Goal: Task Accomplishment & Management: Use online tool/utility

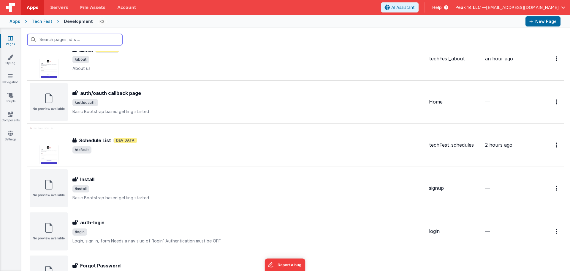
scroll to position [25, 0]
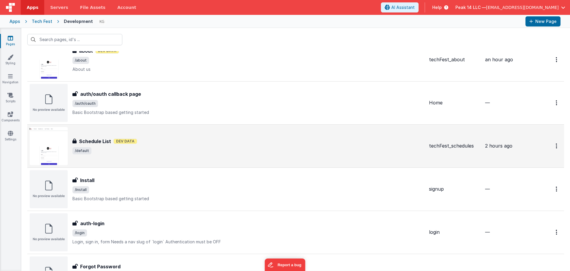
click at [189, 151] on span "/default" at bounding box center [248, 150] width 352 height 7
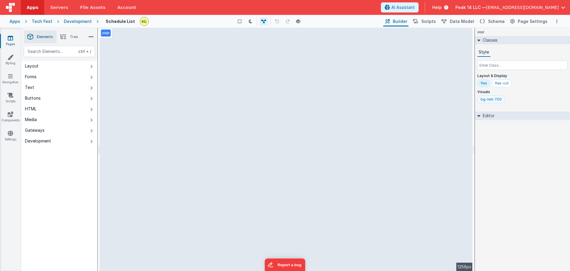
click at [490, 98] on div "bg-red-700" at bounding box center [491, 99] width 21 height 5
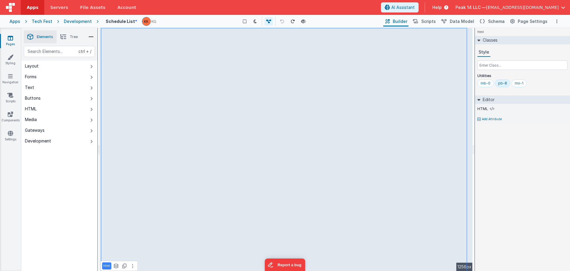
click at [63, 37] on icon at bounding box center [63, 37] width 6 height 8
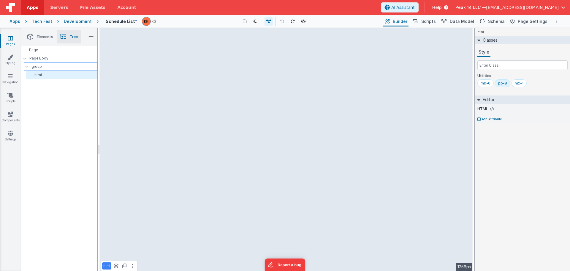
click at [52, 68] on p "group" at bounding box center [64, 66] width 66 height 7
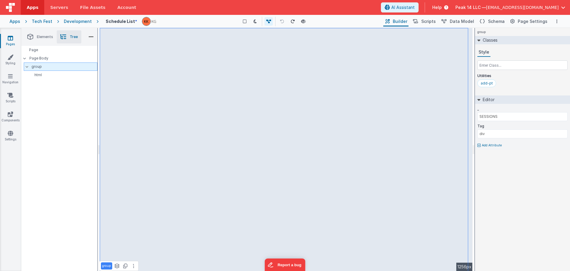
click at [53, 62] on div "group" at bounding box center [61, 66] width 74 height 8
click at [55, 59] on p "Page Body" at bounding box center [63, 58] width 68 height 5
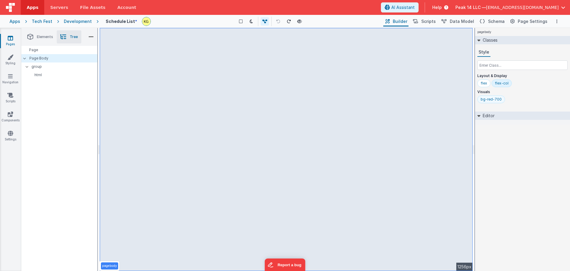
click at [492, 102] on div "bg-red-700" at bounding box center [491, 99] width 28 height 8
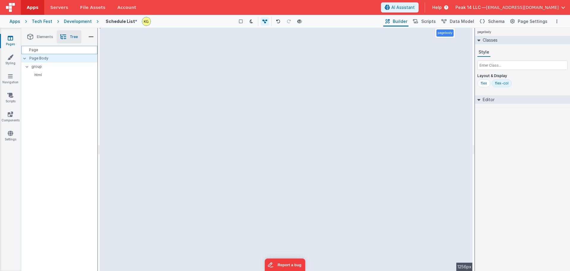
click at [52, 51] on div "Page" at bounding box center [59, 50] width 76 height 8
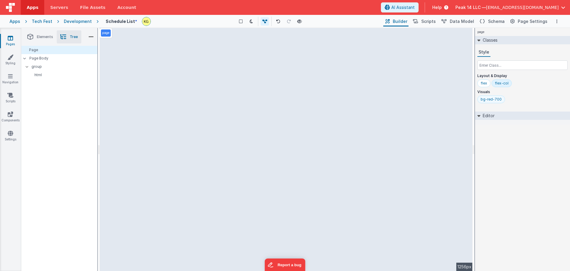
click at [497, 99] on div "bg-red-700" at bounding box center [491, 99] width 21 height 5
click at [494, 131] on div "page Classes Style Layout & Display flex Editor DEV: Focus DEV: builderToggleCo…" at bounding box center [522, 149] width 95 height 243
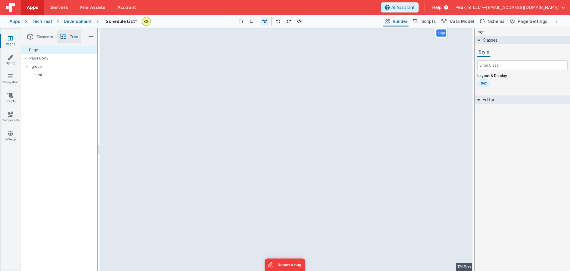
click at [85, 24] on div "Development" at bounding box center [78, 21] width 28 height 6
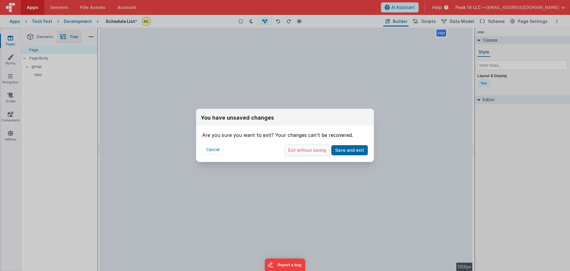
click at [299, 150] on button "Exit without saving" at bounding box center [306, 149] width 45 height 11
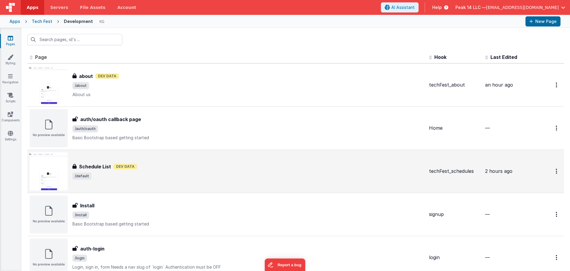
click at [171, 178] on span "/default" at bounding box center [248, 175] width 352 height 7
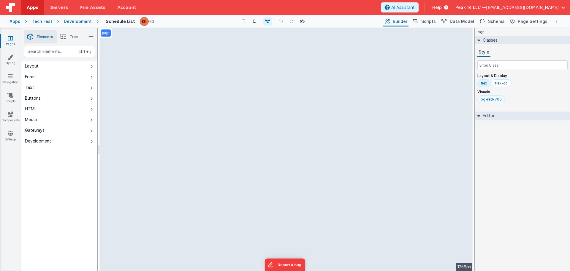
click at [492, 101] on div "bg-red-700" at bounding box center [491, 99] width 21 height 5
click at [75, 38] on span "Tree" at bounding box center [74, 36] width 8 height 5
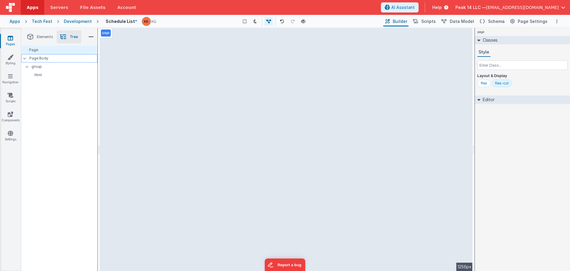
click at [56, 56] on p "Page Body" at bounding box center [63, 58] width 68 height 5
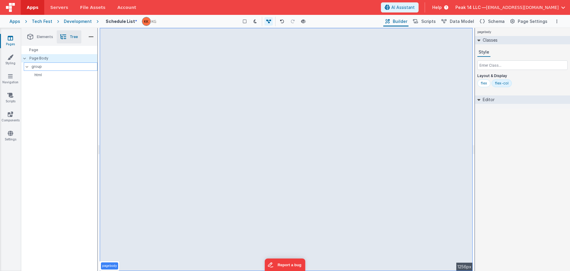
click at [56, 67] on p "group" at bounding box center [64, 66] width 66 height 7
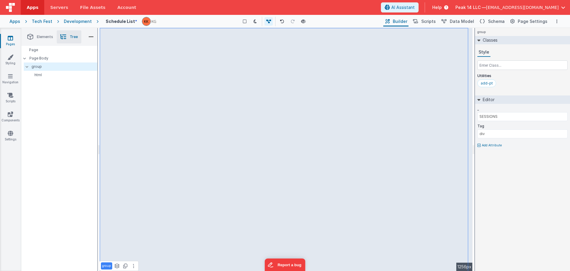
click at [67, 79] on div "Page Page Body group html" at bounding box center [59, 158] width 76 height 225
click at [68, 77] on p "html" at bounding box center [63, 74] width 69 height 5
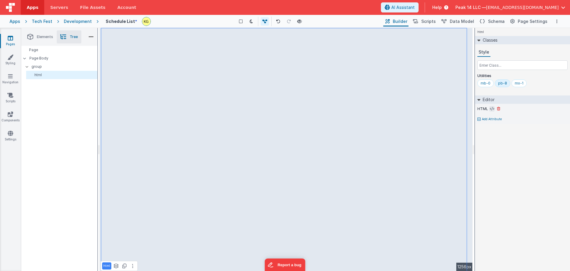
click at [491, 109] on icon at bounding box center [492, 108] width 4 height 5
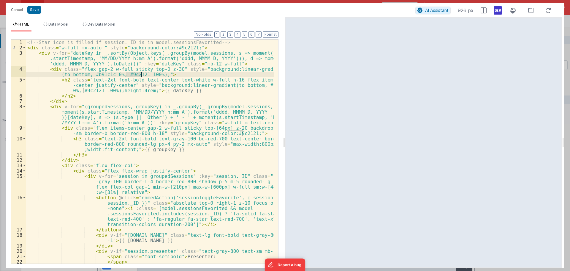
drag, startPoint x: 126, startPoint y: 75, endPoint x: 141, endPoint y: 72, distance: 14.7
click at [141, 72] on div "<!-- Star icon is filled if session._ID is in model.sessionsFavorited --> < div…" at bounding box center [150, 156] width 248 height 234
drag, startPoint x: 170, startPoint y: 48, endPoint x: 186, endPoint y: 48, distance: 16.0
click at [186, 48] on div "<!-- Star icon is filled if session._ID is in model.sessionsFavorited --> < div…" at bounding box center [150, 156] width 248 height 234
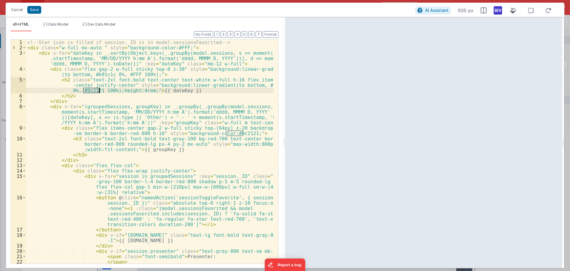
drag, startPoint x: 84, startPoint y: 92, endPoint x: 99, endPoint y: 90, distance: 15.5
click at [99, 90] on div "<!-- Star icon is filled if session._ID is in model.sessionsFavorited --> < div…" at bounding box center [150, 156] width 248 height 234
click at [100, 98] on div "<!-- Star icon is filled if session._ID is in model.sessionsFavorited --> < div…" at bounding box center [150, 156] width 248 height 234
click at [147, 102] on div "<!-- Star icon is filled if session._ID is in model.sessionsFavorited --> < div…" at bounding box center [150, 156] width 248 height 234
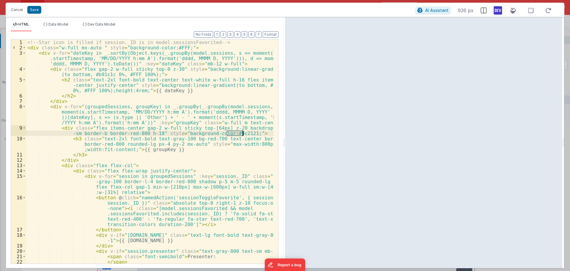
drag, startPoint x: 227, startPoint y: 133, endPoint x: 243, endPoint y: 133, distance: 15.1
click at [243, 133] on div "<!-- Star icon is filled if session._ID is in model.sessionsFavorited --> < div…" at bounding box center [150, 156] width 248 height 234
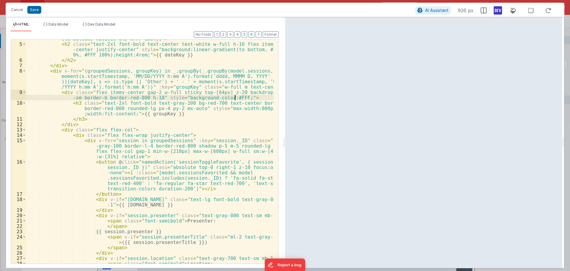
scroll to position [36, 0]
drag, startPoint x: 165, startPoint y: 145, endPoint x: 173, endPoint y: 145, distance: 7.1
click at [173, 145] on div "< div class = "flex gap-2 w-full sticky top-0 z-30" style = "background:linear-…" at bounding box center [150, 151] width 248 height 240
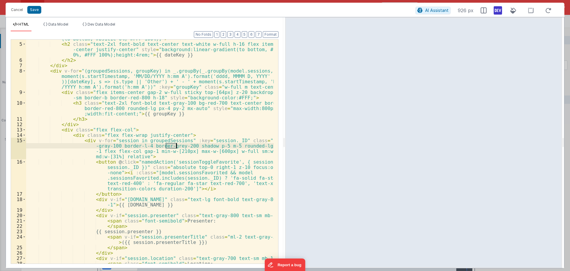
drag, startPoint x: 165, startPoint y: 146, endPoint x: 176, endPoint y: 145, distance: 11.0
click at [176, 145] on div "< div class = "flex gap-2 w-full sticky top-0 z-30" style = "background:linear-…" at bounding box center [150, 151] width 248 height 240
click at [178, 147] on div "< div class = "flex gap-2 w-full sticky top-0 z-30" style = "background:linear-…" at bounding box center [150, 151] width 248 height 240
click at [178, 145] on div "< div class = "flex gap-2 w-full sticky top-0 z-30" style = "background:linear-…" at bounding box center [150, 151] width 248 height 240
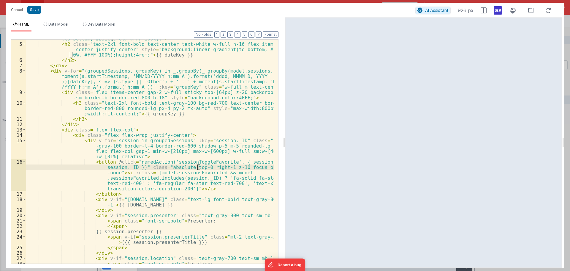
click at [198, 167] on div "< div class = "flex gap-2 w-full sticky top-0 z-30" style = "background:linear-…" at bounding box center [150, 151] width 248 height 240
click at [194, 109] on div "< div class = "flex gap-2 w-full sticky top-0 z-30" style = "background:linear-…" at bounding box center [150, 151] width 248 height 240
click at [173, 110] on div "< div class = "flex gap-2 w-full sticky top-0 z-30" style = "background:linear-…" at bounding box center [150, 151] width 248 height 240
click at [176, 110] on div "< div class = "flex gap-2 w-full sticky top-0 z-30" style = "background:linear-…" at bounding box center [150, 151] width 248 height 240
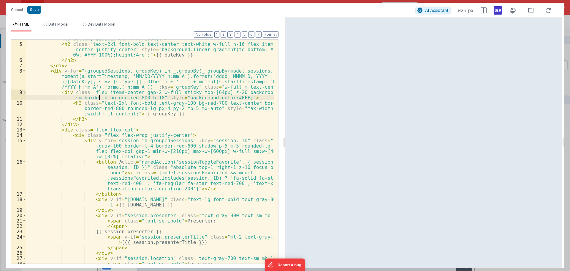
click at [101, 98] on div "< div class = "flex gap-2 w-full sticky top-0 z-30" style = "background:linear-…" at bounding box center [150, 151] width 248 height 240
click at [181, 108] on div "< div class = "flex gap-2 w-full sticky top-0 z-30" style = "background:linear-…" at bounding box center [150, 151] width 248 height 240
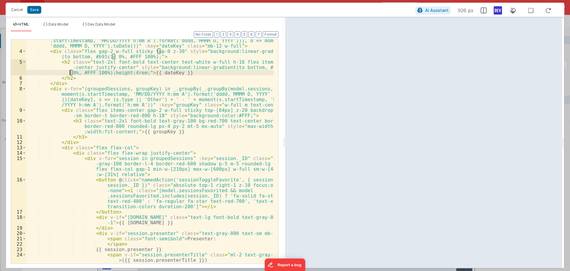
click at [70, 72] on div "< div v-for = "dateKey in _.sortBy(Object.keys(_.groupBy(model.sessions, s => m…" at bounding box center [150, 154] width 248 height 245
click at [71, 74] on div "< div v-for = "dateKey in _.sortBy(Object.keys(_.groupBy(model.sessions, s => m…" at bounding box center [150, 154] width 248 height 245
drag, startPoint x: 70, startPoint y: 74, endPoint x: 75, endPoint y: 74, distance: 4.5
click at [75, 74] on div "< div v-for = "dateKey in _.sortBy(Object.keys(_.groupBy(model.sessions, s => m…" at bounding box center [150, 154] width 248 height 245
drag, startPoint x: 70, startPoint y: 73, endPoint x: 75, endPoint y: 73, distance: 4.5
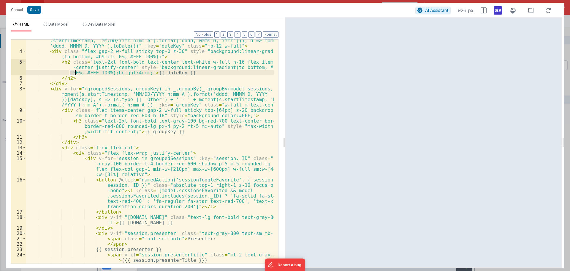
click at [75, 73] on div "< div v-for = "dateKey in _.sortBy(Object.keys(_.groupBy(model.sessions, s => m…" at bounding box center [150, 154] width 248 height 245
click at [69, 71] on div "< div v-for = "dateKey in _.sortBy(Object.keys(_.groupBy(model.sessions, s => m…" at bounding box center [150, 154] width 248 height 245
click at [69, 72] on div "< div v-for = "dateKey in _.sortBy(Object.keys(_.groupBy(model.sessions, s => m…" at bounding box center [150, 154] width 248 height 245
click at [71, 72] on div "< div v-for = "dateKey in _.sortBy(Object.keys(_.groupBy(model.sessions, s => m…" at bounding box center [150, 154] width 248 height 245
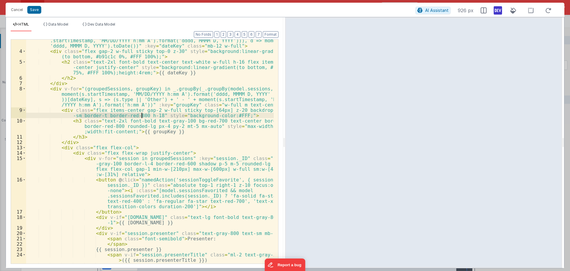
drag, startPoint x: 80, startPoint y: 116, endPoint x: 142, endPoint y: 114, distance: 61.2
click at [142, 114] on div "< div v-for = "dateKey in _.sortBy(Object.keys(_.groupBy(model.sessions, s => m…" at bounding box center [150, 154] width 248 height 245
click at [190, 115] on div "< div v-for = "dateKey in _.sortBy(Object.keys(_.groupBy(model.sessions, s => m…" at bounding box center [150, 154] width 248 height 245
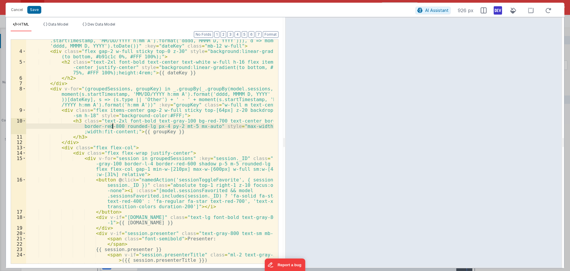
click at [112, 127] on div "< div v-for = "dateKey in _.sortBy(Object.keys(_.groupBy(model.sessions, s => m…" at bounding box center [150, 154] width 248 height 245
click at [112, 128] on div "< div v-for = "dateKey in _.sortBy(Object.keys(_.groupBy(model.sessions, s => m…" at bounding box center [150, 154] width 248 height 245
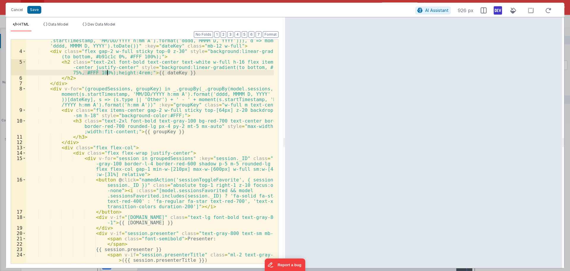
drag, startPoint x: 83, startPoint y: 73, endPoint x: 108, endPoint y: 75, distance: 25.0
click at [108, 75] on div "< div v-for = "dateKey in _.sortBy(Object.keys(_.groupBy(model.sessions, s => m…" at bounding box center [150, 154] width 248 height 245
click at [104, 82] on div "< div v-for = "dateKey in _.sortBy(Object.keys(_.groupBy(model.sessions, s => m…" at bounding box center [150, 154] width 248 height 245
drag, startPoint x: 83, startPoint y: 74, endPoint x: 112, endPoint y: 73, distance: 28.8
click at [112, 73] on div "< div v-for = "dateKey in _.sortBy(Object.keys(_.groupBy(model.sessions, s => m…" at bounding box center [150, 154] width 248 height 245
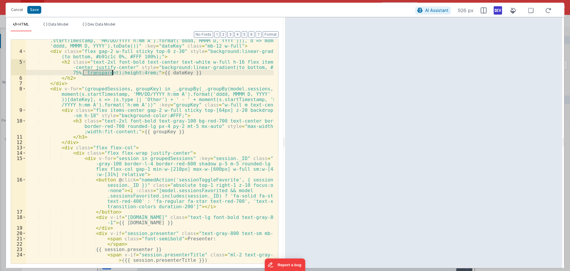
click at [105, 74] on div "< div v-for = "dateKey in _.sortBy(Object.keys(_.groupBy(model.sessions, s => m…" at bounding box center [150, 151] width 248 height 224
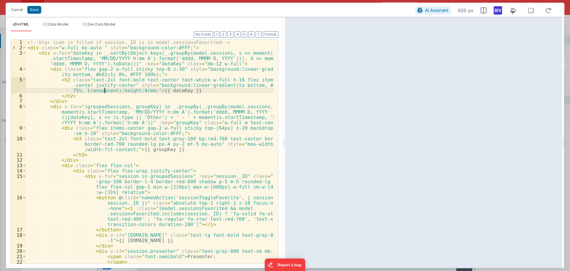
scroll to position [0, 0]
click at [171, 48] on div "<!-- Star icon is filled if session._ID is in model.sessionsFavorited --> < div…" at bounding box center [150, 156] width 248 height 234
drag, startPoint x: 171, startPoint y: 47, endPoint x: 179, endPoint y: 47, distance: 7.4
click at [179, 47] on div "<!-- Star icon is filled if session._ID is in model.sessionsFavorited --> < div…" at bounding box center [150, 156] width 248 height 234
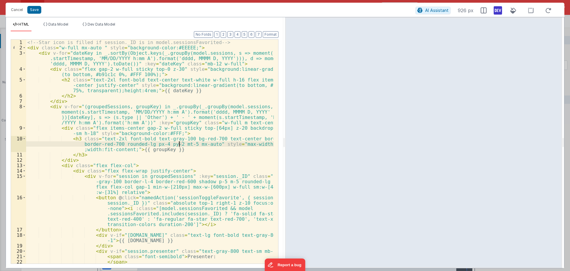
click at [180, 145] on div "<!-- Star icon is filled if session._ID is in model.sessionsFavorited --> < div…" at bounding box center [150, 156] width 248 height 234
drag, startPoint x: 184, startPoint y: 145, endPoint x: 187, endPoint y: 145, distance: 3.3
click at [187, 145] on div "<!-- Star icon is filled if session._ID is in model.sessionsFavorited --> < div…" at bounding box center [150, 156] width 248 height 234
drag, startPoint x: 184, startPoint y: 144, endPoint x: 194, endPoint y: 144, distance: 10.1
click at [194, 144] on div "<!-- Star icon is filled if session._ID is in model.sessionsFavorited --> < div…" at bounding box center [150, 156] width 248 height 234
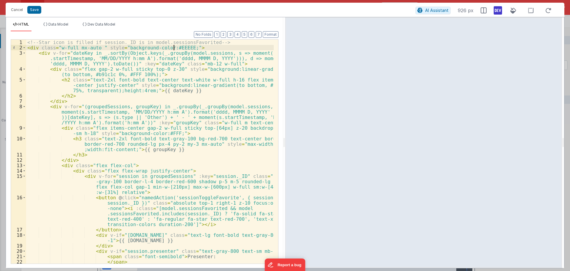
click at [175, 48] on div "<!-- Star icon is filled if session._ID is in model.sessionsFavorited --> < div…" at bounding box center [150, 156] width 248 height 234
click at [181, 47] on div "<!-- Star icon is filled if session._ID is in model.sessionsFavorited --> < div…" at bounding box center [150, 156] width 248 height 234
click at [184, 48] on div "<!-- Star icon is filled if session._ID is in model.sessionsFavorited --> < div…" at bounding box center [150, 156] width 248 height 234
drag, startPoint x: 171, startPoint y: 48, endPoint x: 186, endPoint y: 48, distance: 14.9
click at [186, 48] on div "<!-- Star icon is filled if session._ID is in model.sessionsFavorited --> < div…" at bounding box center [150, 156] width 248 height 234
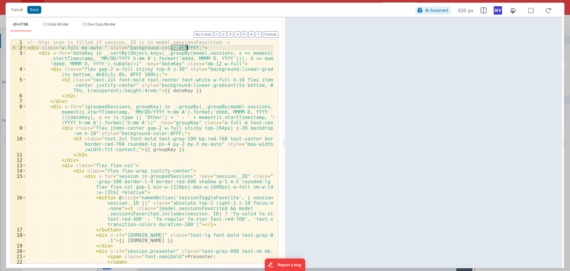
click at [174, 48] on div "<!-- Star icon is filled if session._ID is in model.sessionsFavorited --> < div…" at bounding box center [150, 151] width 248 height 224
drag, startPoint x: 176, startPoint y: 48, endPoint x: 182, endPoint y: 48, distance: 5.3
click at [182, 48] on div "<!-- Star icon is filled if session._ID is in model.sessionsFavorited --> < div…" at bounding box center [150, 156] width 248 height 234
click at [173, 48] on div "<!-- Star icon is filled if session._ID is in model.sessionsFavorited --> < div…" at bounding box center [150, 156] width 248 height 234
click at [175, 48] on div "<!-- Star icon is filled if session._ID is in model.sessionsFavorited --> < div…" at bounding box center [150, 156] width 248 height 234
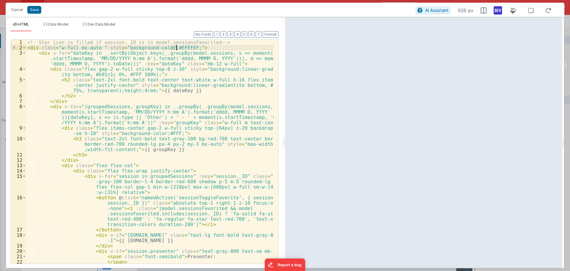
drag, startPoint x: 183, startPoint y: 62, endPoint x: 171, endPoint y: 48, distance: 18.4
click at [171, 48] on div "<!-- Star icon is filled if session._ID is in model.sessionsFavorited --> < div…" at bounding box center [150, 151] width 248 height 224
click at [171, 48] on div "<!-- Star icon is filled if session._ID is in model.sessionsFavorited --> < div…" at bounding box center [150, 156] width 248 height 234
click at [179, 48] on div "<!-- Star icon is filled if session._ID is in model.sessionsFavorited --> < div…" at bounding box center [150, 156] width 248 height 234
click at [184, 48] on div "<!-- Star icon is filled if session._ID is in model.sessionsFavorited --> < div…" at bounding box center [150, 156] width 248 height 234
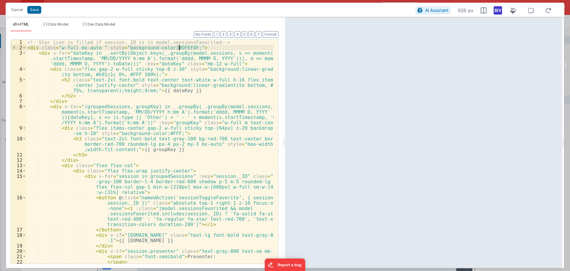
click at [178, 48] on div "<!-- Star icon is filled if session._ID is in model.sessionsFavorited --> < div…" at bounding box center [150, 156] width 248 height 234
click at [172, 49] on div "<!-- Star icon is filled if session._ID is in model.sessionsFavorited --> < div…" at bounding box center [150, 156] width 248 height 234
click at [171, 49] on div "<!-- Star icon is filled if session._ID is in model.sessionsFavorited --> < div…" at bounding box center [150, 156] width 248 height 234
click at [178, 48] on div "<!-- Star icon is filled if session._ID is in model.sessionsFavorited --> < div…" at bounding box center [150, 156] width 248 height 234
click at [176, 48] on div "<!-- Star icon is filled if session._ID is in model.sessionsFavorited --> < div…" at bounding box center [150, 156] width 248 height 234
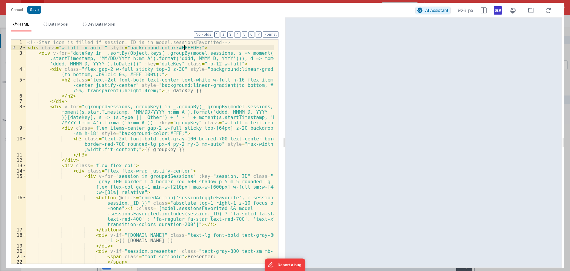
click at [185, 47] on div "<!-- Star icon is filled if session._ID is in model.sessionsFavorited --> < div…" at bounding box center [150, 156] width 248 height 234
click at [185, 48] on div "<!-- Star icon is filled if session._ID is in model.sessionsFavorited --> < div…" at bounding box center [150, 156] width 248 height 234
click at [187, 48] on div "<!-- Star icon is filled if session._ID is in model.sessionsFavorited --> < div…" at bounding box center [150, 151] width 248 height 224
click at [184, 49] on div "<!-- Star icon is filled if session._ID is in model.sessionsFavorited --> < div…" at bounding box center [150, 156] width 248 height 234
click at [173, 48] on div "<!-- Star icon is filled if session._ID is in model.sessionsFavorited --> < div…" at bounding box center [150, 156] width 248 height 234
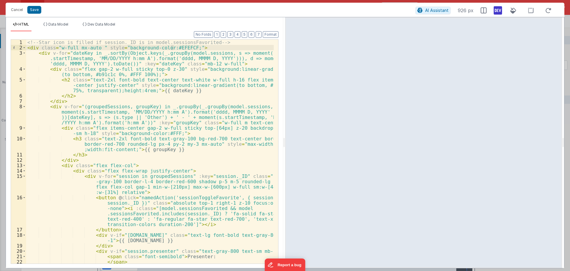
click at [179, 48] on div "<!-- Star icon is filled if session._ID is in model.sessionsFavorited --> < div…" at bounding box center [150, 156] width 248 height 234
drag, startPoint x: 170, startPoint y: 47, endPoint x: 187, endPoint y: 48, distance: 16.9
click at [187, 48] on div "<!-- Star icon is filled if session._ID is in model.sessionsFavorited --> < div…" at bounding box center [150, 156] width 248 height 234
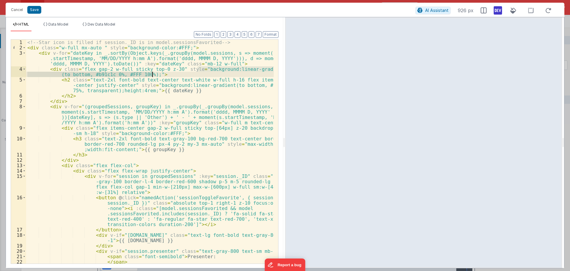
drag, startPoint x: 198, startPoint y: 69, endPoint x: 151, endPoint y: 75, distance: 46.9
click at [151, 75] on div "<!-- Star icon is filled if session._ID is in model.sessionsFavorited --> < div…" at bounding box center [150, 156] width 248 height 234
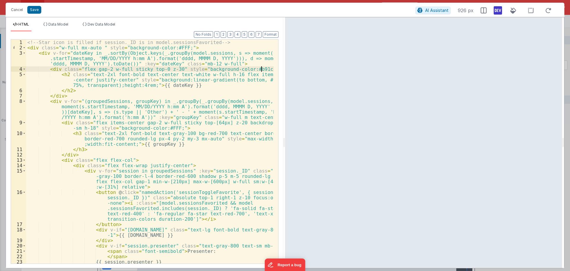
click at [185, 80] on div "<!-- Star icon is filled if session._ID is in model.sessionsFavorited --> < div…" at bounding box center [150, 159] width 248 height 240
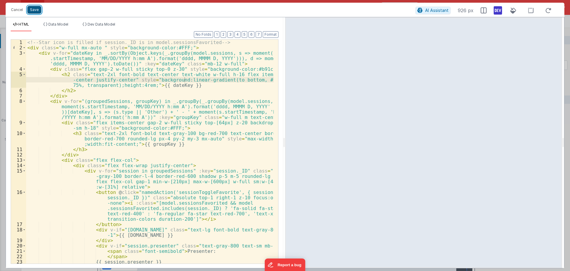
click at [37, 11] on button "Save" at bounding box center [34, 10] width 14 height 8
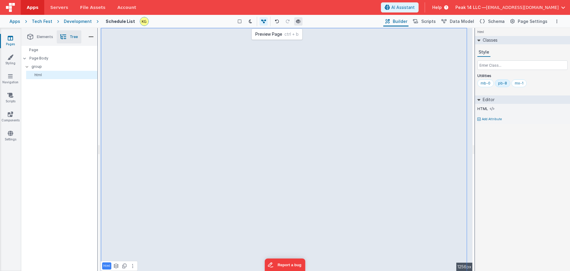
click at [300, 23] on icon at bounding box center [298, 21] width 5 height 4
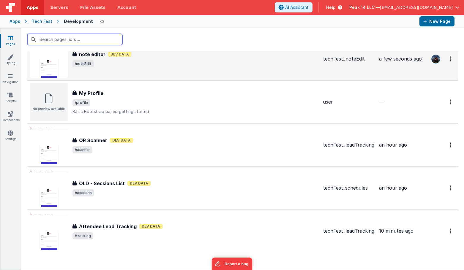
scroll to position [382, 0]
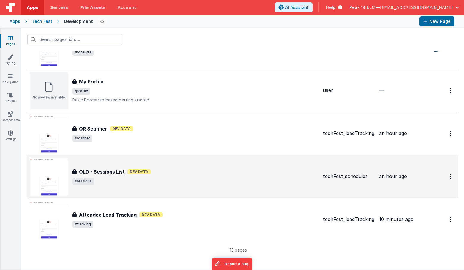
click at [203, 174] on div "OLD - Sessions List Dev Data" at bounding box center [195, 171] width 246 height 7
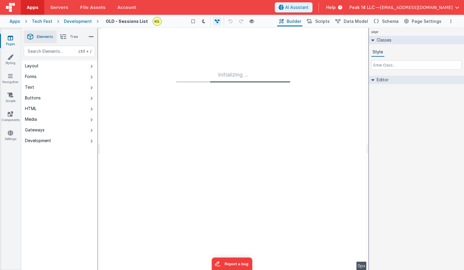
click at [83, 24] on div "Apps Tech Fest Development OLD - Sessions List Show Group Outlines Toggle Dark …" at bounding box center [232, 21] width 464 height 13
click at [83, 23] on div "Development" at bounding box center [78, 21] width 28 height 6
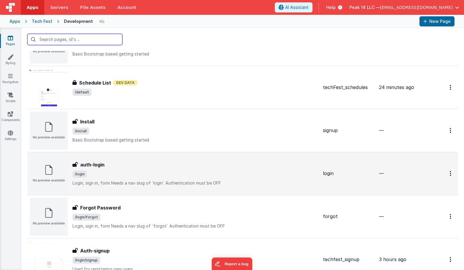
scroll to position [55, 0]
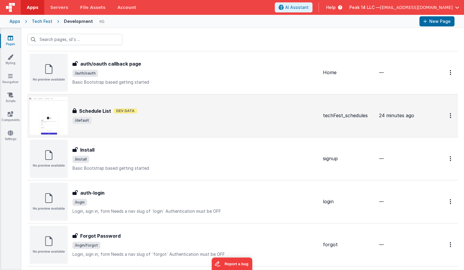
click at [187, 126] on div "Schedule List Schedule List Dev Data /default" at bounding box center [174, 116] width 288 height 38
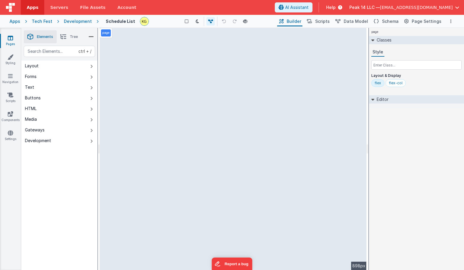
click at [375, 98] on h2 "Editor" at bounding box center [381, 99] width 14 height 8
drag, startPoint x: 70, startPoint y: 36, endPoint x: 68, endPoint y: 57, distance: 21.2
click at [71, 36] on span "Tree" at bounding box center [74, 36] width 8 height 5
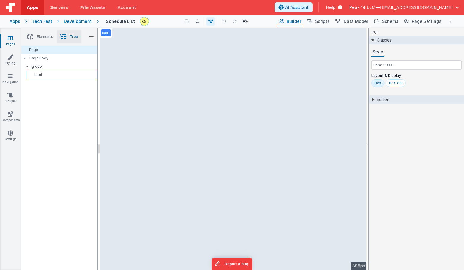
click at [53, 73] on p "html" at bounding box center [63, 74] width 69 height 5
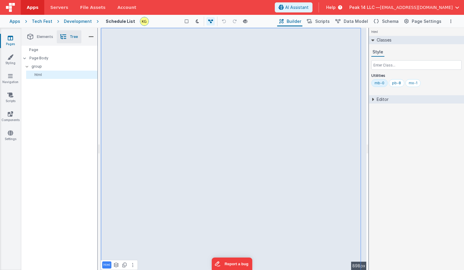
click at [370, 97] on div "Editor" at bounding box center [416, 99] width 95 height 8
click at [385, 108] on icon at bounding box center [386, 108] width 4 height 5
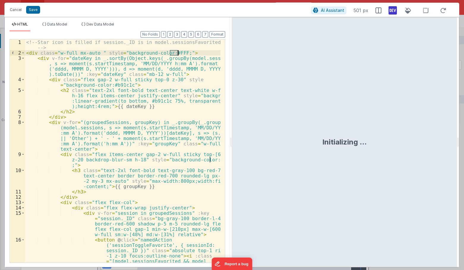
drag, startPoint x: 170, startPoint y: 52, endPoint x: 177, endPoint y: 52, distance: 6.8
click at [177, 52] on div "<!-- Star icon is filled if session._ID is in model.sessionsFavorited --> < div…" at bounding box center [122, 180] width 195 height 282
drag, startPoint x: 210, startPoint y: 161, endPoint x: 217, endPoint y: 161, distance: 7.1
click at [217, 161] on div "<!-- Star icon is filled if session._ID is in model.sessionsFavorited --> < div…" at bounding box center [122, 180] width 195 height 282
click at [211, 161] on div "<!-- Star icon is filled if session._ID is in model.sessionsFavorited --> < div…" at bounding box center [122, 150] width 195 height 223
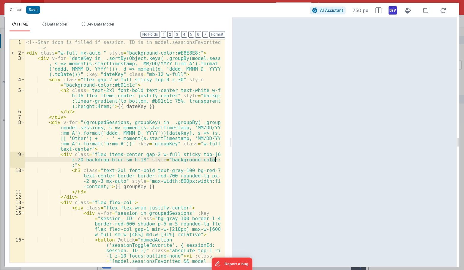
drag, startPoint x: 210, startPoint y: 161, endPoint x: 217, endPoint y: 160, distance: 6.6
click at [217, 160] on div "<!-- Star icon is filled if session._ID is in model.sessionsFavorited --> < div…" at bounding box center [122, 180] width 195 height 282
click at [217, 160] on div "<!-- Star icon is filled if session._ID is in model.sessionsFavorited --> < div…" at bounding box center [122, 150] width 195 height 223
drag, startPoint x: 218, startPoint y: 160, endPoint x: 211, endPoint y: 160, distance: 6.8
click at [211, 160] on div "<!-- Star icon is filled if session._ID is in model.sessionsFavorited --> < div…" at bounding box center [122, 180] width 195 height 282
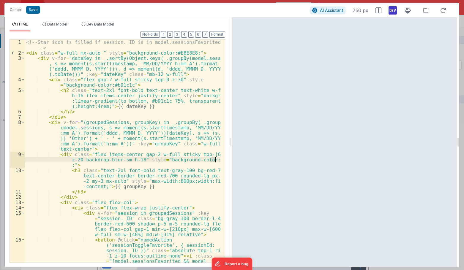
drag, startPoint x: 211, startPoint y: 160, endPoint x: 217, endPoint y: 160, distance: 6.8
click at [217, 160] on div "<!-- Star icon is filled if session._ID is in model.sessionsFavorited --> < div…" at bounding box center [122, 180] width 195 height 282
click at [34, 10] on button "Save" at bounding box center [33, 10] width 14 height 8
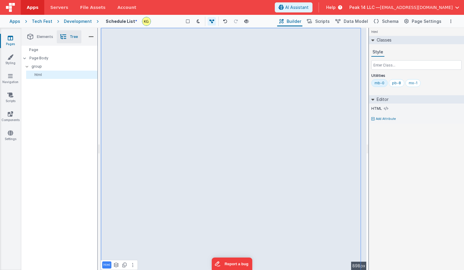
click at [12, 41] on icon at bounding box center [10, 38] width 5 height 6
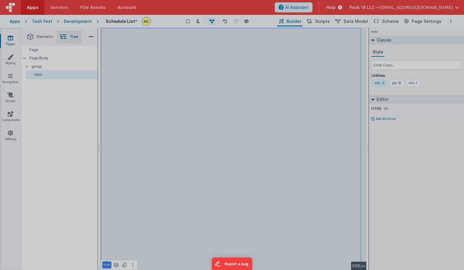
click at [36, 36] on div "You have unsaved changes Are you sure you want to exit? Your changes can't be r…" at bounding box center [232, 135] width 464 height 270
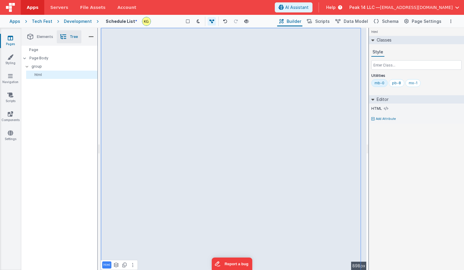
click at [44, 37] on span "Elements" at bounding box center [45, 36] width 16 height 5
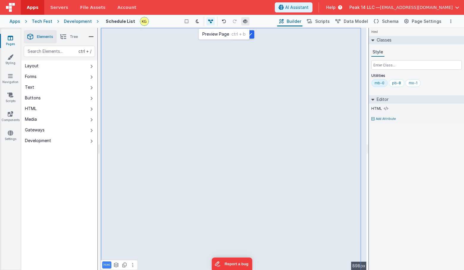
click at [246, 24] on button at bounding box center [245, 21] width 8 height 8
click at [64, 37] on icon at bounding box center [63, 37] width 6 height 8
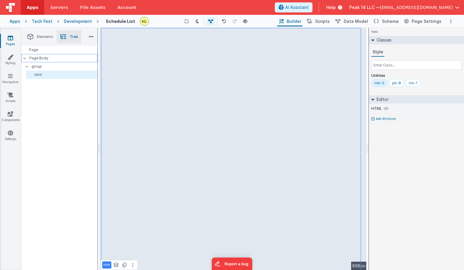
click at [59, 60] on p "Page Body" at bounding box center [63, 58] width 68 height 5
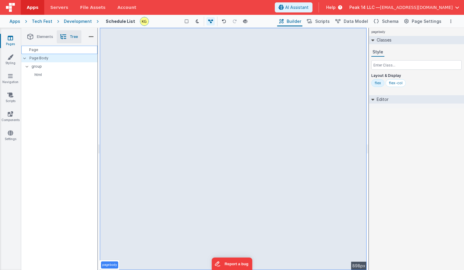
click at [59, 51] on div "Page" at bounding box center [59, 50] width 76 height 8
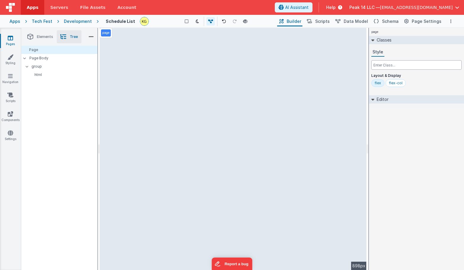
click at [415, 65] on input "text" at bounding box center [416, 65] width 90 height 10
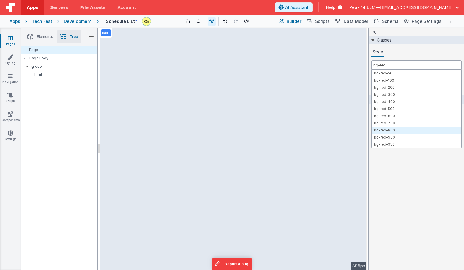
type input "bg-red"
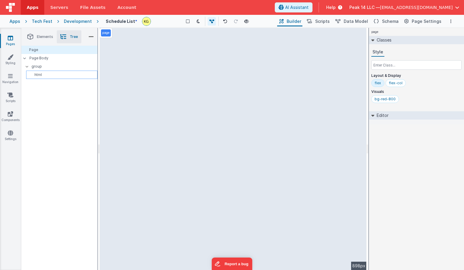
click at [57, 75] on p "html" at bounding box center [63, 74] width 69 height 5
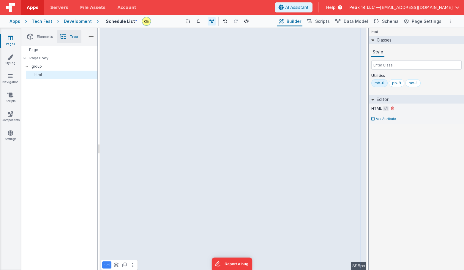
click at [384, 110] on icon at bounding box center [386, 108] width 4 height 5
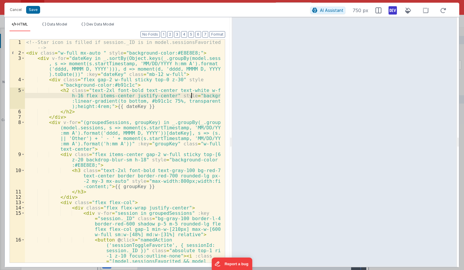
click at [190, 96] on div "<!-- Star icon is filled if session._ID is in model.sessionsFavorited --> < div…" at bounding box center [122, 180] width 195 height 282
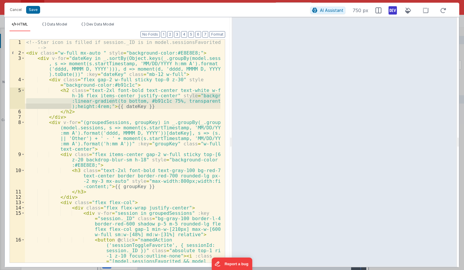
drag, startPoint x: 190, startPoint y: 96, endPoint x: 72, endPoint y: 107, distance: 118.4
click at [72, 107] on div "<!-- Star icon is filled if session._ID is in model.sessionsFavorited --> < div…" at bounding box center [122, 180] width 195 height 282
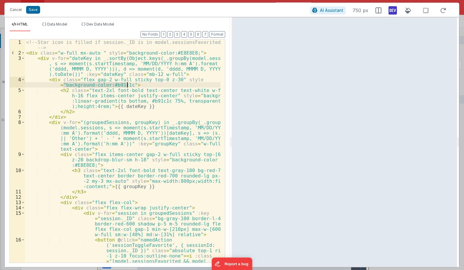
drag, startPoint x: 64, startPoint y: 86, endPoint x: 126, endPoint y: 85, distance: 63.0
click at [126, 85] on div "<!-- Star icon is filled if session._ID is in model.sessionsFavorited --> < div…" at bounding box center [122, 180] width 195 height 282
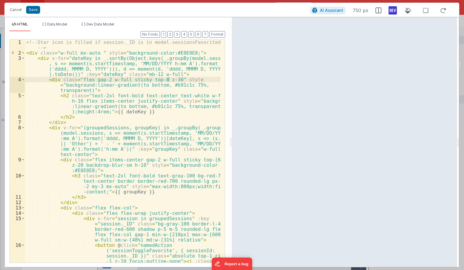
click at [169, 81] on div "<!-- Star icon is filled if session._ID is in model.sessionsFavorited --> < div…" at bounding box center [122, 180] width 195 height 282
click at [166, 101] on div "<!-- Star icon is filled if session._ID is in model.sessionsFavorited --> < div…" at bounding box center [122, 180] width 195 height 282
click at [168, 79] on div "<!-- Star icon is filled if session._ID is in model.sessionsFavorited --> < div…" at bounding box center [122, 180] width 195 height 282
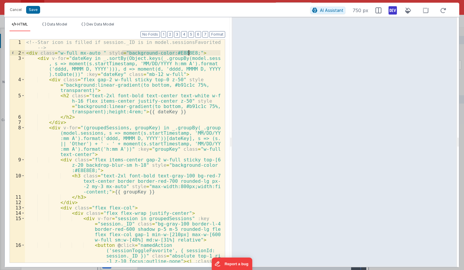
drag, startPoint x: 122, startPoint y: 53, endPoint x: 188, endPoint y: 52, distance: 65.9
click at [188, 52] on div "<!-- Star icon is filled if session._ID is in model.sessionsFavorited --> < div…" at bounding box center [122, 180] width 195 height 282
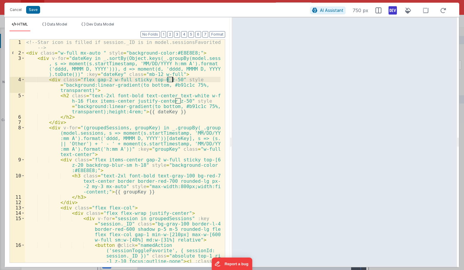
drag, startPoint x: 168, startPoint y: 79, endPoint x: 172, endPoint y: 79, distance: 3.6
click at [172, 79] on div "<!-- Star icon is filled if session._ID is in model.sessionsFavorited --> < div…" at bounding box center [122, 180] width 195 height 282
click at [167, 81] on div "<!-- Star icon is filled if session._ID is in model.sessionsFavorited --> < div…" at bounding box center [122, 150] width 195 height 223
click at [170, 80] on div "<!-- Star icon is filled if session._ID is in model.sessionsFavorited --> < div…" at bounding box center [122, 180] width 195 height 282
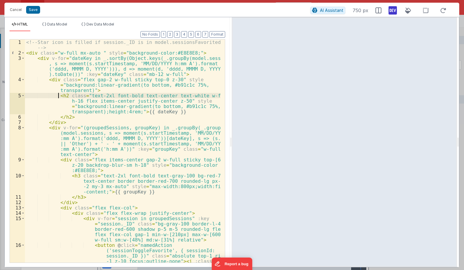
click at [57, 95] on div "<!-- Star icon is filled if session._ID is in model.sessionsFavorited --> < div…" at bounding box center [122, 180] width 195 height 282
click at [99, 91] on div "<!-- Star icon is filled if session._ID is in model.sessionsFavorited --> < div…" at bounding box center [122, 180] width 195 height 282
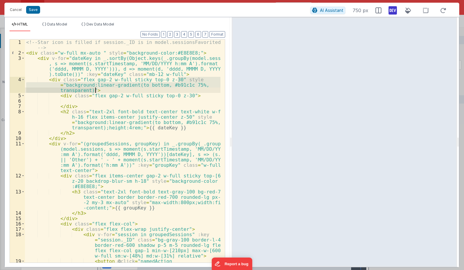
drag, startPoint x: 177, startPoint y: 80, endPoint x: 194, endPoint y: 89, distance: 19.0
click at [194, 89] on div "<!-- Star icon is filled if session._ID is in model.sessionsFavorited --> < div…" at bounding box center [122, 180] width 195 height 282
click at [83, 100] on div "<!-- Star icon is filled if session._ID is in model.sessionsFavorited --> < div…" at bounding box center [122, 180] width 195 height 282
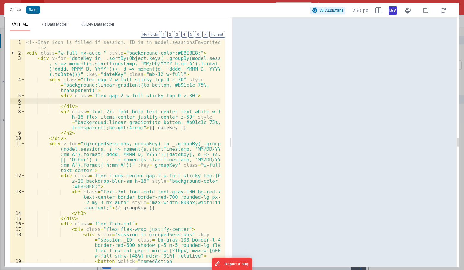
click at [187, 95] on div "<!-- Star icon is filled if session._ID is in model.sessionsFavorited --> < div…" at bounding box center [122, 180] width 195 height 282
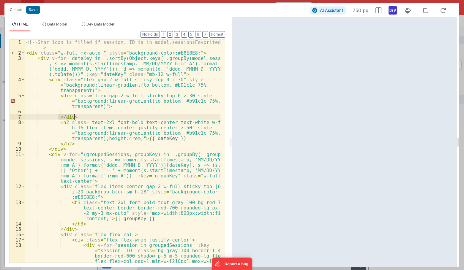
drag, startPoint x: 59, startPoint y: 117, endPoint x: 73, endPoint y: 117, distance: 14.0
click at [73, 117] on div "<!-- Star icon is filled if session._ID is in model.sessionsFavorited --> < div…" at bounding box center [122, 169] width 195 height 261
click at [73, 143] on div "<!-- Star icon is filled if session._ID is in model.sessionsFavorited --> < div…" at bounding box center [122, 169] width 195 height 261
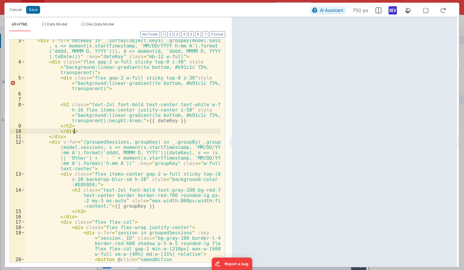
scroll to position [36, 0]
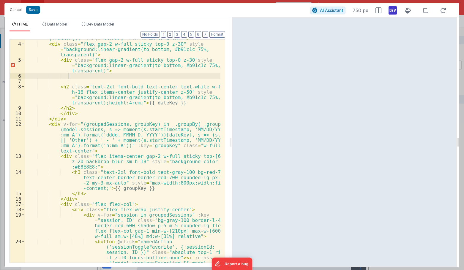
click at [156, 75] on div "< div v-for = "dateKey in _.sortBy(Object.keys(_.groupBy(model.sessions , s => …" at bounding box center [122, 166] width 195 height 293
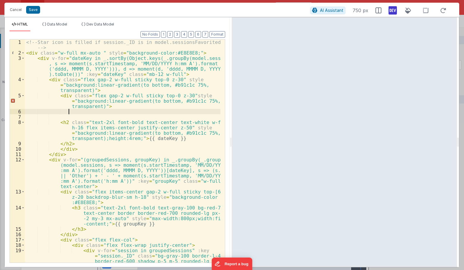
scroll to position [0, 0]
click at [122, 52] on div "<!-- Star icon is filled if session._ID is in model.sessionsFavorited --> < div…" at bounding box center [122, 169] width 195 height 261
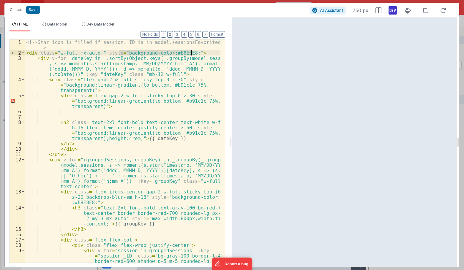
drag, startPoint x: 120, startPoint y: 52, endPoint x: 190, endPoint y: 54, distance: 70.1
click at [190, 54] on div "<!-- Star icon is filled if session._ID is in model.sessionsFavorited --> < div…" at bounding box center [122, 169] width 195 height 261
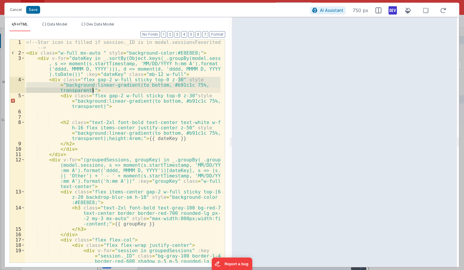
drag, startPoint x: 178, startPoint y: 80, endPoint x: 91, endPoint y: 89, distance: 87.2
click at [91, 89] on div "<!-- Star icon is filled if session._ID is in model.sessionsFavorited --> < div…" at bounding box center [122, 169] width 195 height 261
click at [178, 86] on div "<!-- Star icon is filled if session._ID is in model.sessionsFavorited --> < div…" at bounding box center [122, 150] width 195 height 223
drag, startPoint x: 61, startPoint y: 85, endPoint x: 92, endPoint y: 90, distance: 32.0
click at [92, 90] on div "<!-- Star icon is filled if session._ID is in model.sessionsFavorited --> < div…" at bounding box center [122, 169] width 195 height 261
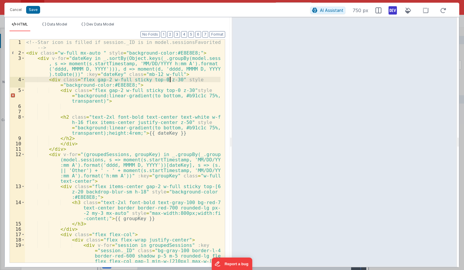
click at [169, 80] on div "<!-- Star icon is filled if session._ID is in model.sessionsFavorited --> < div…" at bounding box center [122, 169] width 195 height 261
click at [166, 80] on div "<!-- Star icon is filled if session._ID is in model.sessionsFavorited --> < div…" at bounding box center [122, 150] width 195 height 223
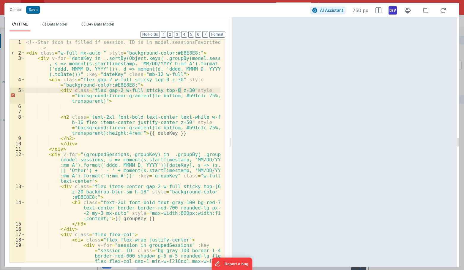
click at [181, 91] on div "<!-- Star icon is filled if session._ID is in model.sessionsFavorited --> < div…" at bounding box center [122, 169] width 195 height 261
click at [186, 108] on div "<!-- Star icon is filled if session._ID is in model.sessionsFavorited --> < div…" at bounding box center [122, 169] width 195 height 261
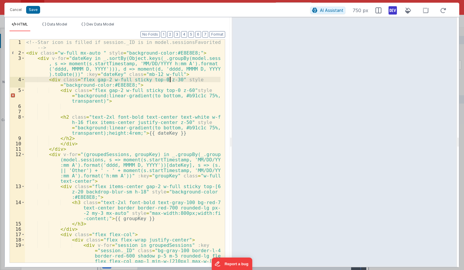
click at [170, 81] on div "<!-- Star icon is filled if session._ID is in model.sessionsFavorited --> < div…" at bounding box center [122, 169] width 195 height 261
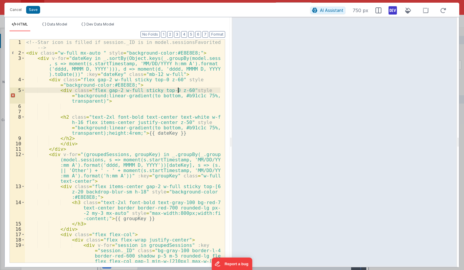
click at [179, 90] on div "<!-- Star icon is filled if session._ID is in model.sessionsFavorited --> < div…" at bounding box center [122, 169] width 195 height 261
click at [180, 90] on div "<!-- Star icon is filled if session._ID is in model.sessionsFavorited --> < div…" at bounding box center [122, 169] width 195 height 261
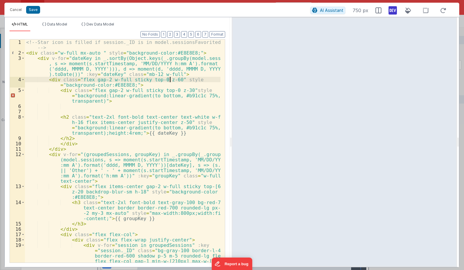
click at [170, 80] on div "<!-- Star icon is filled if session._ID is in model.sessionsFavorited --> < div…" at bounding box center [122, 169] width 195 height 261
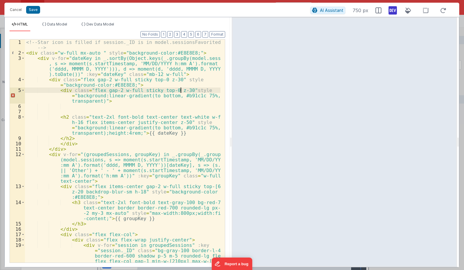
click at [181, 90] on div "<!-- Star icon is filled if session._ID is in model.sessionsFavorited --> < div…" at bounding box center [122, 169] width 195 height 261
click at [178, 90] on div "<!-- Star icon is filled if session._ID is in model.sessionsFavorited --> < div…" at bounding box center [122, 169] width 195 height 261
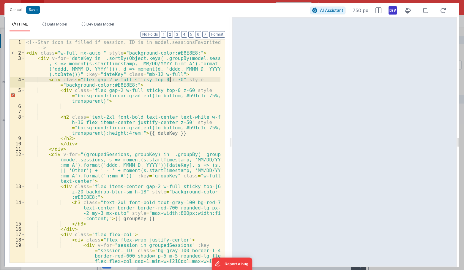
click at [170, 80] on div "<!-- Star icon is filled if session._ID is in model.sessionsFavorited --> < div…" at bounding box center [122, 169] width 195 height 261
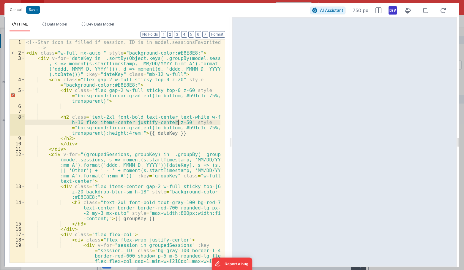
click at [177, 123] on div "<!-- Star icon is filled if session._ID is in model.sessionsFavorited --> < div…" at bounding box center [122, 169] width 195 height 261
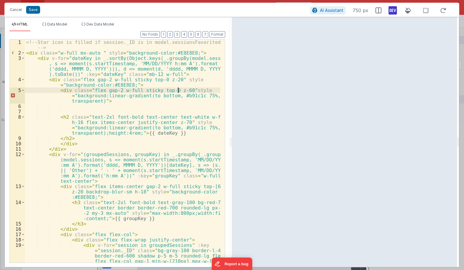
click at [180, 91] on div "<!-- Star icon is filled if session._ID is in model.sessionsFavorited --> < div…" at bounding box center [122, 169] width 195 height 261
drag, startPoint x: 178, startPoint y: 89, endPoint x: 181, endPoint y: 89, distance: 3.0
click at [181, 89] on div "<!-- Star icon is filled if session._ID is in model.sessionsFavorited --> < div…" at bounding box center [122, 169] width 195 height 261
drag, startPoint x: 177, startPoint y: 89, endPoint x: 180, endPoint y: 89, distance: 3.3
click at [180, 89] on div "<!-- Star icon is filled if session._ID is in model.sessionsFavorited --> < div…" at bounding box center [122, 169] width 195 height 261
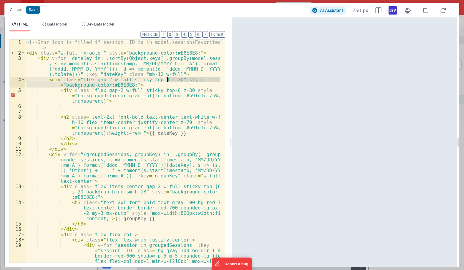
click at [170, 82] on div "<!-- Star icon is filled if session._ID is in model.sessionsFavorited --> < div…" at bounding box center [122, 169] width 195 height 261
click at [167, 80] on div "<!-- Star icon is filled if session._ID is in model.sessionsFavorited --> < div…" at bounding box center [122, 169] width 195 height 261
click at [169, 79] on div "<!-- Star icon is filled if session._ID is in model.sessionsFavorited --> < div…" at bounding box center [122, 169] width 195 height 261
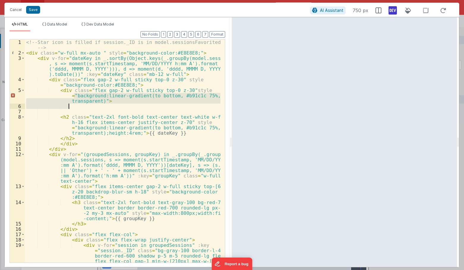
drag, startPoint x: 73, startPoint y: 96, endPoint x: 103, endPoint y: 104, distance: 31.2
click at [104, 104] on div "<!-- Star icon is filled if session._ID is in model.sessionsFavorited --> < div…" at bounding box center [122, 169] width 195 height 261
click at [114, 101] on div "<!-- Star icon is filled if session._ID is in model.sessionsFavorited --> < div…" at bounding box center [122, 150] width 195 height 223
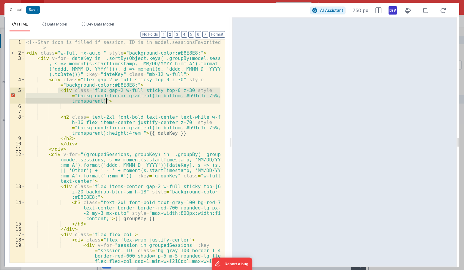
drag, startPoint x: 62, startPoint y: 90, endPoint x: 113, endPoint y: 102, distance: 52.3
click at [113, 102] on div "<!-- Star icon is filled if session._ID is in model.sessionsFavorited --> < div…" at bounding box center [122, 169] width 195 height 261
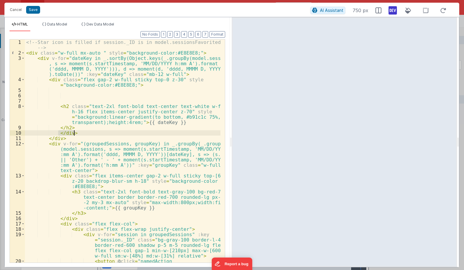
drag, startPoint x: 58, startPoint y: 130, endPoint x: 78, endPoint y: 131, distance: 19.9
click at [75, 131] on div "<!-- Star icon is filled if session._ID is in model.sessionsFavorited --> < div…" at bounding box center [122, 180] width 195 height 282
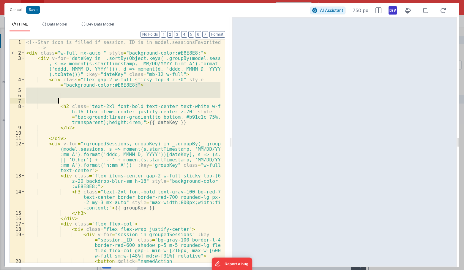
drag, startPoint x: 135, startPoint y: 86, endPoint x: 134, endPoint y: 102, distance: 16.7
click at [134, 102] on div "<!-- Star icon is filled if session._ID is in model.sessionsFavorited --> < div…" at bounding box center [122, 180] width 195 height 282
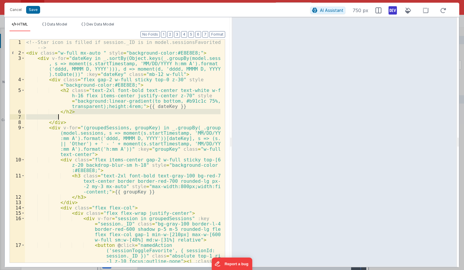
drag, startPoint x: 78, startPoint y: 110, endPoint x: 79, endPoint y: 116, distance: 5.8
click at [79, 116] on div "<!-- Star icon is filled if session._ID is in model.sessionsFavorited --> < div…" at bounding box center [122, 180] width 195 height 282
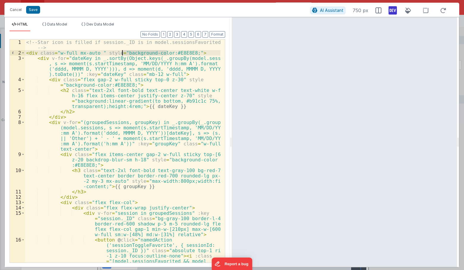
drag, startPoint x: 167, startPoint y: 52, endPoint x: 122, endPoint y: 53, distance: 45.8
click at [122, 53] on div "<!-- Star icon is filled if session._ID is in model.sessionsFavorited --> < div…" at bounding box center [122, 180] width 195 height 282
click at [117, 114] on div "<!-- Star icon is filled if session._ID is in model.sessionsFavorited --> < div…" at bounding box center [122, 180] width 195 height 282
click at [88, 100] on div "<!-- Star icon is filled if session._ID is in model.sessionsFavorited --> < div…" at bounding box center [122, 180] width 195 height 282
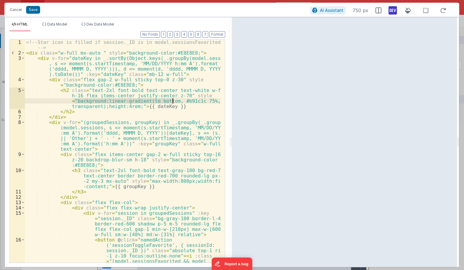
drag, startPoint x: 73, startPoint y: 99, endPoint x: 173, endPoint y: 101, distance: 99.2
click at [173, 101] on div "<!-- Star icon is filled if session._ID is in model.sessionsFavorited --> < div…" at bounding box center [122, 180] width 195 height 282
drag, startPoint x: 141, startPoint y: 100, endPoint x: 188, endPoint y: 102, distance: 47.6
click at [188, 102] on div "<!-- Star icon is filled if session._ID is in model.sessionsFavorited --> < div…" at bounding box center [122, 180] width 195 height 282
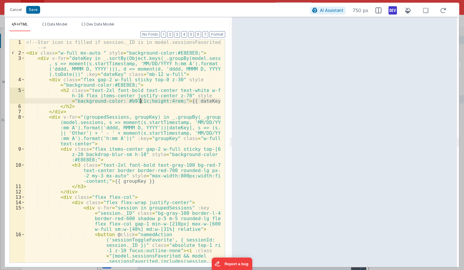
click at [144, 102] on div "<!-- Star icon is filled if session._ID is in model.sessionsFavorited --> < div…" at bounding box center [122, 180] width 195 height 282
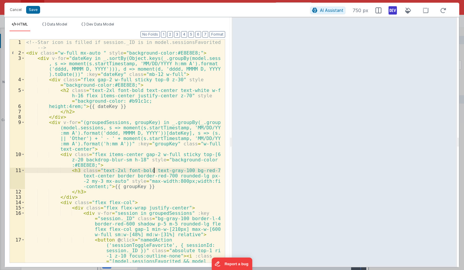
click at [153, 172] on div "<!-- Star icon is filled if session._ID is in model.sessionsFavorited --> < div…" at bounding box center [122, 180] width 195 height 282
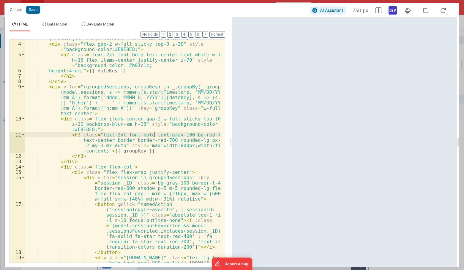
scroll to position [36, 0]
click at [98, 145] on div "< div v-for = "dateKey in _.sortBy(Object.keys(_.groupBy(model.sessions , s => …" at bounding box center [122, 147] width 195 height 255
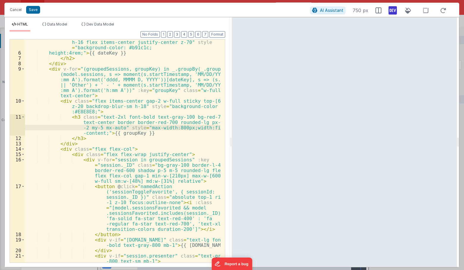
click at [168, 170] on div "< h2 class = "text-2xl font-bold text-center text-white w-full h-16 flex items-…" at bounding box center [122, 156] width 195 height 245
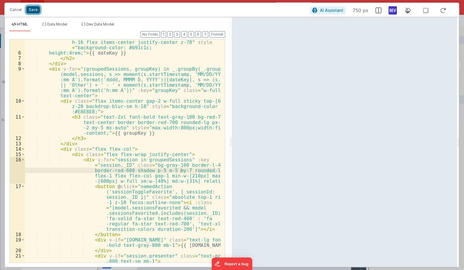
click at [32, 7] on button "Save" at bounding box center [33, 10] width 14 height 8
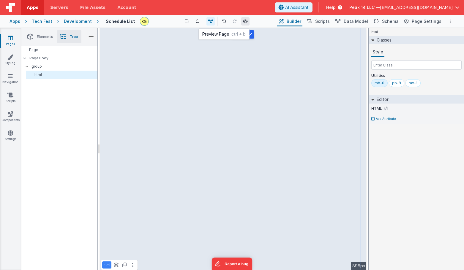
click at [242, 21] on button at bounding box center [245, 21] width 8 height 8
click at [246, 22] on icon at bounding box center [245, 21] width 5 height 4
click at [13, 61] on link "Styling" at bounding box center [10, 60] width 21 height 12
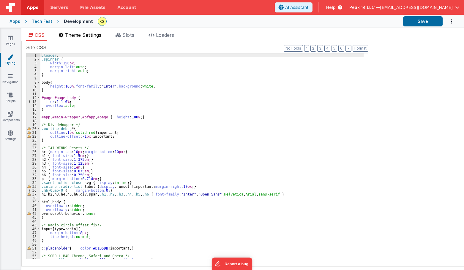
click at [84, 38] on li "Theme Settings" at bounding box center [79, 36] width 47 height 10
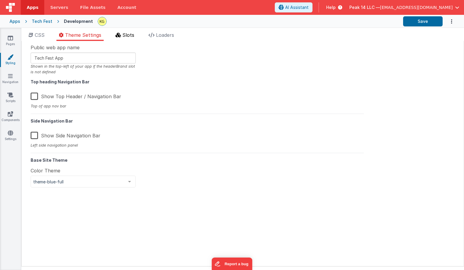
click at [125, 34] on span "Slots" at bounding box center [128, 35] width 12 height 6
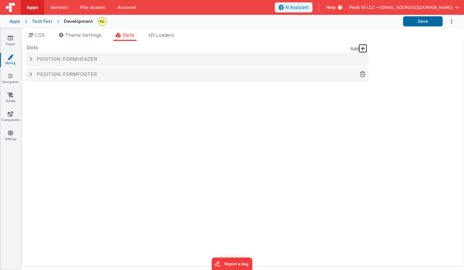
click at [26, 75] on div "Position: formFooter" at bounding box center [197, 75] width 342 height 14
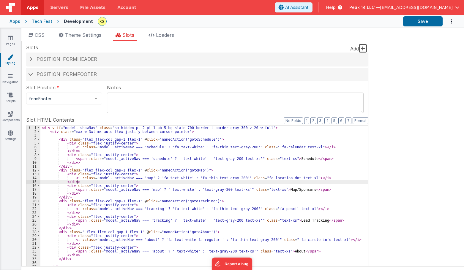
drag, startPoint x: 186, startPoint y: 181, endPoint x: 154, endPoint y: 132, distance: 58.9
click at [154, 132] on div "< div v-if = "model._showNav" class = "sm:hidden pt-2 pt-1 pb-5 bg-slate-700 bo…" at bounding box center [204, 226] width 328 height 200
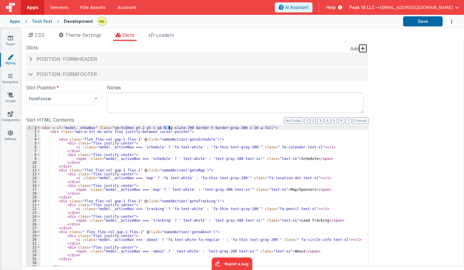
drag, startPoint x: 164, startPoint y: 129, endPoint x: 168, endPoint y: 129, distance: 4.2
click at [170, 129] on div "< div v-if = "model._showNav" class = "sm:hidden pt-2 pt-1 pb-5 bg-slate-700 bo…" at bounding box center [204, 226] width 328 height 200
click at [168, 129] on div "< div v-if = "model._showNav" class = "sm:hidden pt-2 pt-1 pb-5 bg-slate-700 bo…" at bounding box center [204, 222] width 328 height 192
drag, startPoint x: 165, startPoint y: 129, endPoint x: 175, endPoint y: 130, distance: 9.2
click at [175, 130] on div "< div v-if = "model._showNav" class = "sm:hidden pt-2 pt-1 pb-5 bg-slate-700 bo…" at bounding box center [204, 226] width 328 height 200
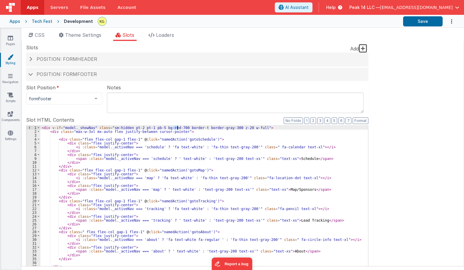
drag, startPoint x: 173, startPoint y: 126, endPoint x: 177, endPoint y: 126, distance: 3.3
click at [177, 126] on div "< div v-if = "model._showNav" class = "sm:hidden pt-2 pt-1 pb-5 bg-red-700 bord…" at bounding box center [204, 226] width 328 height 200
click at [174, 126] on div "< div v-if = "model._showNav" class = "sm:hidden pt-2 pt-1 pb-5 bg-red-700 bord…" at bounding box center [204, 222] width 328 height 192
click at [175, 128] on div "< div v-if = "model._showNav" class = "sm:hidden pt-2 pt-1 pb-5 bg-red-700 bord…" at bounding box center [204, 226] width 328 height 200
click at [431, 24] on button "Save" at bounding box center [422, 21] width 39 height 10
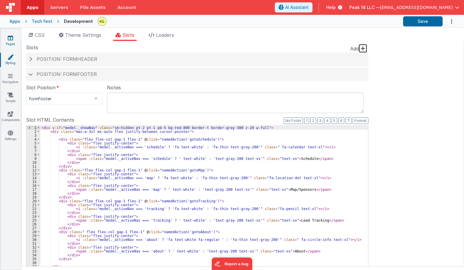
click at [15, 40] on link "Pages" at bounding box center [10, 41] width 21 height 12
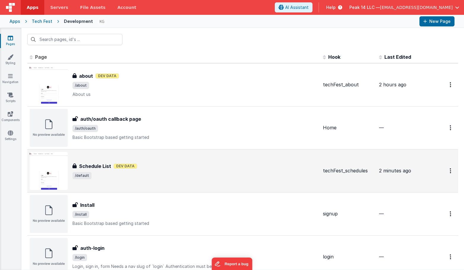
click at [148, 169] on div "Schedule List Dev Data" at bounding box center [195, 166] width 246 height 7
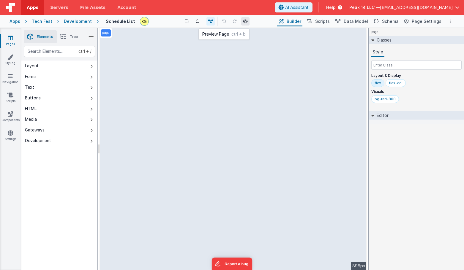
click at [244, 23] on icon at bounding box center [245, 21] width 5 height 4
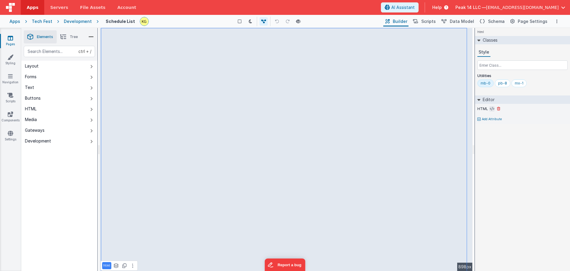
click at [464, 110] on button at bounding box center [491, 108] width 5 height 5
click at [464, 107] on icon at bounding box center [492, 108] width 4 height 5
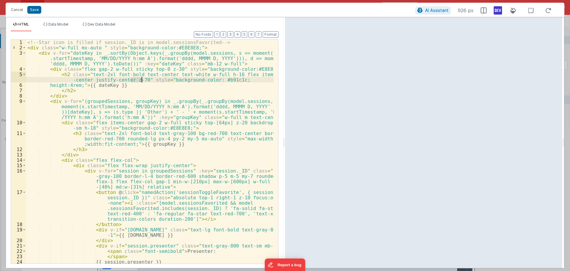
drag, startPoint x: 131, startPoint y: 81, endPoint x: 141, endPoint y: 81, distance: 10.4
click at [141, 81] on div "<!-- Star icon is filled if session._ID is in model.sessionsFavorited --> < div…" at bounding box center [150, 159] width 248 height 240
click at [140, 80] on div "<!-- Star icon is filled if session._ID is in model.sessionsFavorited --> < div…" at bounding box center [150, 151] width 248 height 224
drag, startPoint x: 214, startPoint y: 79, endPoint x: 233, endPoint y: 80, distance: 19.6
click at [233, 80] on div "<!-- Star icon is filled if session._ID is in model.sessionsFavorited --> < div…" at bounding box center [150, 159] width 248 height 240
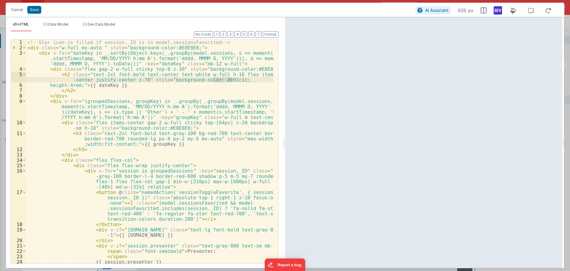
click at [130, 78] on div "<!-- Star icon is filled if session._ID is in model.sessionsFavorited --> < div…" at bounding box center [150, 159] width 248 height 240
drag, startPoint x: 176, startPoint y: 80, endPoint x: 262, endPoint y: 79, distance: 85.8
click at [262, 79] on div "<!-- Star icon is filled if session._ID is in model.sessionsFavorited --> < div…" at bounding box center [150, 159] width 248 height 240
click at [200, 82] on div "<!-- Star icon is filled if session._ID is in model.sessionsFavorited --> < div…" at bounding box center [150, 159] width 248 height 240
drag, startPoint x: 195, startPoint y: 80, endPoint x: 265, endPoint y: 80, distance: 70.7
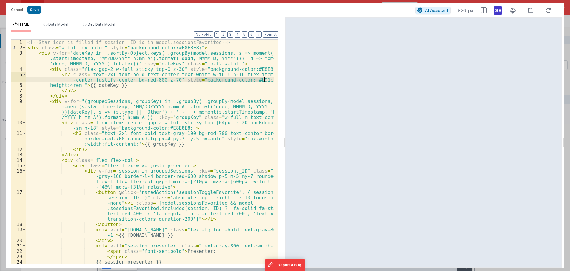
click at [265, 80] on div "<!-- Star icon is filled if session._ID is in model.sessionsFavorited --> < div…" at bounding box center [150, 159] width 248 height 240
click at [195, 79] on div "<!-- Star icon is filled if session._ID is in model.sessionsFavorited --> < div…" at bounding box center [150, 151] width 248 height 224
drag, startPoint x: 196, startPoint y: 80, endPoint x: 58, endPoint y: 86, distance: 137.6
click at [58, 86] on div "<!-- Star icon is filled if session._ID is in model.sessionsFavorited --> < div…" at bounding box center [150, 159] width 248 height 240
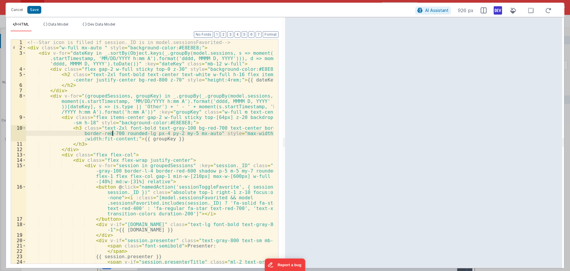
click at [112, 134] on div "<!-- Star icon is filled if session._ID is in model.sessionsFavorited --> < div…" at bounding box center [150, 159] width 248 height 240
drag, startPoint x: 107, startPoint y: 132, endPoint x: 99, endPoint y: 132, distance: 7.7
click at [99, 132] on div "<!-- Star icon is filled if session._ID is in model.sessionsFavorited --> < div…" at bounding box center [150, 159] width 248 height 240
click at [114, 135] on div "<!-- Star icon is filled if session._ID is in model.sessionsFavorited --> < div…" at bounding box center [150, 159] width 248 height 240
drag, startPoint x: 99, startPoint y: 133, endPoint x: 110, endPoint y: 132, distance: 10.4
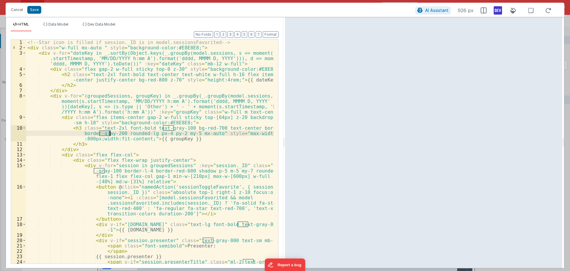
click at [110, 132] on div "<!-- Star icon is filled if session._ID is in model.sessionsFavorited --> < div…" at bounding box center [150, 159] width 248 height 240
click at [112, 133] on div "<!-- Star icon is filled if session._ID is in model.sessionsFavorited --> < div…" at bounding box center [150, 159] width 248 height 240
click at [207, 128] on div "<!-- Star icon is filled if session._ID is in model.sessionsFavorited --> < div…" at bounding box center [150, 159] width 248 height 240
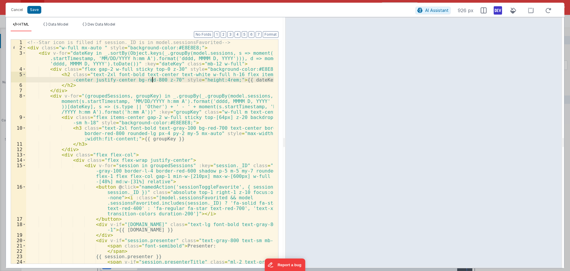
click at [152, 79] on div "<!-- Star icon is filled if session._ID is in model.sessionsFavorited --> < div…" at bounding box center [150, 159] width 248 height 240
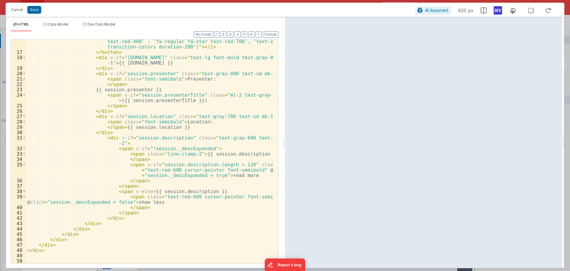
scroll to position [167, 0]
click at [36, 7] on button "Save" at bounding box center [34, 10] width 14 height 8
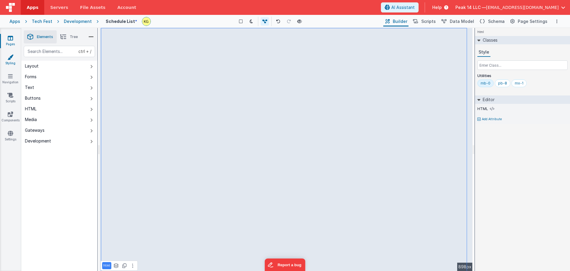
click at [12, 57] on icon at bounding box center [10, 57] width 6 height 6
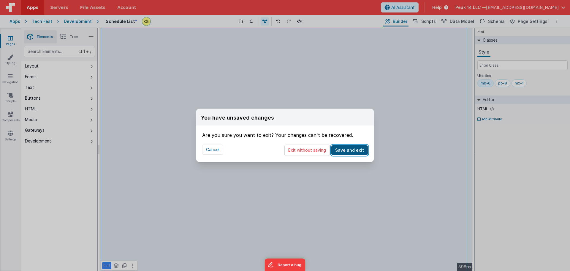
click at [350, 150] on button "Save and exit" at bounding box center [349, 150] width 37 height 10
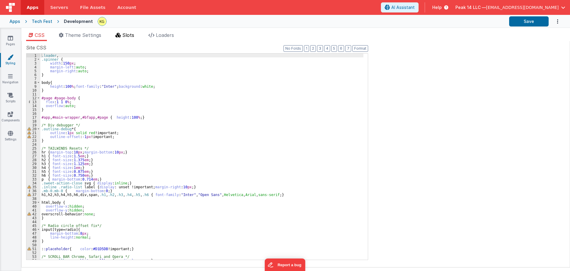
click at [130, 38] on li "Slots" at bounding box center [124, 36] width 23 height 10
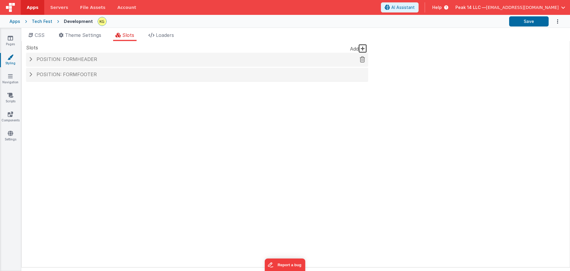
click at [115, 56] on div "Position: formHeader" at bounding box center [197, 60] width 342 height 14
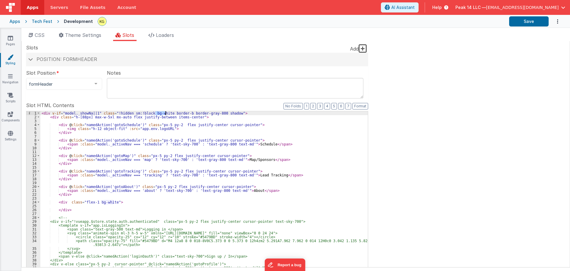
drag, startPoint x: 156, startPoint y: 113, endPoint x: 165, endPoint y: 113, distance: 9.5
click at [165, 113] on div "< div v-if = "model._showNa||1" class = "!hidden sm:!block bg-white border-b bo…" at bounding box center [204, 211] width 328 height 200
drag, startPoint x: 203, startPoint y: 114, endPoint x: 210, endPoint y: 114, distance: 7.7
click at [210, 114] on div "< div v-if = "model._showNa||1" class = "!hidden sm:!block bg-red-800 border-b …" at bounding box center [204, 211] width 328 height 200
drag, startPoint x: 153, startPoint y: 117, endPoint x: 167, endPoint y: 117, distance: 14.0
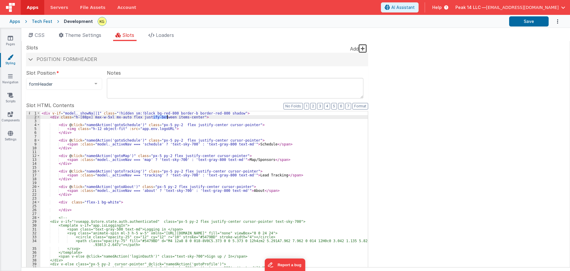
click at [167, 117] on div "< div v-if = "model._showNa||1" class = "!hidden sm:!block bg-red-800 border-b …" at bounding box center [204, 211] width 328 height 200
drag, startPoint x: 208, startPoint y: 145, endPoint x: 223, endPoint y: 144, distance: 15.5
click at [223, 144] on div "< div v-if = "model._showNa||1" class = "!hidden sm:!block bg-red-800 border-b …" at bounding box center [204, 211] width 328 height 200
drag, startPoint x: 198, startPoint y: 159, endPoint x: 213, endPoint y: 159, distance: 15.7
click at [213, 159] on div "< div v-if = "model._showNa||1" class = "!hidden sm:!block bg-red-800 border-b …" at bounding box center [204, 211] width 328 height 200
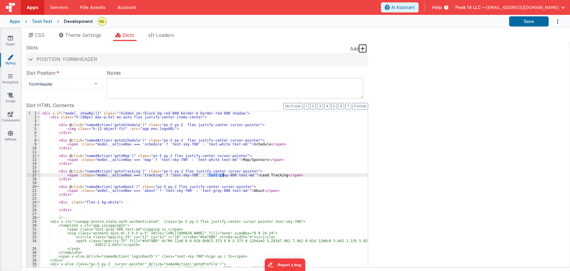
drag, startPoint x: 208, startPoint y: 175, endPoint x: 222, endPoint y: 174, distance: 14.9
click at [222, 174] on div "< div v-if = "model._showNa||1" class = "!hidden sm:!block bg-red-800 border-b …" at bounding box center [204, 211] width 328 height 200
drag, startPoint x: 201, startPoint y: 191, endPoint x: 216, endPoint y: 189, distance: 15.8
click at [216, 189] on div "< div v-if = "model._showNa||1" class = "!hidden sm:!block bg-red-800 border-b …" at bounding box center [204, 211] width 328 height 200
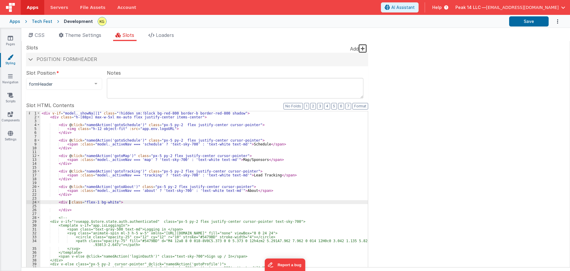
click at [70, 201] on div "< div v-if = "model._showNa||1" class = "!hidden sm:!block bg-red-800 border-b …" at bounding box center [204, 211] width 328 height 200
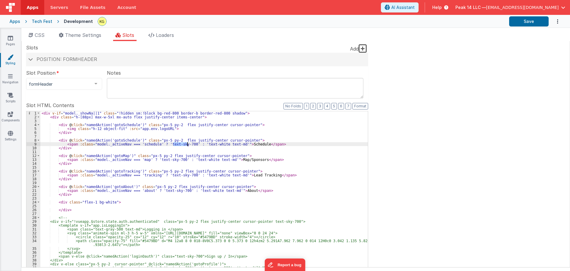
drag, startPoint x: 173, startPoint y: 144, endPoint x: 186, endPoint y: 143, distance: 13.1
click at [186, 143] on div "< div v-if = "model._showNa||1" class = "!hidden sm:!block bg-red-800 border-b …" at bounding box center [204, 211] width 328 height 200
drag, startPoint x: 163, startPoint y: 144, endPoint x: 182, endPoint y: 143, distance: 19.3
click at [182, 143] on div "< div v-if = "model._showNa||1" class = "!hidden sm:!block bg-red-800 border-b …" at bounding box center [204, 211] width 328 height 200
drag, startPoint x: 154, startPoint y: 159, endPoint x: 177, endPoint y: 158, distance: 23.2
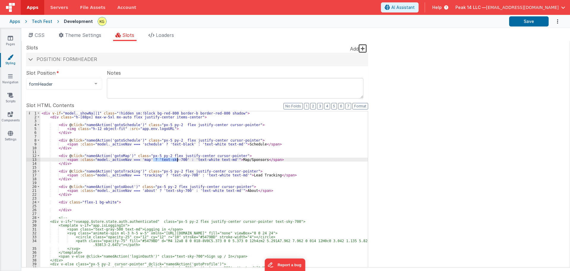
click at [177, 158] on div "< div v-if = "model._showNa||1" class = "!hidden sm:!block bg-red-800 border-b …" at bounding box center [204, 211] width 328 height 200
drag, startPoint x: 169, startPoint y: 174, endPoint x: 187, endPoint y: 173, distance: 18.1
click at [187, 173] on div "< div v-if = "model._showNa||1" class = "!hidden sm:!block bg-red-800 border-b …" at bounding box center [204, 211] width 328 height 200
drag, startPoint x: 158, startPoint y: 190, endPoint x: 181, endPoint y: 190, distance: 22.6
click at [181, 190] on div "< div v-if = "model._showNa||1" class = "!hidden sm:!block bg-red-800 border-b …" at bounding box center [204, 211] width 328 height 200
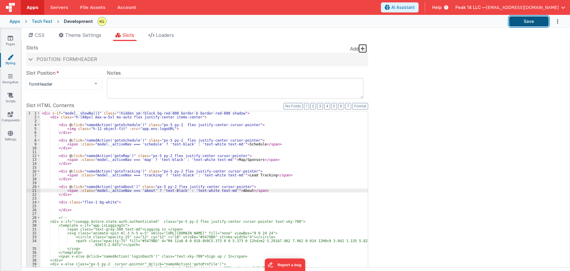
click at [464, 18] on button "Save" at bounding box center [528, 21] width 39 height 10
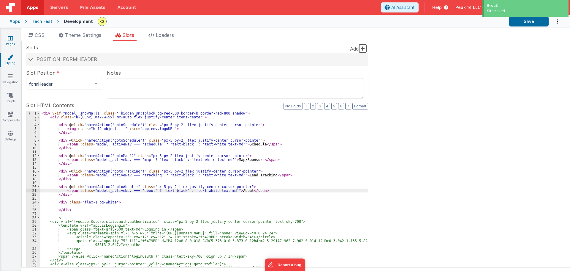
click at [13, 40] on link "Pages" at bounding box center [10, 41] width 21 height 12
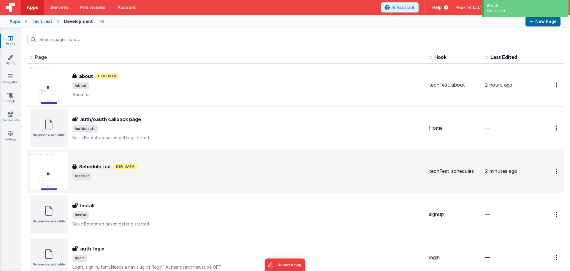
click at [149, 178] on span "/default" at bounding box center [248, 175] width 352 height 7
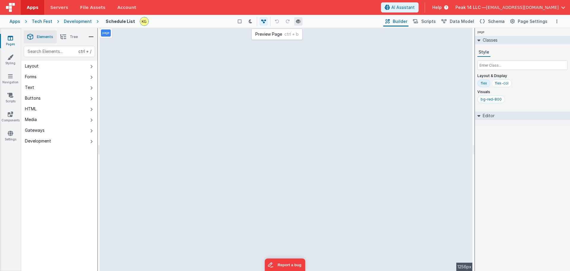
click at [299, 22] on icon at bounding box center [298, 21] width 5 height 4
click at [15, 56] on link "Styling" at bounding box center [10, 60] width 21 height 12
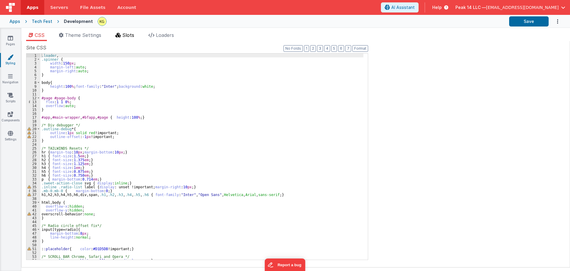
click at [126, 38] on li "Slots" at bounding box center [124, 36] width 23 height 10
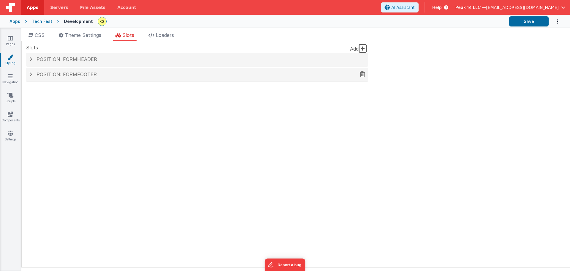
click at [48, 74] on span "Position: formFooter" at bounding box center [67, 74] width 60 height 6
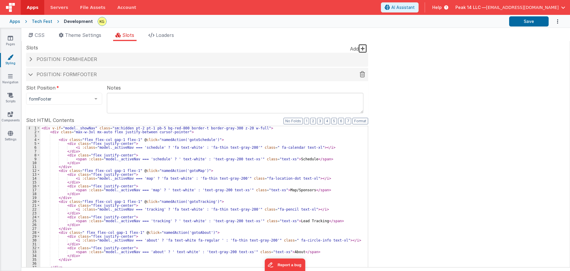
click at [54, 74] on span "Position: formFooter" at bounding box center [67, 74] width 60 height 6
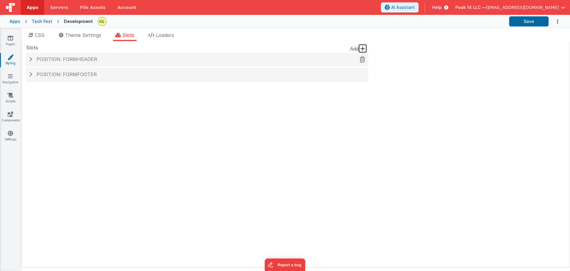
click at [67, 63] on div "Position: formHeader" at bounding box center [197, 60] width 342 height 14
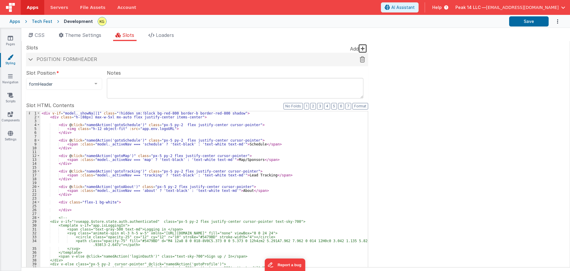
click at [132, 58] on h4 "Position: formHeader" at bounding box center [197, 59] width 336 height 5
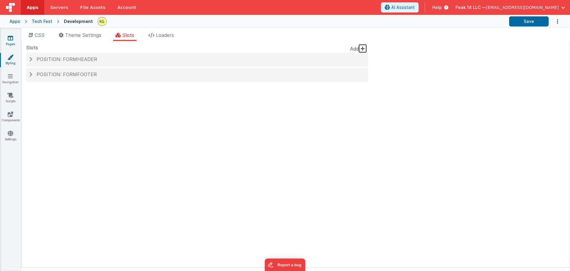
click at [10, 37] on icon at bounding box center [10, 38] width 5 height 6
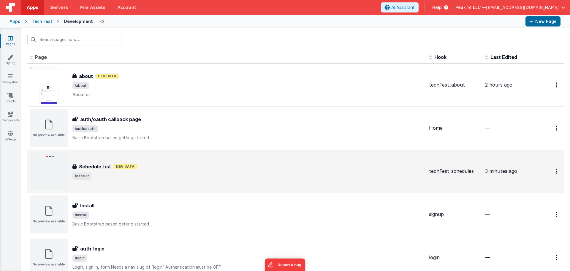
click at [148, 169] on div "Schedule List Dev Data" at bounding box center [248, 166] width 352 height 7
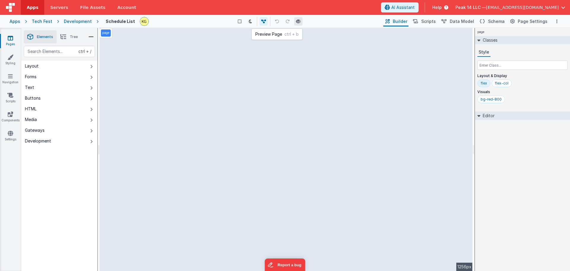
click at [301, 23] on icon at bounding box center [298, 21] width 5 height 4
click at [70, 37] on span "Tree" at bounding box center [74, 36] width 8 height 5
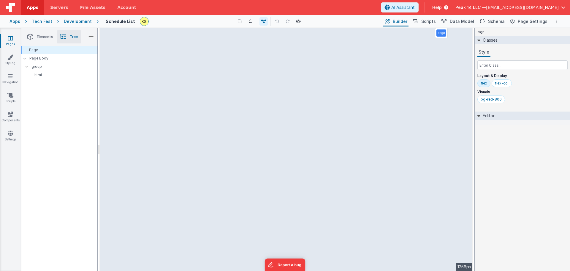
click at [58, 51] on div "Page" at bounding box center [59, 50] width 76 height 8
click at [464, 117] on icon at bounding box center [478, 115] width 3 height 5
click at [52, 78] on div "html" at bounding box center [61, 75] width 71 height 8
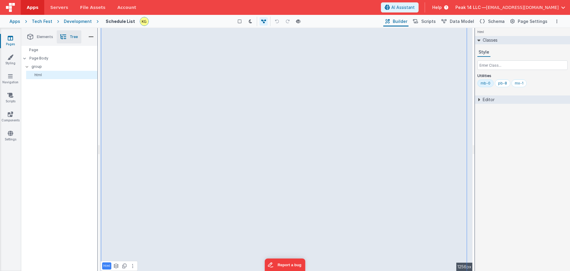
click at [464, 100] on h2 "Editor" at bounding box center [487, 99] width 14 height 8
click at [464, 109] on icon at bounding box center [492, 108] width 4 height 5
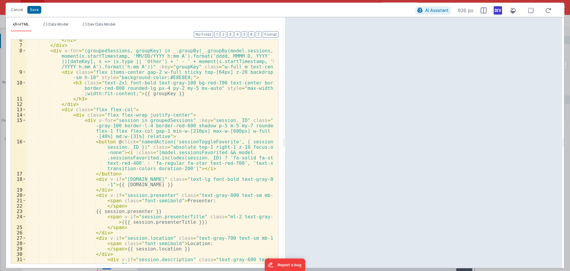
scroll to position [27, 0]
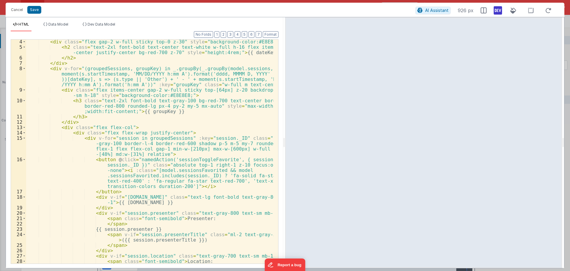
click at [115, 95] on div "< div class = "flex gap-2 w-full sticky top-0 z-30" style = "background-color:#…" at bounding box center [150, 156] width 248 height 234
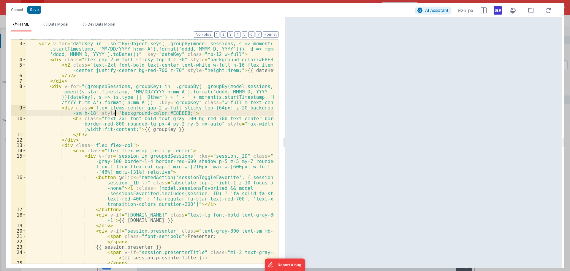
scroll to position [10, 0]
drag, startPoint x: 144, startPoint y: 113, endPoint x: 159, endPoint y: 113, distance: 14.6
click at [159, 113] on div "< div class = "w-full mx-auto " style = "background-color:#E8E8E8;" > < div v-f…" at bounding box center [150, 152] width 248 height 234
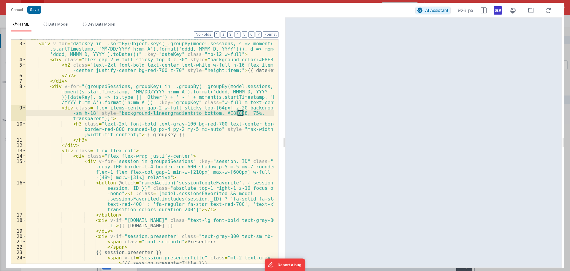
drag, startPoint x: 238, startPoint y: 113, endPoint x: 242, endPoint y: 113, distance: 4.2
click at [242, 113] on div "< div class = "w-full mx-auto " style = "background-color:#E8E8E8;" > < div v-f…" at bounding box center [150, 155] width 248 height 240
click at [163, 115] on div "< div class = "w-full mx-auto " style = "background-color:#E8E8E8;" > < div v-f…" at bounding box center [150, 155] width 248 height 240
click at [162, 117] on div "< div class = "w-full mx-auto " style = "background-color:#E8E8E8;" > < div v-f…" at bounding box center [150, 155] width 248 height 240
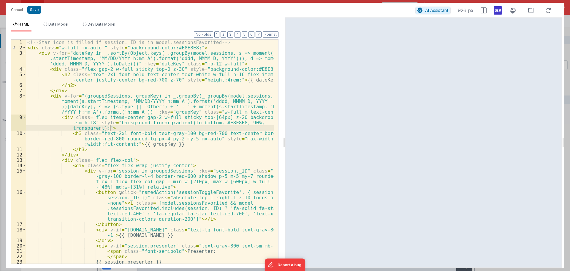
scroll to position [0, 0]
click at [143, 123] on div "<!-- Star icon is filled if session._ID is in model.sessionsFavorited --> < div…" at bounding box center [150, 159] width 248 height 240
click at [160, 124] on div "<!-- Star icon is filled if session._ID is in model.sessionsFavorited --> < div…" at bounding box center [150, 159] width 248 height 240
drag, startPoint x: 241, startPoint y: 122, endPoint x: 244, endPoint y: 122, distance: 3.9
click at [244, 122] on div "<!-- Star icon is filled if session._ID is in model.sessionsFavorited --> < div…" at bounding box center [150, 159] width 248 height 240
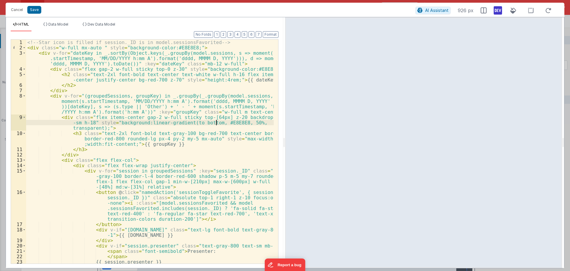
click at [215, 124] on div "<!-- Star icon is filled if session._ID is in model.sessionsFavorited --> < div…" at bounding box center [150, 159] width 248 height 240
drag, startPoint x: 251, startPoint y: 123, endPoint x: 255, endPoint y: 123, distance: 4.5
click at [255, 123] on div "<!-- Star icon is filled if session._ID is in model.sessionsFavorited --> < div…" at bounding box center [150, 159] width 248 height 240
drag, startPoint x: 188, startPoint y: 124, endPoint x: 211, endPoint y: 123, distance: 22.9
click at [211, 123] on div "<!-- Star icon is filled if session._ID is in model.sessionsFavorited --> < div…" at bounding box center [150, 159] width 248 height 240
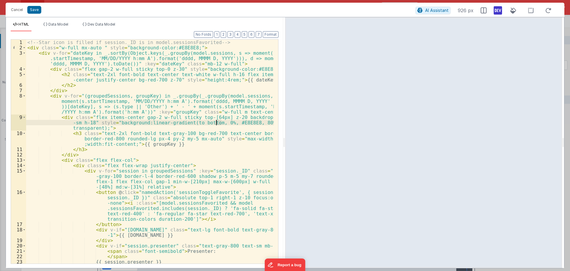
drag, startPoint x: 222, startPoint y: 123, endPoint x: 216, endPoint y: 123, distance: 5.6
click at [216, 123] on div "<!-- Star icon is filled if session._ID is in model.sessionsFavorited --> < div…" at bounding box center [150, 159] width 248 height 240
drag, startPoint x: 251, startPoint y: 123, endPoint x: 256, endPoint y: 123, distance: 4.5
click at [256, 123] on div "<!-- Star icon is filled if session._ID is in model.sessionsFavorited --> < div…" at bounding box center [150, 159] width 248 height 240
click at [249, 123] on div "<!-- Star icon is filled if session._ID is in model.sessionsFavorited --> < div…" at bounding box center [150, 159] width 248 height 240
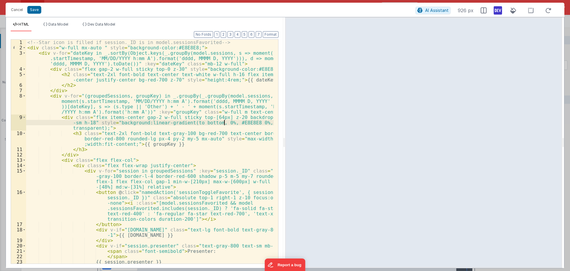
click at [224, 124] on div "<!-- Star icon is filled if session._ID is in model.sessionsFavorited --> < div…" at bounding box center [150, 159] width 248 height 240
drag, startPoint x: 237, startPoint y: 117, endPoint x: 240, endPoint y: 117, distance: 3.3
click at [240, 117] on div "<!-- Star icon is filled if session._ID is in model.sessionsFavorited --> < div…" at bounding box center [150, 159] width 248 height 240
drag, startPoint x: 235, startPoint y: 117, endPoint x: 269, endPoint y: 117, distance: 33.3
click at [269, 117] on div "<!-- Star icon is filled if session._ID is in model.sessionsFavorited --> < div…" at bounding box center [150, 159] width 248 height 240
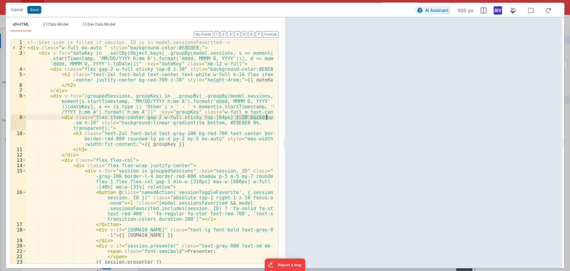
click at [267, 116] on div "<!-- Star icon is filled if session._ID is in model.sessionsFavorited --> < div…" at bounding box center [150, 151] width 248 height 224
drag, startPoint x: 235, startPoint y: 116, endPoint x: 77, endPoint y: 122, distance: 158.4
click at [77, 122] on div "<!-- Star icon is filled if session._ID is in model.sessionsFavorited --> < div…" at bounding box center [150, 159] width 248 height 240
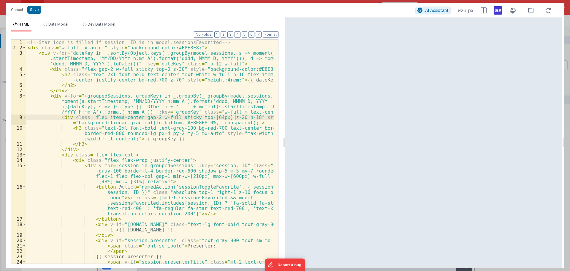
click at [237, 122] on div "<!-- Star icon is filled if session._ID is in model.sessionsFavorited --> < div…" at bounding box center [150, 159] width 248 height 240
click at [200, 123] on div "<!-- Star icon is filled if session._ID is in model.sessionsFavorited --> < div…" at bounding box center [150, 159] width 248 height 240
drag, startPoint x: 198, startPoint y: 121, endPoint x: 203, endPoint y: 121, distance: 4.8
click at [203, 121] on div "<!-- Star icon is filled if session._ID is in model.sessionsFavorited --> < div…" at bounding box center [150, 159] width 248 height 240
click at [34, 6] on button "Save" at bounding box center [34, 10] width 14 height 8
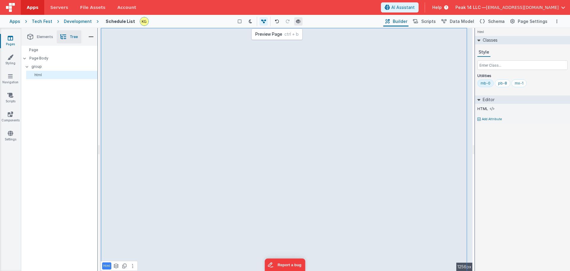
click at [300, 22] on icon at bounding box center [298, 21] width 5 height 4
click at [76, 23] on div "Development" at bounding box center [78, 21] width 28 height 6
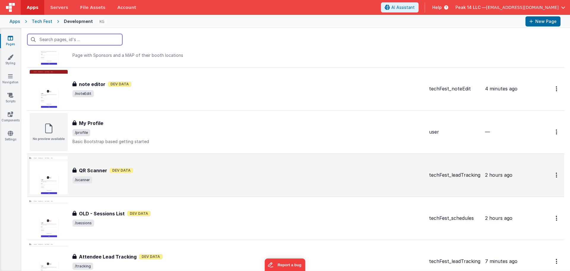
scroll to position [382, 0]
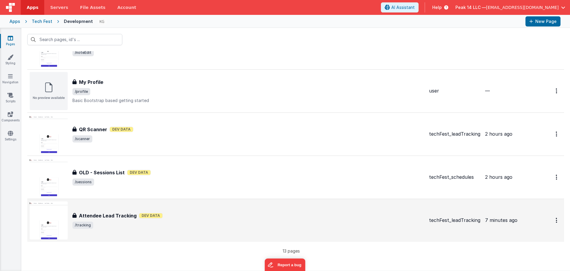
click at [195, 219] on div "Attendee Lead Tracking Attendee Lead Tracking Dev Data /tracking" at bounding box center [248, 220] width 352 height 17
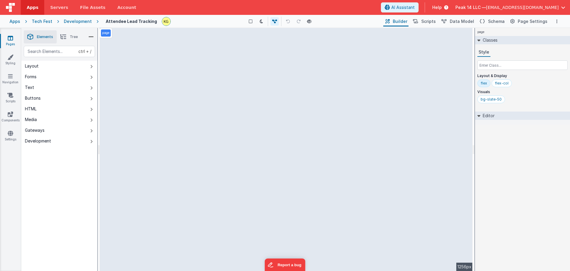
click at [64, 37] on icon at bounding box center [63, 37] width 6 height 8
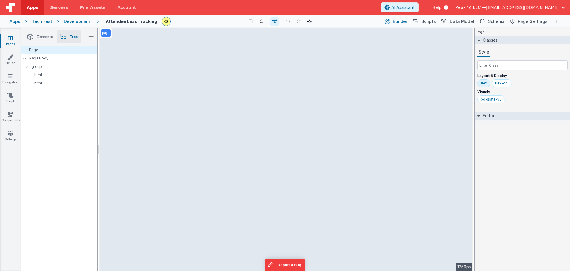
click at [55, 75] on p "html" at bounding box center [63, 74] width 69 height 5
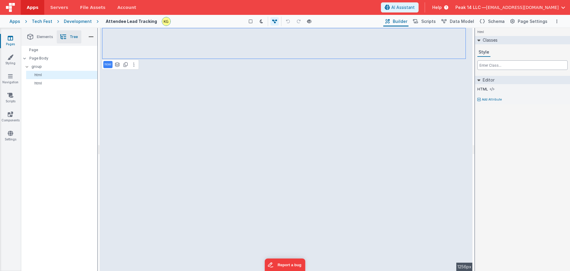
click at [464, 66] on input "text" at bounding box center [522, 65] width 90 height 10
type input "bg-red-700"
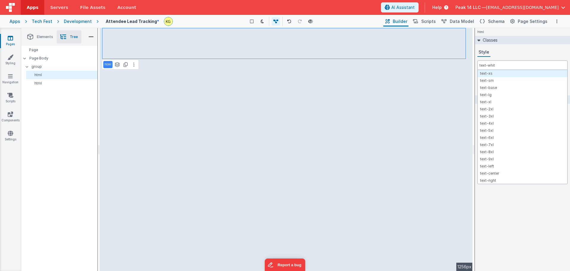
type input "text-white"
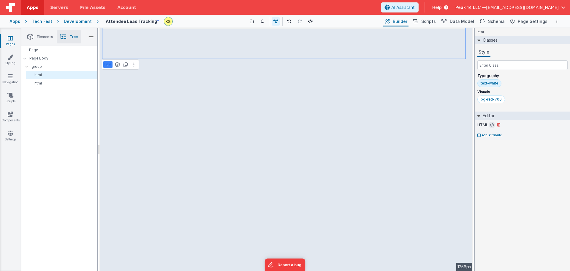
click at [464, 126] on icon at bounding box center [492, 124] width 4 height 5
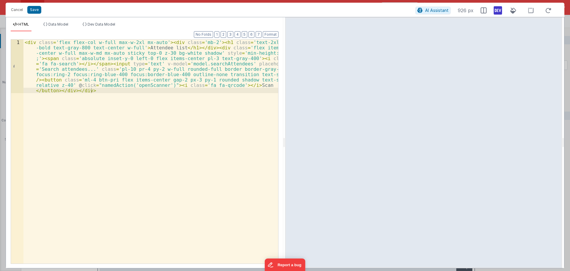
click at [158, 42] on div "< div class = 'flex flex-col w-full max-w-2xl mx-auto' > < div class = 'mb-2' >…" at bounding box center [150, 204] width 255 height 330
drag, startPoint x: 176, startPoint y: 53, endPoint x: 189, endPoint y: 53, distance: 13.1
click at [189, 53] on div "< div class = 'flex flex-col w-full max-w-2xl mx-auto my-5' > < div class = 'mb…" at bounding box center [150, 204] width 255 height 330
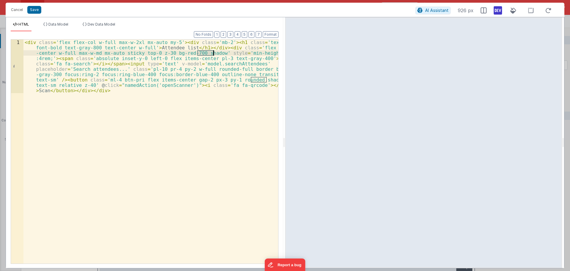
drag, startPoint x: 197, startPoint y: 53, endPoint x: 213, endPoint y: 53, distance: 16.0
click at [213, 53] on div "< div class = 'flex flex-col w-full max-w-2xl mx-auto my-5' > < div class = 'mb…" at bounding box center [150, 204] width 255 height 330
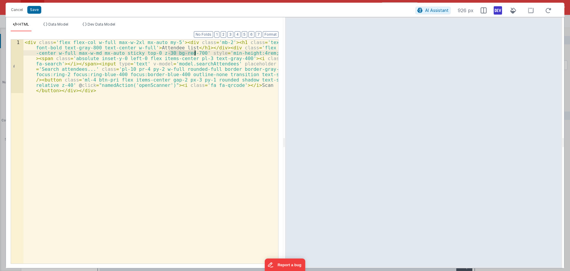
drag, startPoint x: 168, startPoint y: 52, endPoint x: 195, endPoint y: 53, distance: 26.7
click at [195, 53] on div "< div class = 'flex flex-col w-full max-w-2xl mx-auto my-5' > < div class = 'mb…" at bounding box center [150, 204] width 255 height 330
click at [142, 58] on div "< div class = 'flex flex-col w-full max-w-2xl mx-auto my-5' > < div class = 'mb…" at bounding box center [150, 204] width 255 height 330
paste textarea
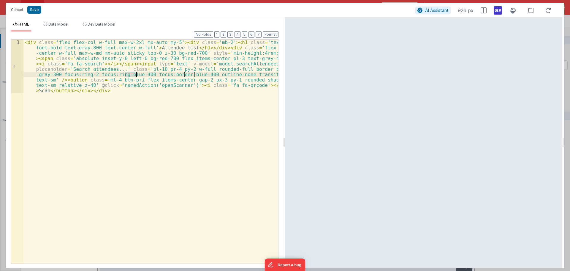
drag, startPoint x: 127, startPoint y: 73, endPoint x: 135, endPoint y: 73, distance: 8.6
click at [135, 73] on div "< div class = 'flex flex-col w-full max-w-2xl mx-auto my-5' > < div class = 'mb…" at bounding box center [150, 204] width 255 height 330
drag, startPoint x: 182, startPoint y: 75, endPoint x: 191, endPoint y: 75, distance: 8.9
click at [191, 75] on div "< div class = 'flex flex-col w-full max-w-2xl mx-auto my-5' > < div class = 'mb…" at bounding box center [150, 204] width 255 height 330
click at [192, 75] on div "< div class = 'flex flex-col w-full max-w-2xl mx-auto my-5' > < div class = 'mb…" at bounding box center [150, 204] width 255 height 330
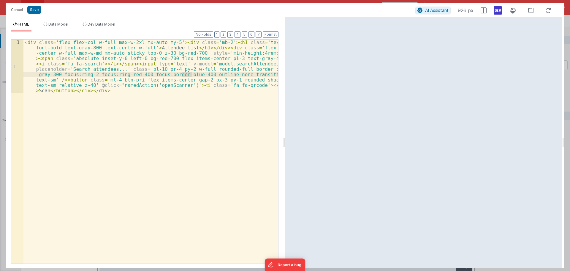
drag, startPoint x: 192, startPoint y: 75, endPoint x: 183, endPoint y: 75, distance: 9.2
click at [183, 75] on div "< div class = 'flex flex-col w-full max-w-2xl mx-auto my-5' > < div class = 'mb…" at bounding box center [150, 204] width 255 height 330
click at [53, 75] on div "< div class = 'flex flex-col w-full max-w-2xl mx-auto my-5' > < div class = 'mb…" at bounding box center [150, 204] width 255 height 330
click at [51, 75] on div "< div class = 'flex flex-col w-full max-w-2xl mx-auto my-5' > < div class = 'mb…" at bounding box center [150, 204] width 255 height 330
click at [259, 58] on div "< div class = 'flex flex-col w-full max-w-2xl mx-auto my-5' > < div class = 'mb…" at bounding box center [150, 204] width 255 height 330
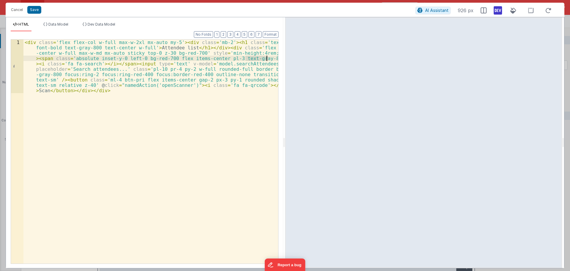
drag, startPoint x: 246, startPoint y: 59, endPoint x: 267, endPoint y: 59, distance: 21.4
click at [267, 59] on div "< div class = 'flex flex-col w-full max-w-2xl mx-auto my-5' > < div class = 'mb…" at bounding box center [150, 204] width 255 height 330
click at [248, 60] on div "< div class = 'flex flex-col w-full max-w-2xl mx-auto my-5' > < div class = 'mb…" at bounding box center [150, 204] width 255 height 330
drag, startPoint x: 37, startPoint y: 74, endPoint x: 60, endPoint y: 75, distance: 22.6
click at [60, 75] on div "< div class = 'flex flex-col w-full max-w-2xl mx-auto my-5' > < div class = 'mb…" at bounding box center [150, 204] width 255 height 330
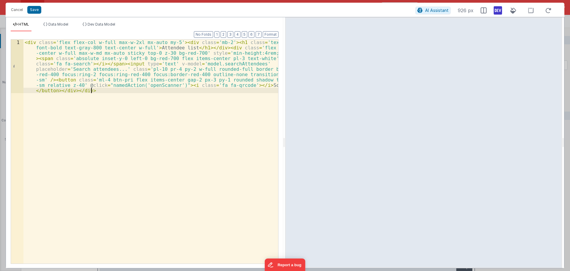
click at [137, 96] on div "< div class = 'flex flex-col w-full max-w-2xl mx-auto my-5' > < div class = 'mb…" at bounding box center [150, 204] width 255 height 330
click at [140, 80] on div "< div class = 'flex flex-col w-full max-w-2xl mx-auto my-5' > < div class = 'mb…" at bounding box center [150, 204] width 255 height 330
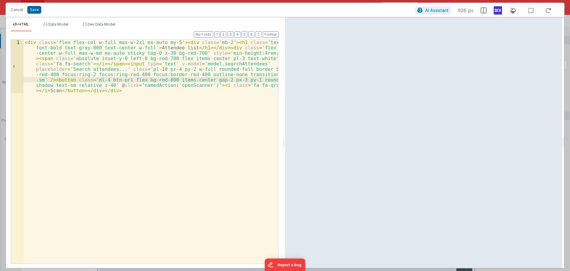
click at [146, 79] on div "< div class = 'flex flex-col w-full max-w-2xl mx-auto my-5' > < div class = 'mb…" at bounding box center [150, 204] width 255 height 330
drag, startPoint x: 167, startPoint y: 80, endPoint x: 143, endPoint y: 80, distance: 24.9
click at [143, 80] on div "< div class = 'flex flex-col w-full max-w-2xl mx-auto my-5' > < div class = 'mb…" at bounding box center [150, 204] width 255 height 330
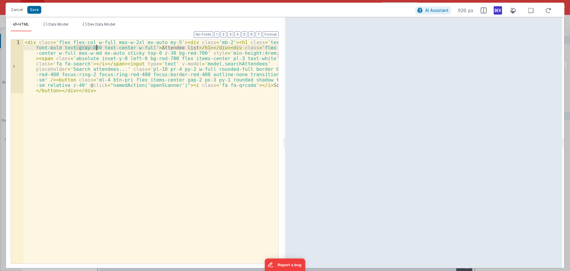
drag, startPoint x: 76, startPoint y: 47, endPoint x: 96, endPoint y: 47, distance: 20.5
click at [96, 47] on div "< div class = 'flex flex-col w-full max-w-2xl mx-auto my-5' > < div class = 'mb…" at bounding box center [150, 204] width 255 height 330
click at [173, 42] on div "< div class = 'flex flex-col w-full max-w-2xl mx-auto my-5' > < div class = 'mb…" at bounding box center [150, 204] width 255 height 330
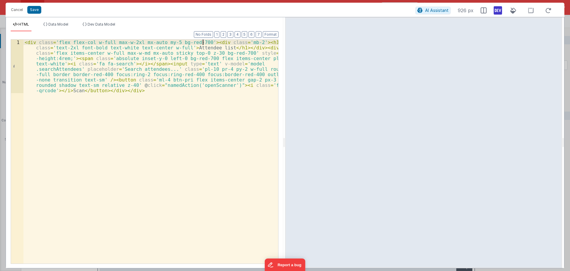
click at [170, 42] on div "< div class = 'flex flex-col w-full max-w-2xl mx-auto my-5 bg-red-700' > < div …" at bounding box center [150, 204] width 255 height 330
click at [235, 44] on div "< div class = 'flex flex-col w-full max-w-2xl mx-auto bg-red-700' > < div class…" at bounding box center [150, 204] width 255 height 330
click at [233, 42] on div "< div class = 'flex flex-col w-full max-w-2xl mx-auto bg-red-700' > < div class…" at bounding box center [150, 204] width 255 height 330
click at [235, 43] on div "< div class = 'flex flex-col w-full max-w-2xl mx-auto bg-red-700' > < div class…" at bounding box center [150, 204] width 255 height 330
click at [51, 49] on div "< div class = 'flex flex-col w-full max-w-2xl mx-auto bg-red-700' > < div class…" at bounding box center [150, 204] width 255 height 330
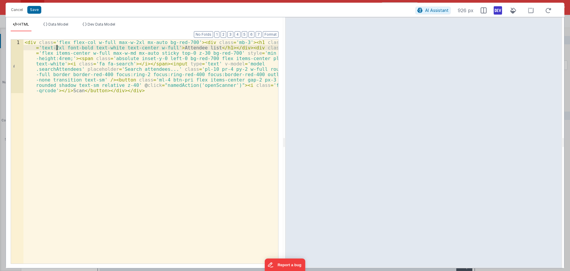
click at [56, 48] on div "< div class = 'flex flex-col w-full max-w-2xl mx-auto bg-red-700' > < div class…" at bounding box center [150, 204] width 255 height 330
click at [200, 59] on div "< div class = 'flex flex-col w-full max-w-2xl mx-auto bg-red-700' > < div class…" at bounding box center [150, 204] width 255 height 330
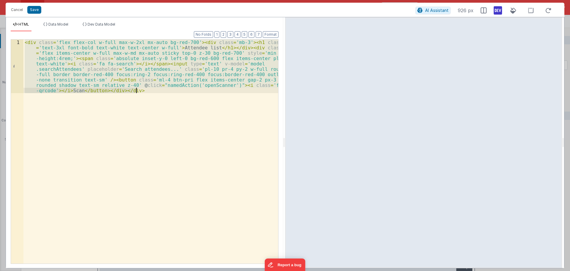
click at [156, 92] on div "< div class = 'flex flex-col w-full max-w-2xl mx-auto bg-red-700' > < div class…" at bounding box center [150, 151] width 255 height 224
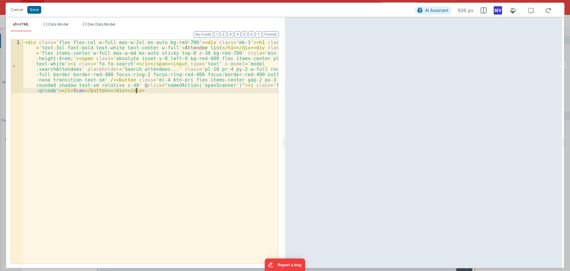
click at [193, 43] on div "< div class = 'flex flex-col w-full max-w-2xl mx-auto bg-red-700' > < div class…" at bounding box center [150, 204] width 255 height 330
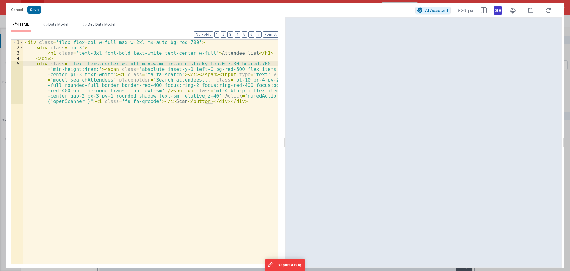
click at [100, 69] on div "< div class = 'flex flex-col w-full max-w-2xl mx-auto bg-red-700' > < div class…" at bounding box center [150, 175] width 255 height 272
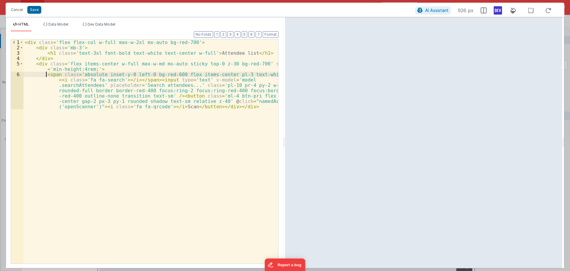
click at [134, 81] on div "< div class = 'flex flex-col w-full max-w-2xl mx-auto bg-red-700' > < div class…" at bounding box center [150, 172] width 255 height 266
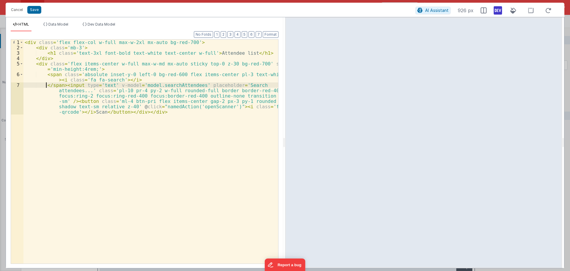
click at [65, 85] on div "< div class = 'flex flex-col w-full max-w-2xl mx-auto bg-red-700' > < div class…" at bounding box center [150, 169] width 255 height 261
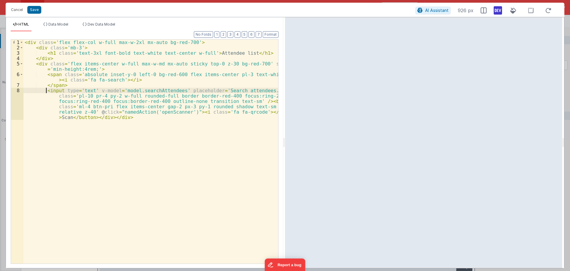
click at [256, 101] on div "< div class = 'flex flex-col w-full max-w-2xl mx-auto bg-red-700' > < div class…" at bounding box center [150, 169] width 255 height 261
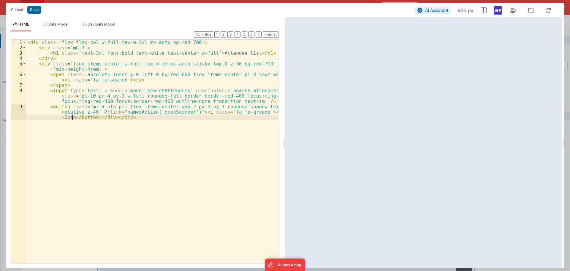
click at [73, 117] on div "< div class = 'flex flex-col w-full max-w-2xl mx-auto bg-red-700' > < div class…" at bounding box center [152, 161] width 252 height 245
click at [73, 123] on div "< div class = 'flex flex-col w-full max-w-2xl mx-auto bg-red-700' > < div class…" at bounding box center [152, 156] width 252 height 234
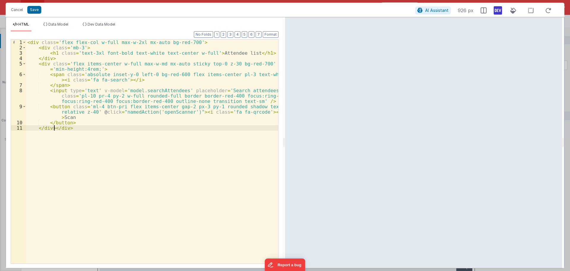
click at [53, 128] on div "< div class = 'flex flex-col w-full max-w-2xl mx-auto bg-red-700' > < div class…" at bounding box center [152, 156] width 252 height 234
click at [139, 119] on div "< div class = 'flex flex-col w-full max-w-2xl mx-auto bg-red-700' > < div class…" at bounding box center [152, 156] width 252 height 234
click at [157, 99] on div "< div class = 'flex flex-col w-full max-w-2xl mx-auto bg-red-700' > < div class…" at bounding box center [152, 156] width 252 height 234
click at [99, 65] on div "< div class = 'flex flex-col w-full max-w-2xl mx-auto bg-red-700' > < div class…" at bounding box center [152, 156] width 252 height 234
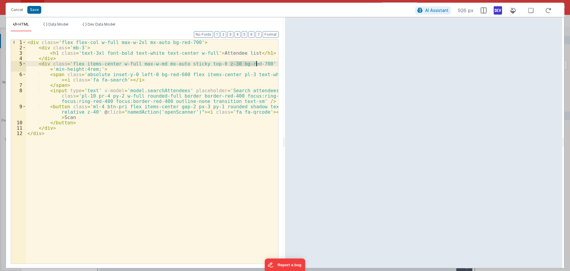
drag, startPoint x: 230, startPoint y: 65, endPoint x: 255, endPoint y: 65, distance: 25.8
click at [255, 65] on div "< div class = 'flex flex-col w-full max-w-2xl mx-auto bg-red-700' > < div class…" at bounding box center [152, 156] width 252 height 234
drag, startPoint x: 151, startPoint y: 75, endPoint x: 178, endPoint y: 74, distance: 27.0
click at [178, 74] on div "< div class = 'flex flex-col w-full max-w-2xl mx-auto bg-red-700' > < div class…" at bounding box center [152, 156] width 252 height 234
click at [228, 74] on div "< div class = 'flex flex-col w-full max-w-2xl mx-auto bg-red-700' > < div class…" at bounding box center [152, 156] width 252 height 234
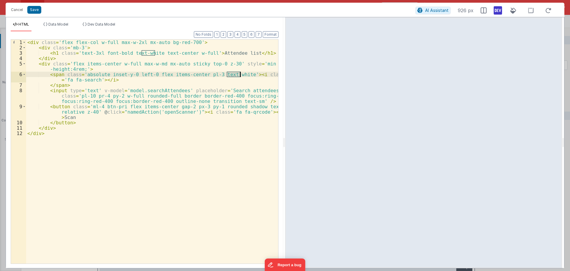
drag, startPoint x: 228, startPoint y: 74, endPoint x: 240, endPoint y: 74, distance: 11.6
click at [240, 74] on div "< div class = 'flex flex-col w-full max-w-2xl mx-auto bg-red-700' > < div class…" at bounding box center [152, 156] width 252 height 234
drag, startPoint x: 227, startPoint y: 75, endPoint x: 237, endPoint y: 75, distance: 9.2
click at [237, 75] on div "< div class = 'flex flex-col w-full max-w-2xl mx-auto bg-red-700' > < div class…" at bounding box center [152, 156] width 252 height 234
drag, startPoint x: 215, startPoint y: 73, endPoint x: 235, endPoint y: 73, distance: 19.9
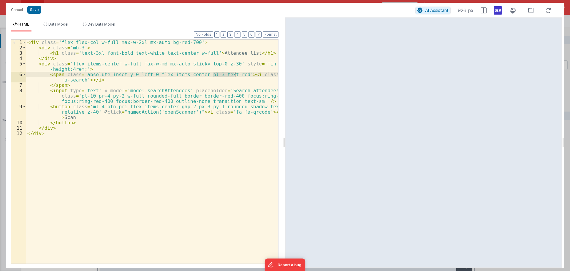
click at [235, 73] on div "< div class = 'flex flex-col w-full max-w-2xl mx-auto bg-red-700' > < div class…" at bounding box center [152, 156] width 252 height 234
click at [249, 102] on div "< div class = 'flex flex-col w-full max-w-2xl mx-auto bg-red-700' > < div class…" at bounding box center [152, 156] width 252 height 234
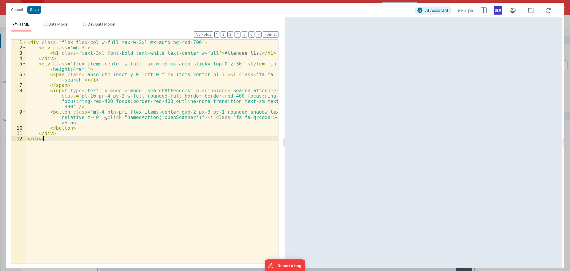
click at [191, 166] on div "< div class = 'flex flex-col w-full max-w-2xl mx-auto bg-red-700' > < div class…" at bounding box center [152, 156] width 252 height 234
click at [211, 75] on div "< div class = 'flex flex-col w-full max-w-2xl mx-auto bg-red-700' > < div class…" at bounding box center [152, 156] width 252 height 234
click at [272, 101] on div "< div class = 'flex flex-col w-full max-w-2xl mx-auto bg-red-700' > < div class…" at bounding box center [152, 156] width 252 height 234
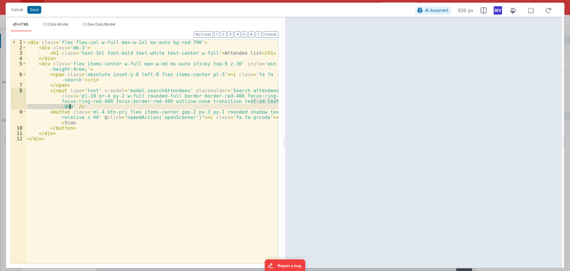
drag, startPoint x: 251, startPoint y: 101, endPoint x: 69, endPoint y: 105, distance: 182.1
click at [69, 105] on div "< div class = 'flex flex-col w-full max-w-2xl mx-auto bg-red-700' > < div class…" at bounding box center [152, 156] width 252 height 234
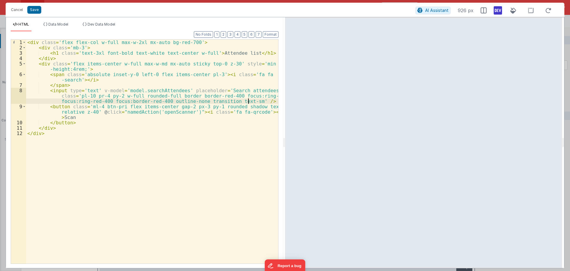
click at [232, 64] on div "< div class = 'flex flex-col w-full max-w-2xl mx-auto bg-red-700' > < div class…" at bounding box center [152, 156] width 252 height 234
click at [227, 63] on div "< div class = 'flex flex-col w-full max-w-2xl mx-auto bg-red-700' > < div class…" at bounding box center [152, 156] width 252 height 234
click at [156, 101] on div "< div class = 'flex flex-col w-full max-w-2xl mx-auto bg-red-700' > < div class…" at bounding box center [152, 156] width 252 height 234
drag, startPoint x: 144, startPoint y: 102, endPoint x: 163, endPoint y: 100, distance: 19.4
click at [163, 100] on div "< div class = 'flex flex-col w-full max-w-2xl mx-auto bg-red-700' > < div class…" at bounding box center [152, 156] width 252 height 234
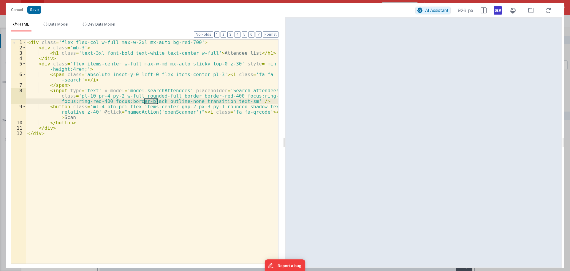
drag, startPoint x: 143, startPoint y: 101, endPoint x: 157, endPoint y: 101, distance: 13.7
click at [157, 101] on div "< div class = 'flex flex-col w-full max-w-2xl mx-auto bg-red-700' > < div class…" at bounding box center [152, 156] width 252 height 234
click at [223, 95] on div "< div class = 'flex flex-col w-full max-w-2xl mx-auto bg-red-700' > < div class…" at bounding box center [152, 156] width 252 height 234
click at [223, 98] on div "< div class = 'flex flex-col w-full max-w-2xl mx-auto bg-red-700' > < div class…" at bounding box center [152, 156] width 252 height 234
drag, startPoint x: 192, startPoint y: 97, endPoint x: 230, endPoint y: 97, distance: 38.0
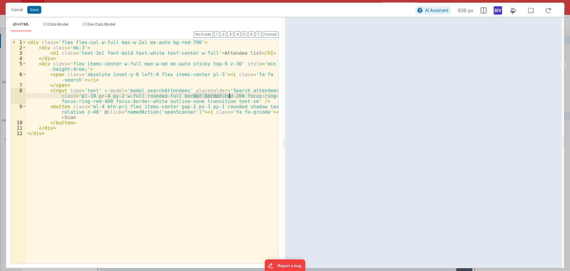
click at [230, 97] on div "< div class = 'flex flex-col w-full max-w-2xl mx-auto bg-red-700' > < div class…" at bounding box center [152, 156] width 252 height 234
click at [35, 9] on button "Save" at bounding box center [34, 10] width 14 height 8
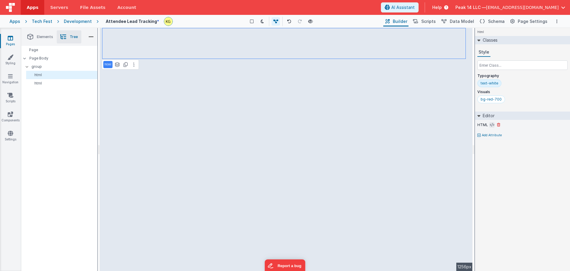
click at [464, 123] on icon at bounding box center [492, 124] width 4 height 5
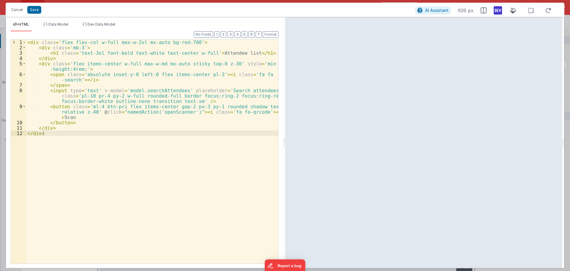
click at [227, 64] on div "< div class = 'flex flex-col w-full max-w-2xl mx-auto bg-red-700' > < div class…" at bounding box center [152, 156] width 252 height 234
click at [32, 8] on button "Save" at bounding box center [34, 10] width 14 height 8
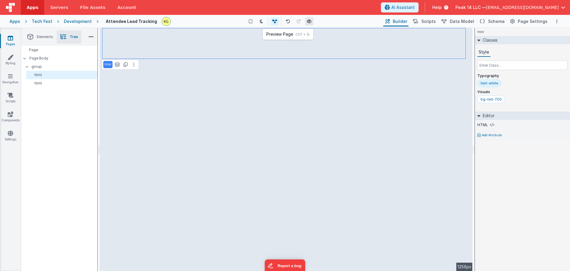
click at [309, 22] on icon at bounding box center [309, 21] width 5 height 4
click at [62, 49] on div "Page" at bounding box center [59, 50] width 76 height 8
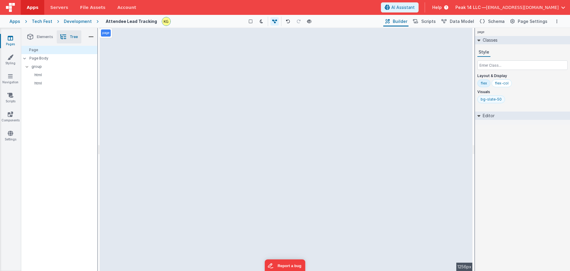
click at [464, 99] on div "bg-slate-50" at bounding box center [491, 99] width 21 height 5
click at [464, 102] on div "Editor" at bounding box center [522, 99] width 95 height 8
click at [464, 101] on div "Editor" at bounding box center [522, 99] width 95 height 8
click at [464, 65] on input "text" at bounding box center [522, 65] width 90 height 10
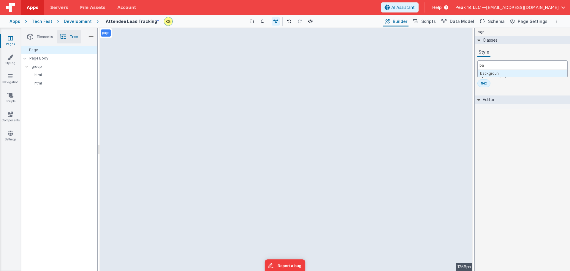
type input "b"
click at [464, 97] on h2 "Editor" at bounding box center [487, 99] width 14 height 8
click at [464, 101] on icon at bounding box center [479, 99] width 5 height 3
click at [464, 52] on div "Style" at bounding box center [522, 52] width 90 height 9
click at [46, 78] on div "html" at bounding box center [61, 75] width 71 height 8
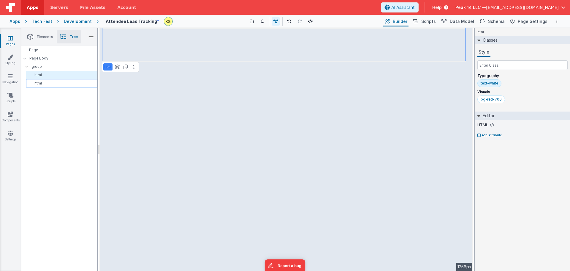
click at [46, 81] on p "html" at bounding box center [63, 83] width 69 height 5
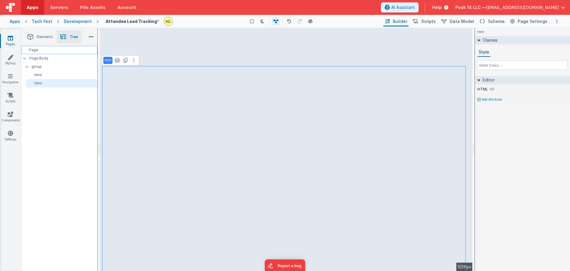
click at [55, 51] on div "Page" at bounding box center [59, 50] width 76 height 8
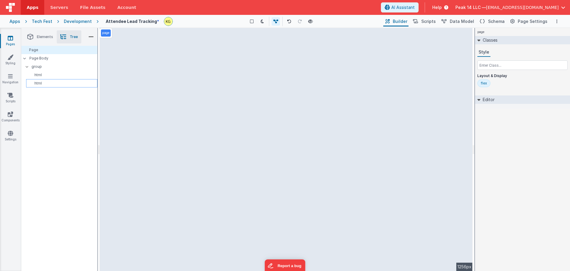
click at [61, 84] on p "html" at bounding box center [63, 83] width 69 height 5
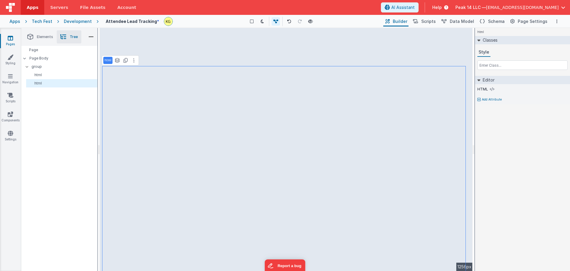
click at [83, 21] on div "Development" at bounding box center [78, 21] width 28 height 6
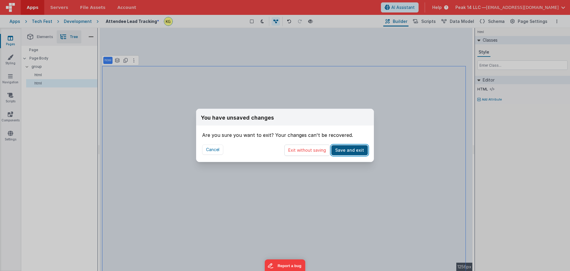
click at [354, 150] on button "Save and exit" at bounding box center [349, 150] width 37 height 10
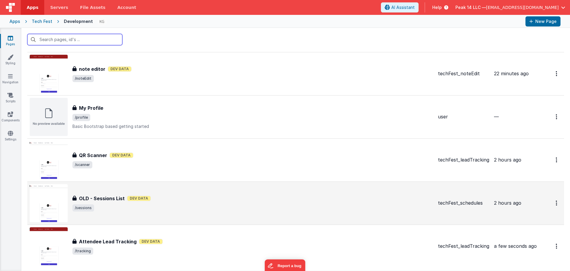
scroll to position [382, 0]
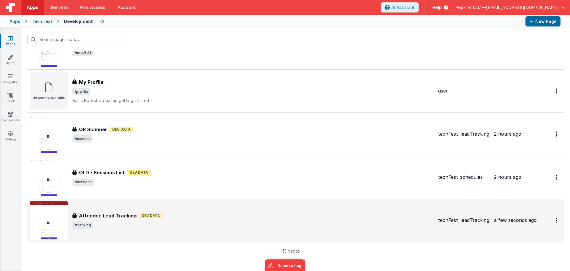
click at [161, 219] on div "Attendee Lead Tracking Attendee Lead Tracking Dev Data /tracking" at bounding box center [252, 220] width 361 height 17
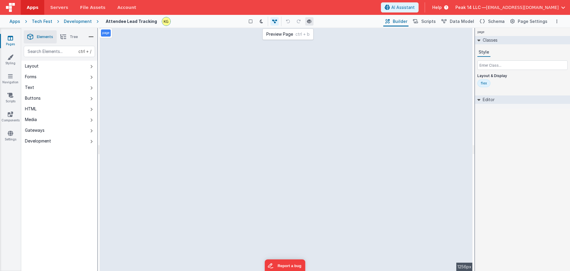
click at [309, 22] on icon at bounding box center [309, 21] width 5 height 4
click at [310, 20] on icon at bounding box center [309, 21] width 5 height 4
click at [464, 21] on icon "Options" at bounding box center [556, 21] width 1 height 4
click at [464, 52] on p "Rollback" at bounding box center [512, 54] width 17 height 6
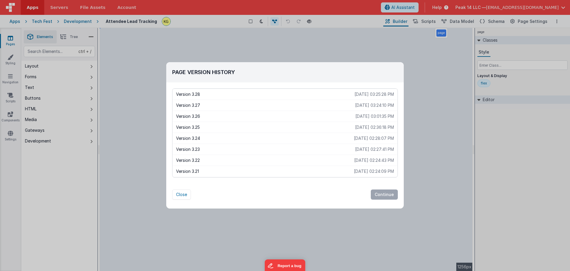
click at [203, 104] on p "Version 3.27" at bounding box center [265, 105] width 179 height 6
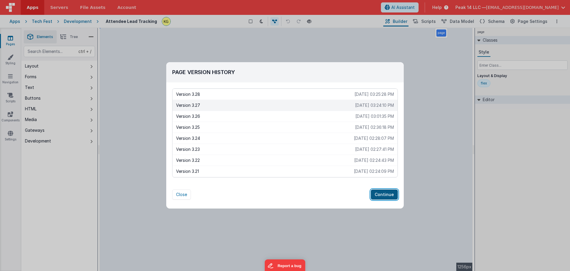
click at [379, 192] on button "Continue" at bounding box center [384, 194] width 27 height 10
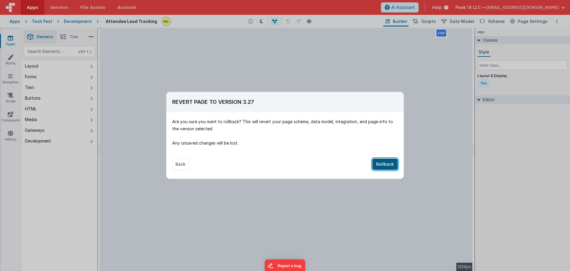
click at [381, 164] on button "Rollback" at bounding box center [385, 163] width 26 height 11
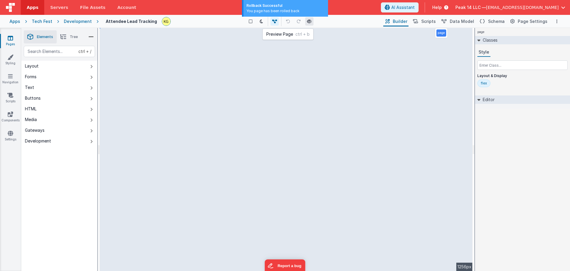
click at [308, 21] on icon at bounding box center [309, 21] width 5 height 4
click at [309, 24] on button at bounding box center [309, 21] width 8 height 8
click at [464, 22] on div at bounding box center [555, 21] width 11 height 7
click at [464, 22] on button "Options" at bounding box center [556, 21] width 7 height 7
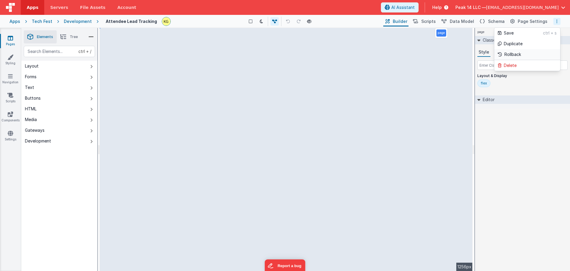
click at [464, 56] on p "Rollback" at bounding box center [512, 54] width 17 height 6
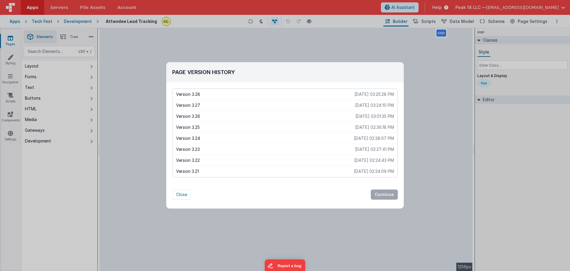
click at [464, 152] on div "Page Version History Version 3.28 [DATE] 03:25:28 PM Version 3.27 [DATE] 03:24:…" at bounding box center [285, 135] width 570 height 271
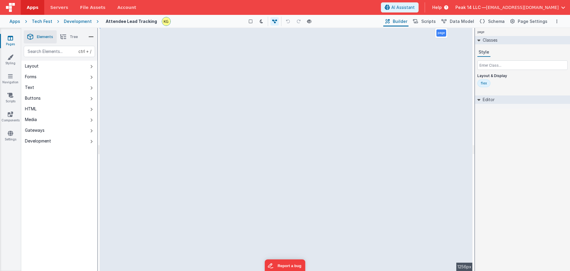
click at [69, 34] on li "Tree" at bounding box center [69, 36] width 25 height 13
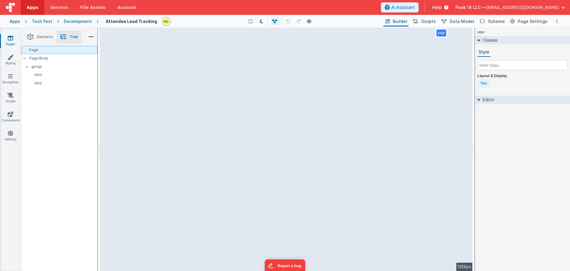
click at [53, 53] on div "Page" at bounding box center [59, 50] width 76 height 8
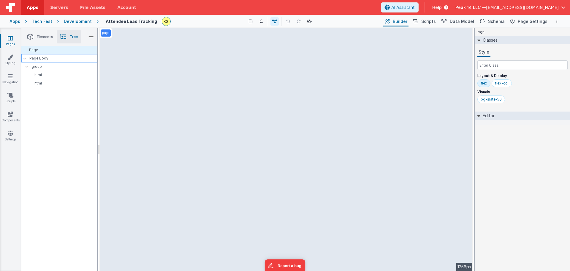
click at [52, 58] on p "Page Body" at bounding box center [63, 58] width 68 height 5
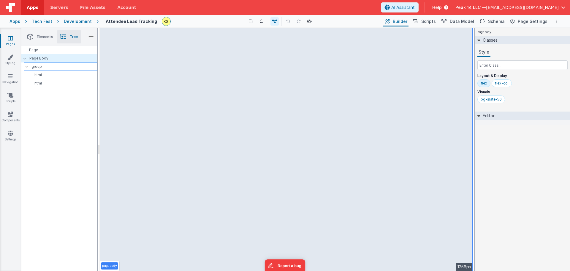
click at [50, 66] on p "group" at bounding box center [64, 66] width 66 height 7
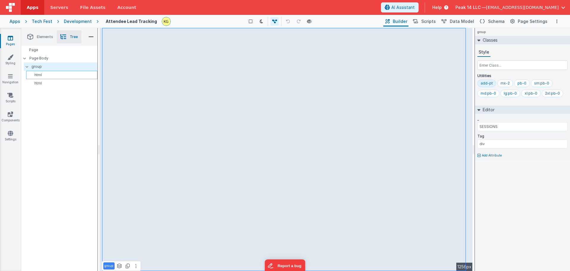
click at [51, 74] on p "html" at bounding box center [63, 74] width 69 height 5
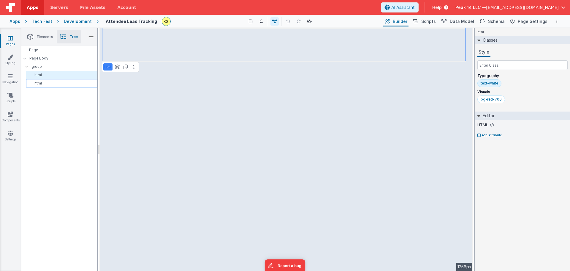
click at [53, 81] on p "html" at bounding box center [63, 83] width 69 height 5
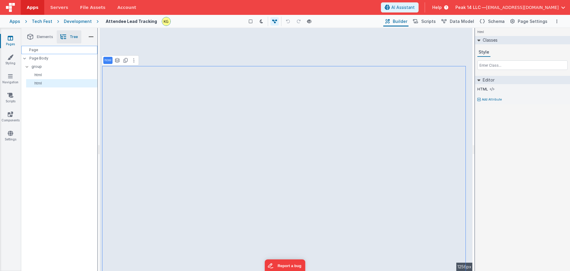
click at [55, 53] on div "Page" at bounding box center [59, 50] width 76 height 8
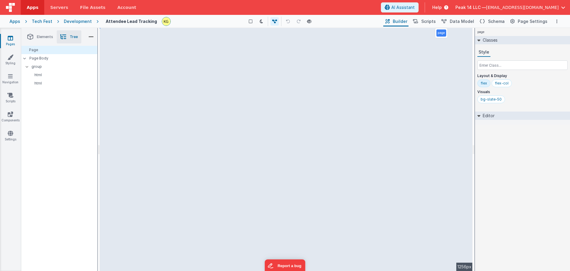
click at [285, 21] on button at bounding box center [288, 21] width 8 height 8
click at [309, 20] on icon at bounding box center [309, 21] width 5 height 4
click at [464, 20] on icon "Options" at bounding box center [556, 21] width 1 height 4
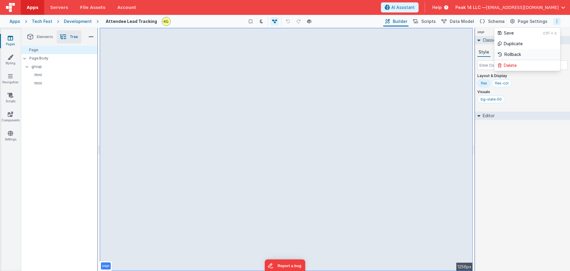
click at [464, 55] on link "Rollback" at bounding box center [527, 54] width 66 height 11
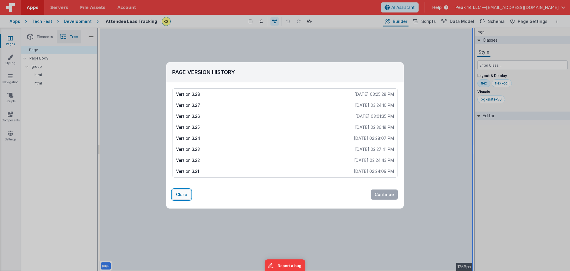
click at [183, 194] on button "Close" at bounding box center [181, 194] width 19 height 10
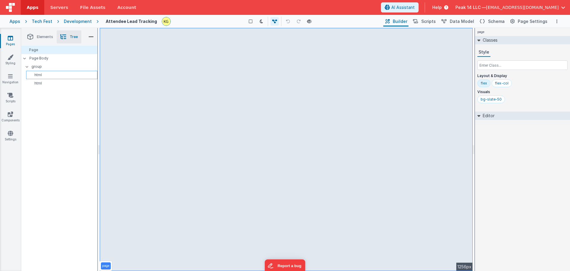
click at [52, 77] on p "html" at bounding box center [63, 74] width 69 height 5
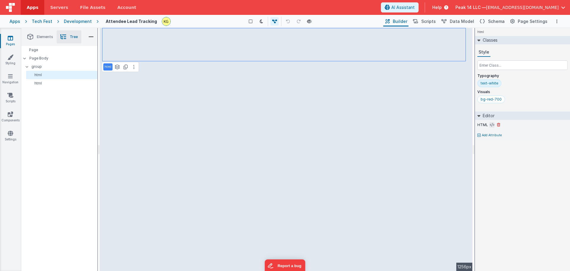
click at [464, 126] on icon at bounding box center [492, 124] width 4 height 5
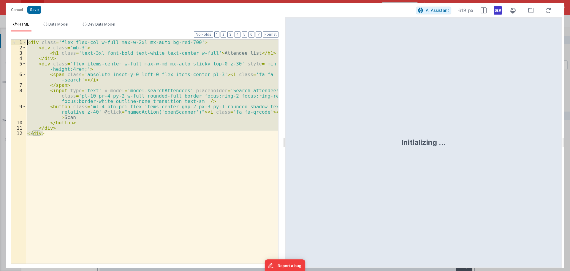
drag, startPoint x: 96, startPoint y: 145, endPoint x: 13, endPoint y: 35, distance: 137.8
click at [13, 35] on div "Format 7 6 5 4 3 2 1 No Folds 1 2 3 4 5 6 7 8 9 10 11 12 < div class = 'flex fl…" at bounding box center [145, 146] width 268 height 231
click at [20, 10] on button "Cancel" at bounding box center [17, 10] width 18 height 8
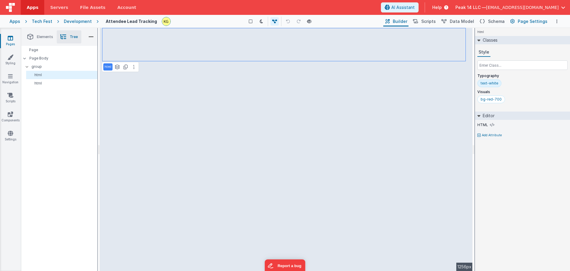
click at [464, 22] on span "Page Settings" at bounding box center [533, 21] width 30 height 6
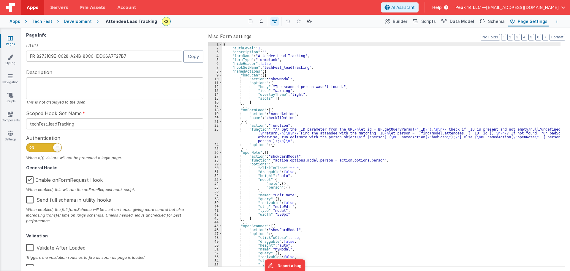
click at [464, 21] on button "Options" at bounding box center [556, 21] width 7 height 7
click at [464, 54] on p "Rollback" at bounding box center [512, 54] width 17 height 6
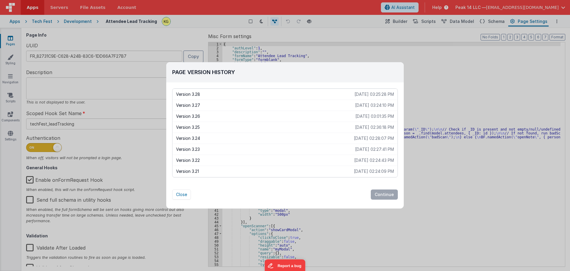
click at [238, 113] on p "Version 3.26" at bounding box center [265, 116] width 179 height 6
click at [392, 190] on button "Continue" at bounding box center [384, 194] width 27 height 10
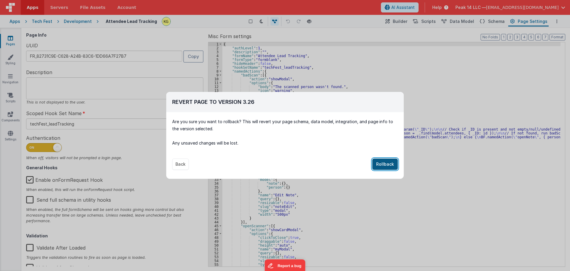
click at [380, 162] on button "Rollback" at bounding box center [385, 163] width 26 height 11
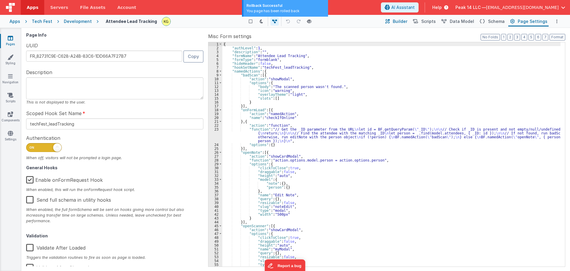
click at [403, 18] on button "Builder" at bounding box center [395, 21] width 25 height 10
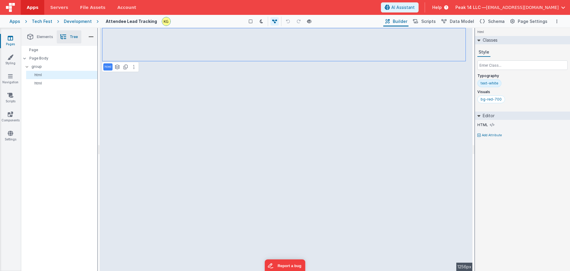
click at [305, 21] on div "Preview Page ctrl + b" at bounding box center [308, 21] width 11 height 8
click at [308, 21] on icon at bounding box center [309, 21] width 5 height 4
click at [310, 22] on icon at bounding box center [309, 21] width 5 height 4
click at [288, 22] on icon at bounding box center [288, 21] width 4 height 4
click at [464, 20] on button "Options" at bounding box center [556, 21] width 7 height 7
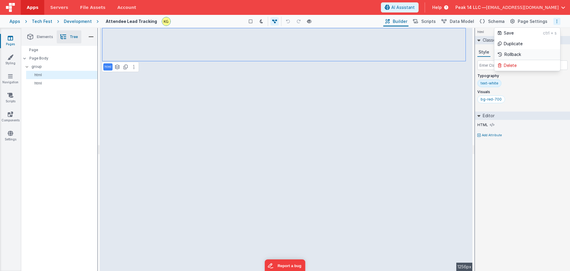
click at [464, 54] on link "Rollback" at bounding box center [527, 54] width 66 height 11
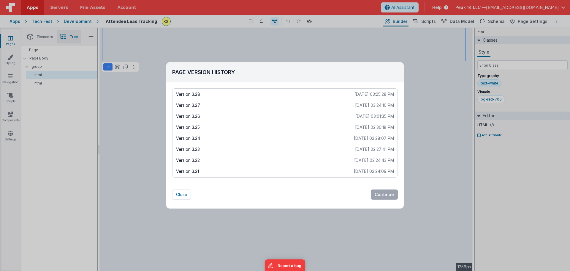
click at [293, 98] on div "Version 3.28 [DATE] 03:25:28 PM" at bounding box center [285, 93] width 225 height 11
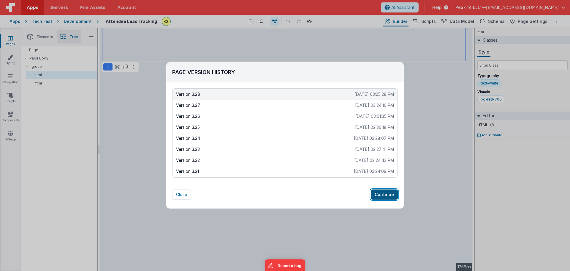
click at [383, 194] on button "Continue" at bounding box center [384, 194] width 27 height 10
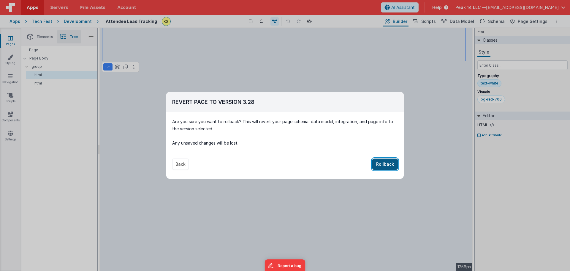
click at [387, 167] on button "Rollback" at bounding box center [385, 163] width 26 height 11
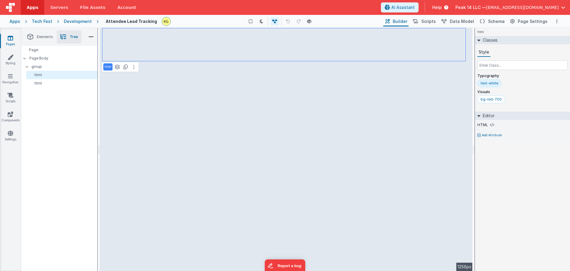
click at [54, 40] on li "Elements" at bounding box center [40, 36] width 33 height 13
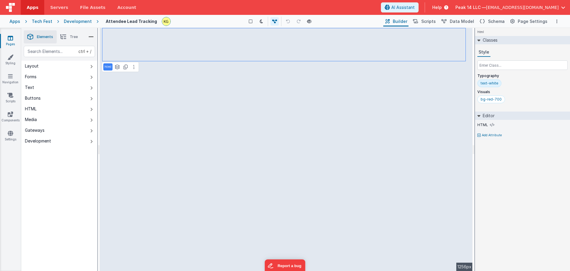
click at [64, 40] on icon at bounding box center [63, 37] width 6 height 8
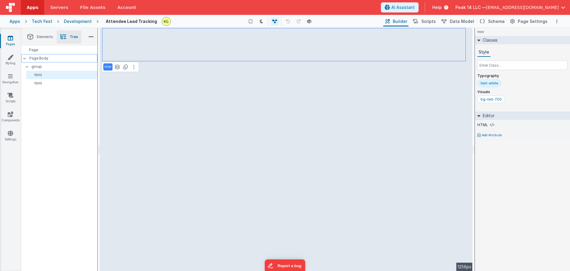
click at [59, 59] on p "Page Body" at bounding box center [63, 58] width 68 height 5
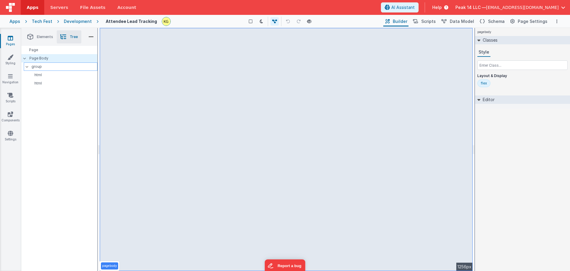
click at [58, 67] on p "group" at bounding box center [64, 66] width 66 height 7
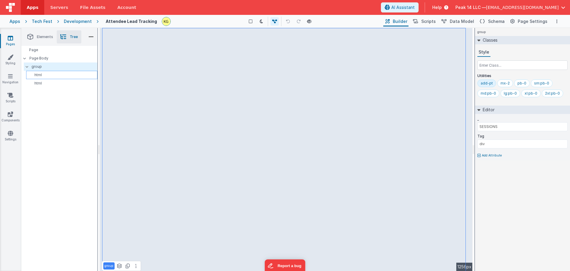
click at [54, 75] on p "html" at bounding box center [63, 74] width 69 height 5
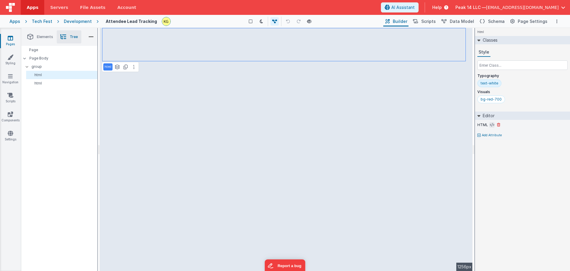
click at [464, 124] on icon at bounding box center [492, 124] width 4 height 5
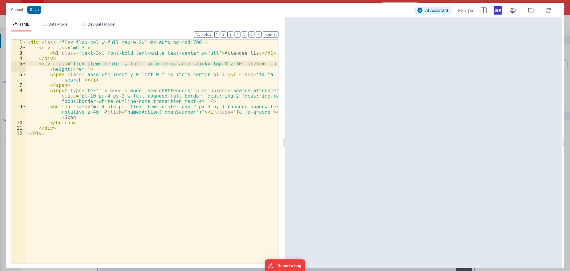
click at [226, 63] on div "< div class = 'flex flex-col w-full max-w-2xl mx-auto bg-red-700' > < div class…" at bounding box center [152, 156] width 252 height 234
click at [256, 72] on div "< div class = 'flex flex-col w-full max-w-2xl mx-auto bg-red-700' > < div class…" at bounding box center [152, 156] width 252 height 234
drag, startPoint x: 230, startPoint y: 64, endPoint x: 260, endPoint y: 62, distance: 30.6
click at [260, 62] on div "< div class = 'flex flex-col w-full max-w-2xl mx-auto bg-red-700' > < div class…" at bounding box center [152, 156] width 252 height 234
click at [260, 62] on div "< div class = 'flex flex-col w-full max-w-2xl mx-auto bg-red-700' > < div class…" at bounding box center [152, 151] width 252 height 224
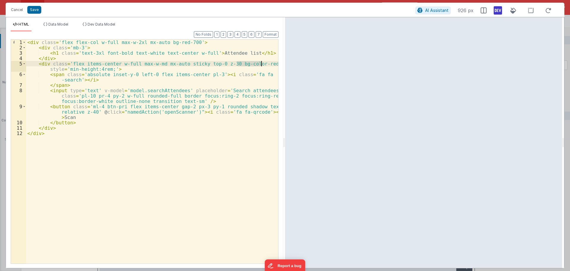
drag, startPoint x: 237, startPoint y: 64, endPoint x: 261, endPoint y: 64, distance: 23.5
click at [261, 64] on div "< div class = 'flex flex-col w-full max-w-2xl mx-auto bg-red-700' > < div class…" at bounding box center [152, 156] width 252 height 234
click at [248, 72] on div "< div class = 'flex flex-col w-full max-w-2xl mx-auto bg-red-700' > < div class…" at bounding box center [152, 156] width 252 height 234
drag, startPoint x: 230, startPoint y: 64, endPoint x: 256, endPoint y: 63, distance: 25.6
click at [256, 63] on div "< div class = 'flex flex-col w-full max-w-2xl mx-auto bg-red-700' > < div class…" at bounding box center [152, 156] width 252 height 234
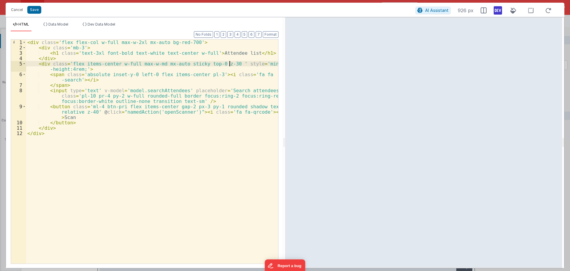
click at [211, 74] on div "< div class = 'flex flex-col w-full max-w-2xl mx-auto bg-red-700' > < div class…" at bounding box center [152, 156] width 252 height 234
click at [78, 80] on div "< div class = 'flex flex-col w-full max-w-2xl mx-auto bg-red-700' > < div class…" at bounding box center [152, 156] width 252 height 234
drag, startPoint x: 80, startPoint y: 81, endPoint x: 234, endPoint y: 85, distance: 153.3
click at [234, 85] on div "< div class = 'flex flex-col w-full max-w-2xl mx-auto bg-red-700' > < div class…" at bounding box center [152, 156] width 252 height 234
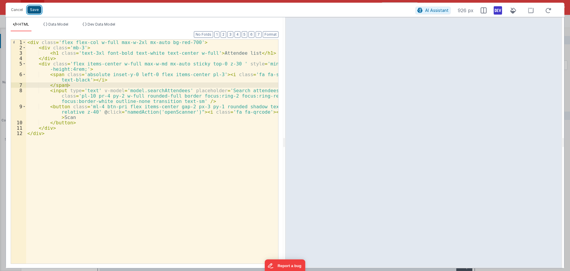
click at [37, 9] on button "Save" at bounding box center [34, 10] width 14 height 8
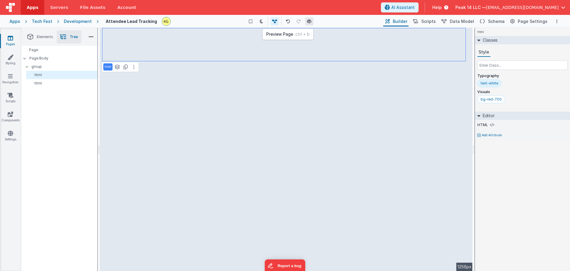
click at [309, 23] on icon at bounding box center [309, 21] width 5 height 4
click at [464, 125] on icon at bounding box center [492, 124] width 4 height 5
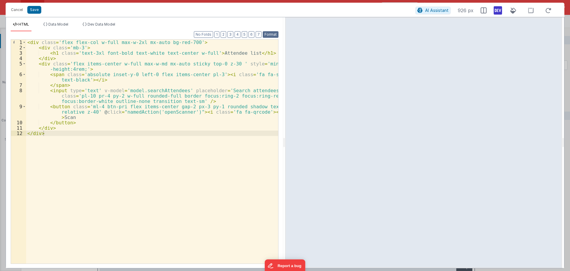
click at [272, 35] on button "Format" at bounding box center [271, 34] width 16 height 7
click at [202, 33] on button "No Folds" at bounding box center [203, 34] width 19 height 7
click at [265, 34] on button "Format" at bounding box center [271, 34] width 16 height 7
click at [259, 35] on button "7" at bounding box center [259, 34] width 6 height 7
click at [268, 34] on button "Format" at bounding box center [271, 34] width 16 height 7
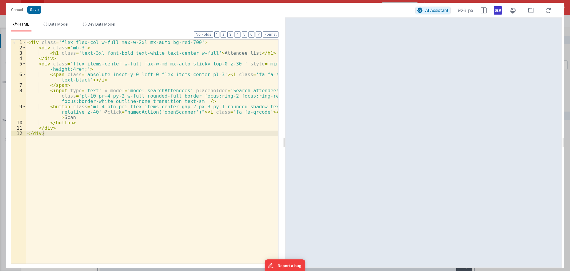
click at [88, 123] on div "< div class = 'flex flex-col w-full max-w-2xl mx-auto bg-red-700' > < div class…" at bounding box center [152, 156] width 252 height 234
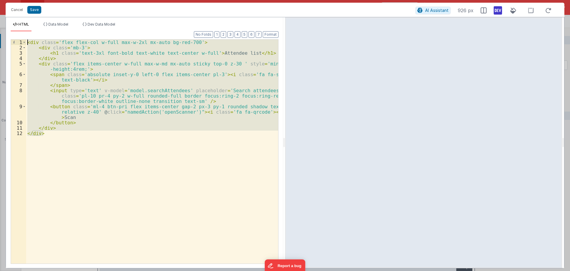
drag, startPoint x: 112, startPoint y: 147, endPoint x: 38, endPoint y: 32, distance: 136.9
click at [38, 32] on div "Format 7 6 5 4 3 2 1 No Folds 1 2 3 4 5 6 7 8 9 10 11 12 < div class = 'flex fl…" at bounding box center [145, 146] width 268 height 231
click at [268, 34] on button "Format" at bounding box center [271, 34] width 16 height 7
click at [271, 32] on button "Format" at bounding box center [271, 34] width 16 height 7
click at [206, 30] on ul "HTML Data Model Dev Data Model" at bounding box center [144, 27] width 277 height 10
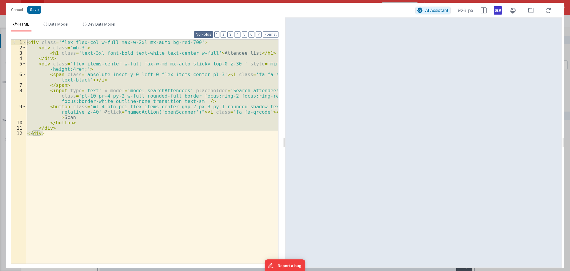
click at [206, 33] on button "No Folds" at bounding box center [203, 34] width 19 height 7
click at [206, 32] on button "No Folds" at bounding box center [203, 34] width 19 height 7
click at [270, 34] on button "Format" at bounding box center [271, 34] width 16 height 7
click at [271, 34] on button "Format" at bounding box center [271, 34] width 16 height 7
click at [156, 28] on ul "HTML Data Model Dev Data Model" at bounding box center [144, 27] width 277 height 10
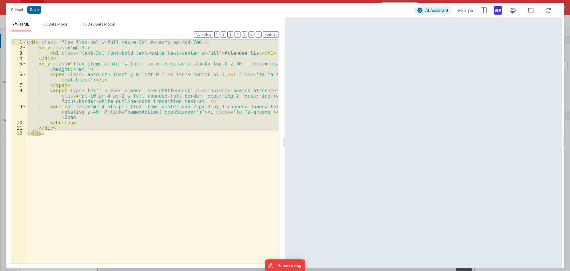
click at [74, 132] on div "< div class = 'flex flex-col w-full max-w-2xl mx-auto bg-red-700' > < div class…" at bounding box center [152, 151] width 252 height 224
drag, startPoint x: 89, startPoint y: 135, endPoint x: 19, endPoint y: 30, distance: 126.2
click at [19, 30] on div "HTML Data Model Dev Data Model Format 7 6 5 4 3 2 1 No Folds 1 2 3 4 5 6 7 8 9 …" at bounding box center [144, 145] width 277 height 246
click at [15, 8] on button "Cancel" at bounding box center [17, 10] width 18 height 8
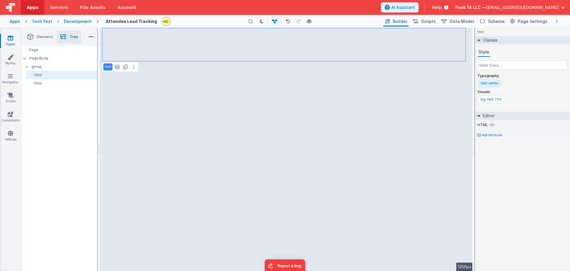
click at [464, 20] on div "Apps Tech Fest Development Attendee Lead Tracking Show Group Outlines Toggle Da…" at bounding box center [285, 21] width 570 height 13
click at [464, 20] on button "Options" at bounding box center [556, 21] width 7 height 7
click at [464, 53] on p "Rollback" at bounding box center [512, 54] width 17 height 6
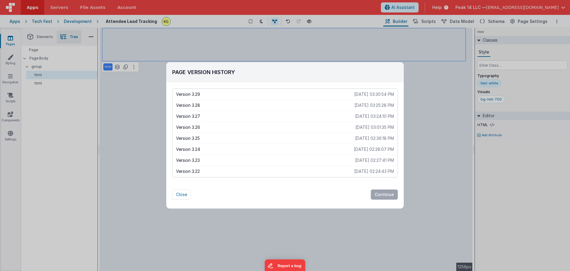
click at [286, 140] on p "Version 3.25" at bounding box center [265, 138] width 179 height 6
click at [382, 193] on button "Continue" at bounding box center [384, 194] width 27 height 10
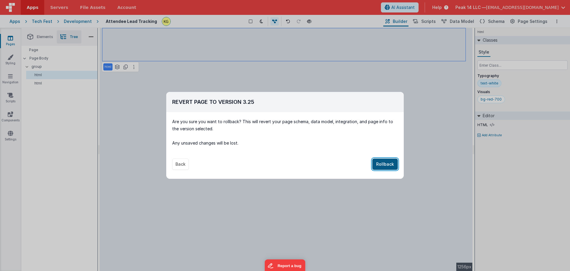
click at [380, 165] on button "Rollback" at bounding box center [385, 163] width 26 height 11
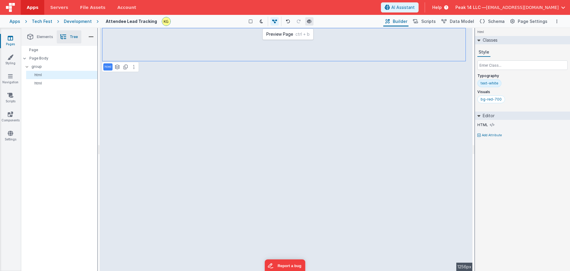
click at [310, 22] on icon at bounding box center [309, 21] width 5 height 4
click at [290, 23] on button at bounding box center [288, 21] width 8 height 8
click at [290, 22] on icon at bounding box center [289, 21] width 4 height 4
click at [296, 22] on button at bounding box center [300, 21] width 8 height 8
click at [289, 20] on icon at bounding box center [289, 21] width 4 height 4
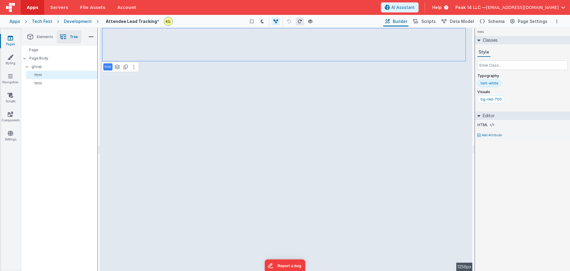
click at [298, 22] on icon at bounding box center [300, 21] width 4 height 4
click at [299, 22] on icon at bounding box center [300, 21] width 4 height 4
click at [311, 22] on icon at bounding box center [310, 21] width 5 height 4
click at [464, 23] on button "Options" at bounding box center [556, 21] width 7 height 7
click at [464, 53] on p "Rollback" at bounding box center [512, 54] width 17 height 6
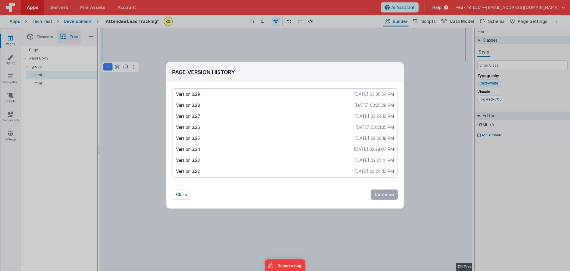
click at [223, 115] on p "Version 3.27" at bounding box center [265, 116] width 179 height 6
click at [300, 126] on p "Version 3.26" at bounding box center [265, 127] width 179 height 6
click at [378, 190] on button "Continue" at bounding box center [384, 194] width 27 height 10
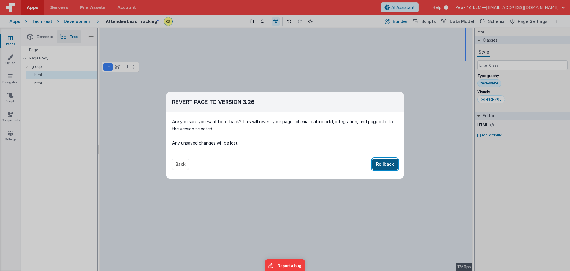
click at [384, 165] on button "Rollback" at bounding box center [385, 163] width 26 height 11
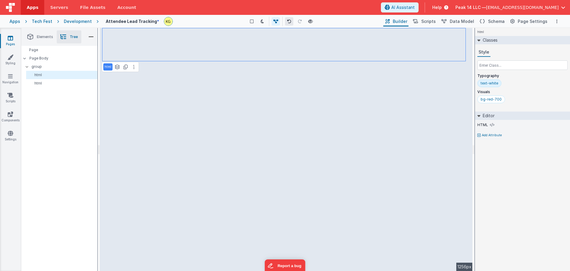
click at [290, 22] on icon at bounding box center [289, 21] width 4 height 4
click at [298, 20] on icon at bounding box center [300, 21] width 4 height 4
click at [288, 20] on icon at bounding box center [289, 21] width 4 height 4
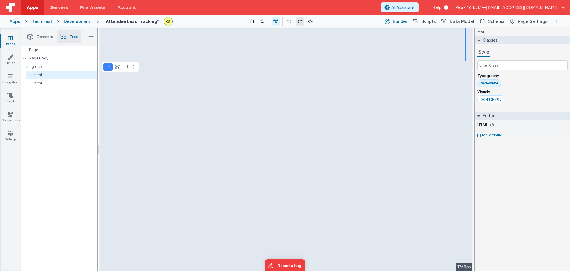
click at [297, 21] on button at bounding box center [300, 21] width 8 height 8
click at [290, 21] on icon at bounding box center [289, 21] width 4 height 4
click at [70, 18] on div "Apps Tech Fest Development Attendee Lead Tracking * Show Group Outlines Toggle …" at bounding box center [285, 21] width 570 height 13
click at [70, 21] on div "Development" at bounding box center [78, 21] width 28 height 6
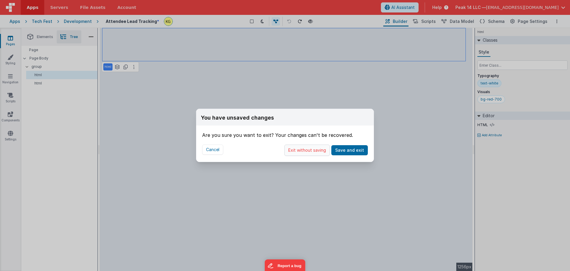
click at [301, 151] on button "Exit without saving" at bounding box center [306, 149] width 45 height 11
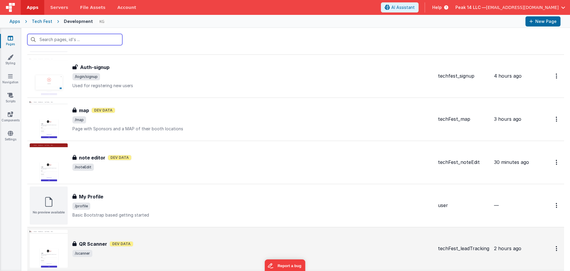
scroll to position [382, 0]
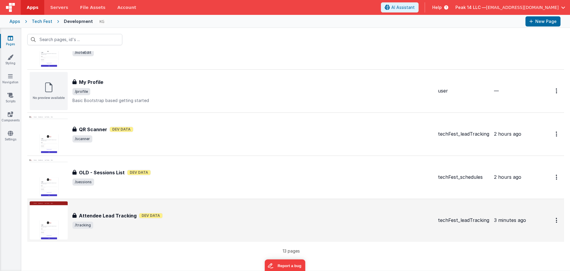
click at [193, 211] on div "Attendee Lead Tracking Attendee Lead Tracking Dev Data /tracking" at bounding box center [232, 220] width 404 height 38
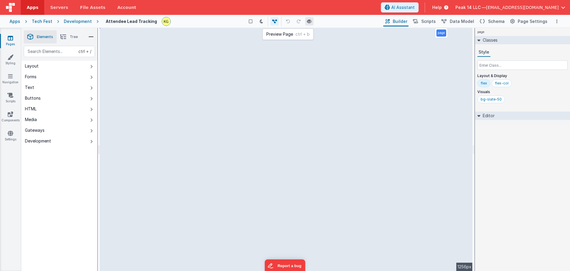
click at [310, 23] on button at bounding box center [309, 21] width 8 height 8
click at [311, 23] on button at bounding box center [309, 21] width 8 height 8
click at [67, 32] on div "Saved Duplicating Page" at bounding box center [306, 30] width 570 height 5
click at [69, 38] on li "Tree" at bounding box center [69, 36] width 25 height 13
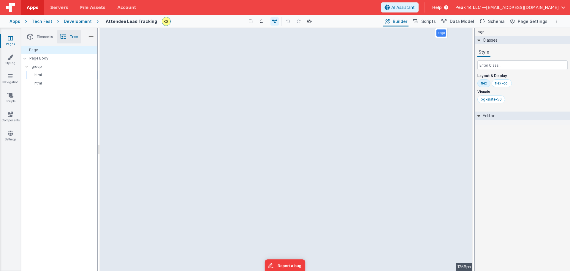
click at [56, 77] on p "html" at bounding box center [63, 74] width 69 height 5
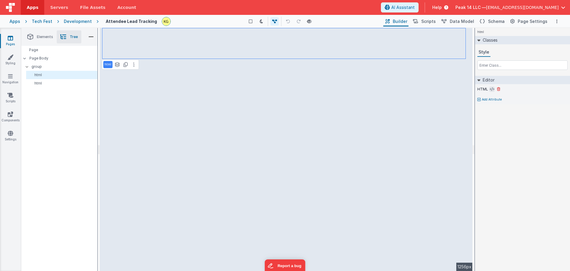
click at [464, 90] on icon at bounding box center [492, 89] width 4 height 5
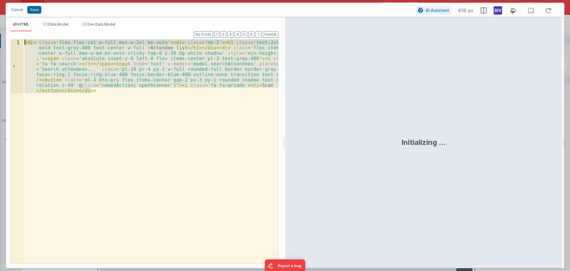
drag, startPoint x: 115, startPoint y: 92, endPoint x: 13, endPoint y: 40, distance: 114.9
click at [13, 40] on div "1 < div class = 'flex flex-col w-full max-w-2xl mx-auto' > < div class = 'mb-2'…" at bounding box center [145, 151] width 268 height 224
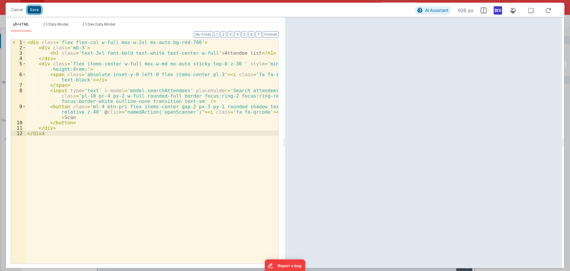
click at [37, 6] on button "Save" at bounding box center [34, 10] width 14 height 8
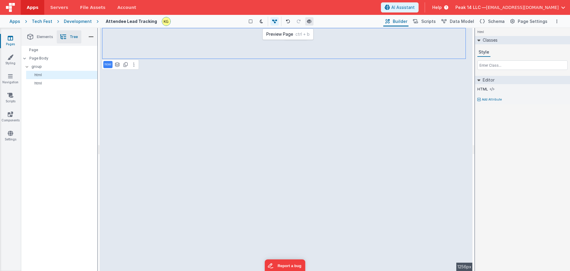
click at [311, 22] on icon at bounding box center [309, 21] width 5 height 4
click at [464, 88] on icon at bounding box center [492, 89] width 4 height 5
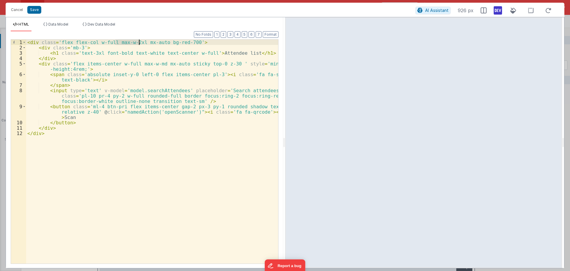
drag, startPoint x: 115, startPoint y: 44, endPoint x: 140, endPoint y: 42, distance: 25.0
click at [140, 42] on div "< div class = 'flex flex-col w-full max-w-2xl mx-auto bg-red-700' > < div class…" at bounding box center [152, 156] width 252 height 234
drag, startPoint x: 133, startPoint y: 44, endPoint x: 115, endPoint y: 43, distance: 18.4
click at [115, 43] on div "< div class = 'flex flex-col w-full mx-auto bg-red-700' > < div class = 'mb-3' …" at bounding box center [152, 156] width 252 height 234
click at [78, 47] on div "< div class = 'flex flex-col w-full bg-red-700' > < div class = 'mb-3' > < h1 c…" at bounding box center [152, 156] width 252 height 234
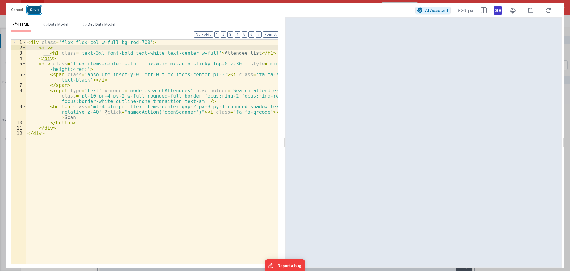
click at [37, 12] on button "Save" at bounding box center [34, 10] width 14 height 8
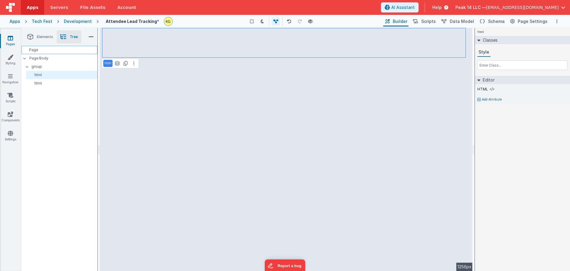
click at [61, 51] on div "Page" at bounding box center [59, 50] width 76 height 8
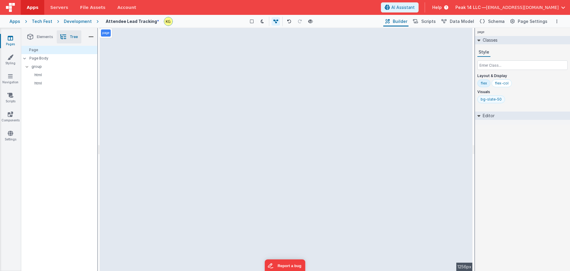
click at [464, 102] on div "bg-slate-50" at bounding box center [491, 99] width 28 height 8
click at [464, 68] on input "text" at bounding box center [522, 65] width 90 height 10
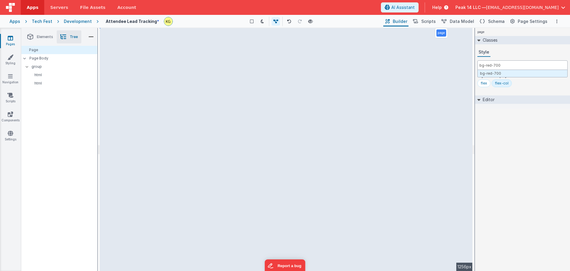
type input "bg-red-700"
click at [464, 54] on div "Style" at bounding box center [522, 52] width 90 height 9
click at [464, 67] on input "text" at bounding box center [522, 65] width 90 height 10
type input "bg-red-700"
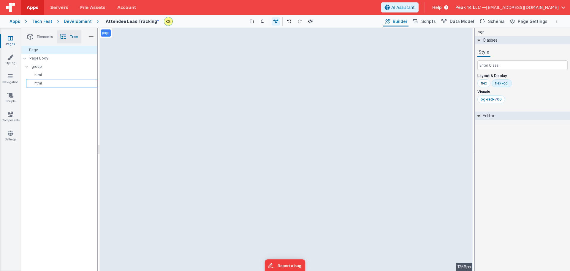
click at [53, 80] on div "html" at bounding box center [61, 83] width 71 height 8
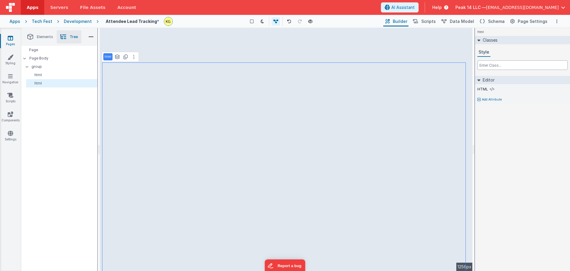
click at [464, 65] on input "text" at bounding box center [522, 65] width 90 height 10
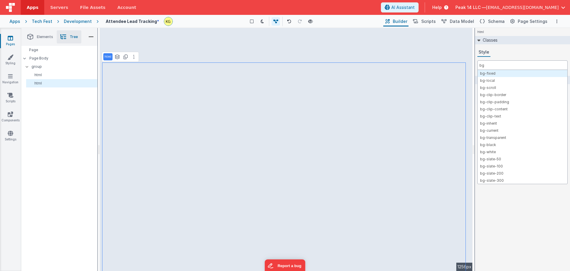
type input "bg-"
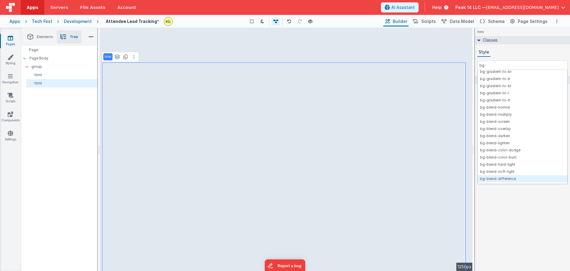
scroll to position [1905, 0]
type input "b"
click at [494, 66] on input "b" at bounding box center [522, 65] width 90 height 10
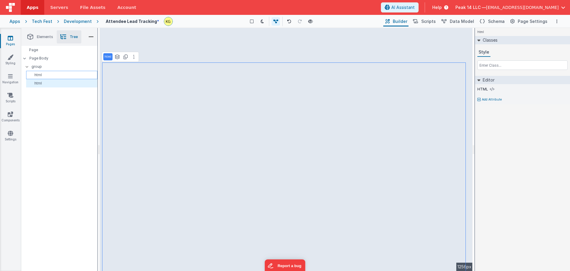
click at [69, 75] on p "html" at bounding box center [63, 74] width 69 height 5
click at [67, 80] on div "html" at bounding box center [61, 83] width 71 height 8
click at [508, 67] on input "text" at bounding box center [522, 65] width 90 height 10
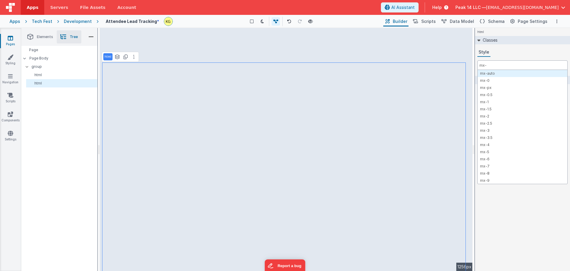
type input "mx-5"
type input "my-5"
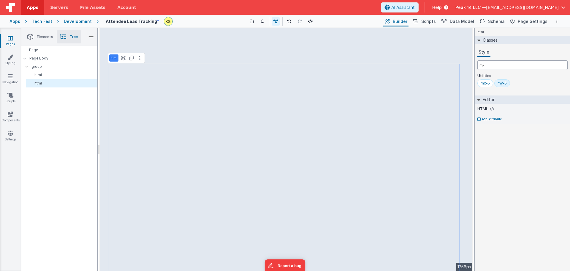
type input "m-5"
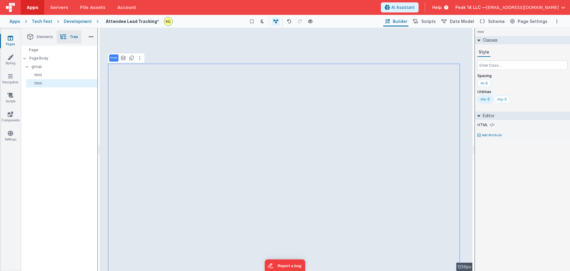
click at [486, 102] on div "mx-5" at bounding box center [485, 99] width 16 height 8
click at [497, 66] on input "text" at bounding box center [522, 65] width 90 height 10
click at [502, 65] on input "text" at bounding box center [522, 65] width 90 height 10
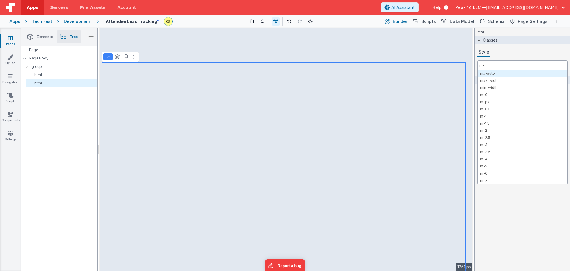
type input "m-5"
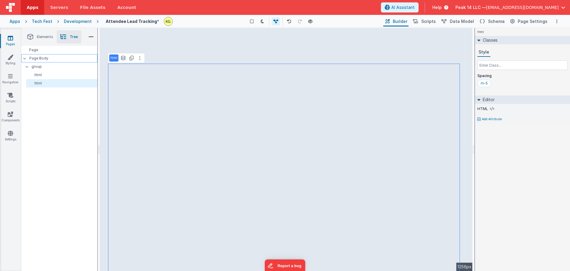
click at [56, 59] on p "Page Body" at bounding box center [63, 58] width 68 height 5
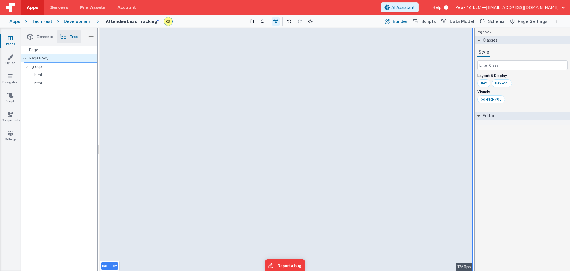
click at [71, 68] on p "group" at bounding box center [64, 66] width 66 height 7
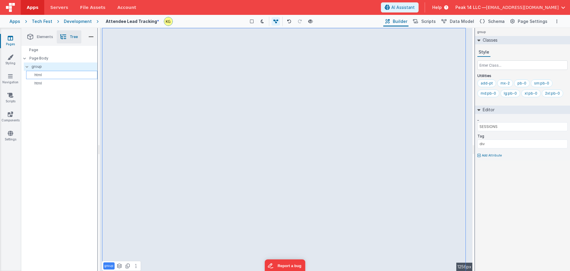
click at [73, 75] on p "html" at bounding box center [63, 74] width 69 height 5
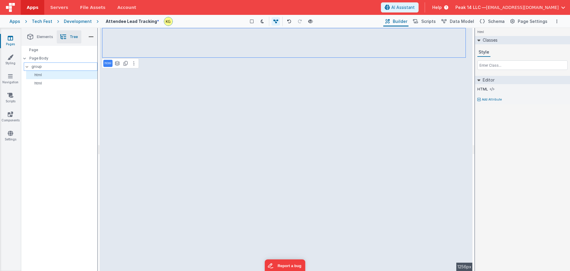
click at [74, 65] on p "group" at bounding box center [64, 66] width 66 height 7
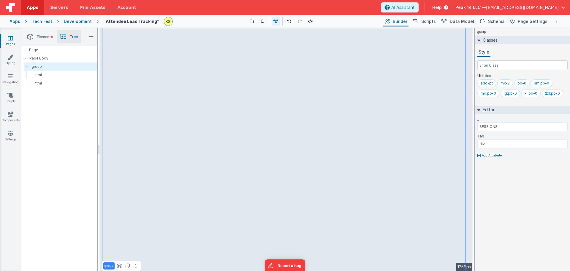
click at [74, 73] on p "html" at bounding box center [63, 74] width 69 height 5
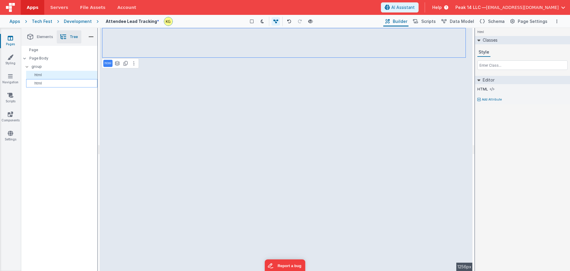
click at [69, 81] on p "html" at bounding box center [63, 83] width 69 height 5
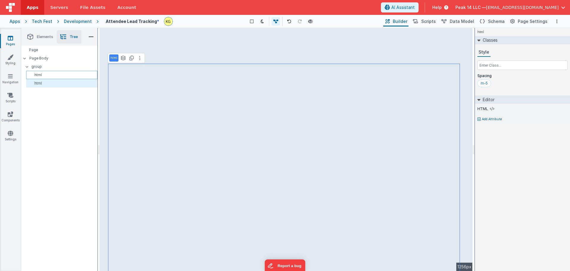
click at [65, 76] on p "html" at bounding box center [63, 74] width 69 height 5
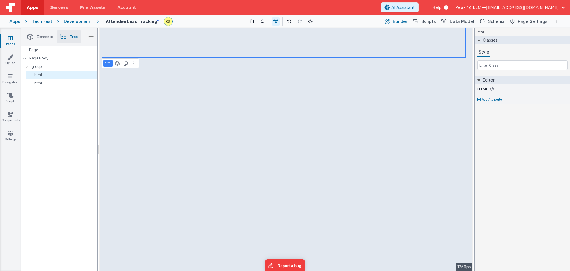
click at [65, 83] on p "html" at bounding box center [63, 83] width 69 height 5
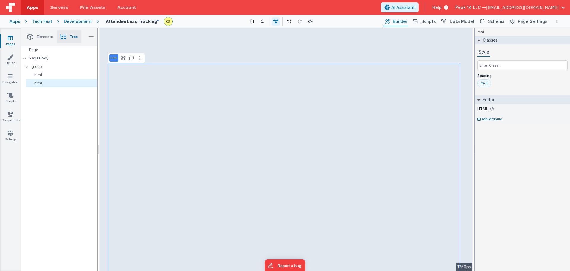
drag, startPoint x: 486, startPoint y: 85, endPoint x: 488, endPoint y: 82, distance: 4.2
click at [488, 82] on div "m-5" at bounding box center [484, 83] width 14 height 8
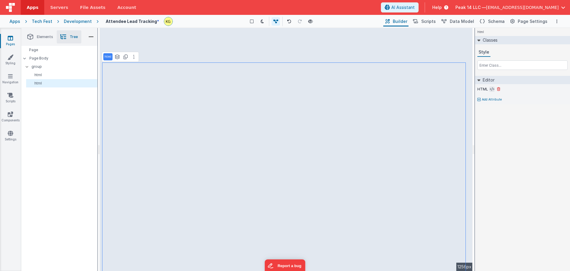
click at [493, 91] on icon at bounding box center [492, 89] width 4 height 5
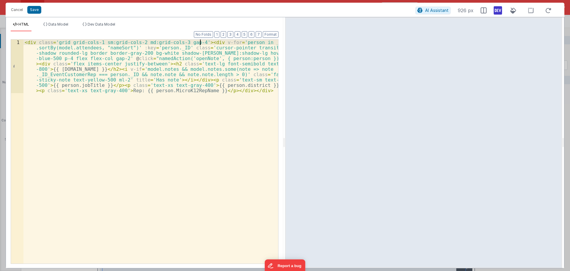
click at [200, 42] on div "< div class = 'grid grid-cols-1 sm:grid-cols-2 md:grid-cols-3 gap-4' > < div v-…" at bounding box center [150, 204] width 255 height 330
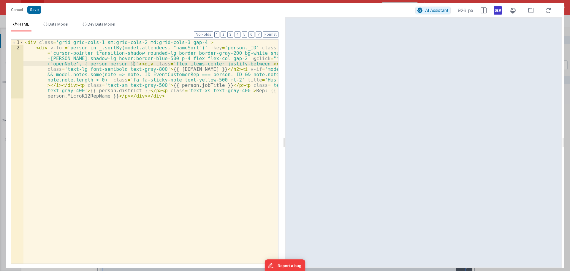
click at [134, 62] on div "< div class = 'grid grid-cols-1 sm:grid-cols-2 md:grid-cols-3 gap-4' > < div v-…" at bounding box center [150, 180] width 255 height 282
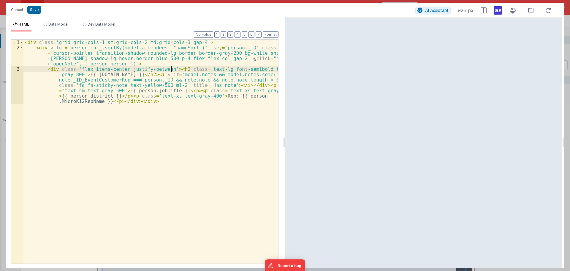
click at [170, 69] on div "< div class = 'grid grid-cols-1 sm:grid-cols-2 md:grid-cols-3 gap-4' > < div v-…" at bounding box center [150, 172] width 255 height 266
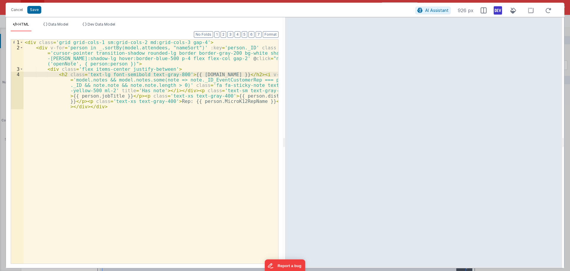
click at [229, 75] on div "< div class = 'grid grid-cols-1 sm:grid-cols-2 md:grid-cols-3 gap-4' > < div v-…" at bounding box center [150, 172] width 255 height 266
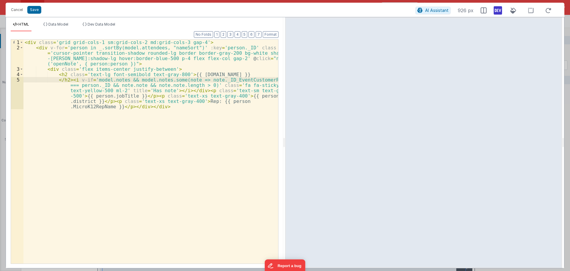
click at [182, 90] on div "< div class = 'grid grid-cols-1 sm:grid-cols-2 md:grid-cols-3 gap-4' > < div v-…" at bounding box center [150, 169] width 255 height 261
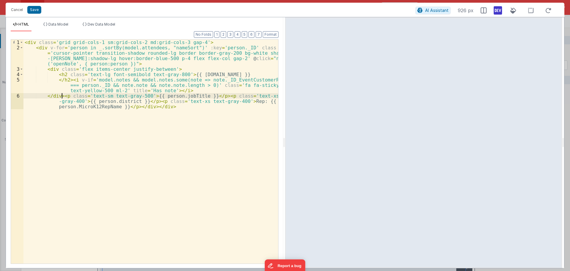
click at [62, 97] on div "< div class = 'grid grid-cols-1 sm:grid-cols-2 md:grid-cols-3 gap-4' > < div v-…" at bounding box center [150, 161] width 255 height 245
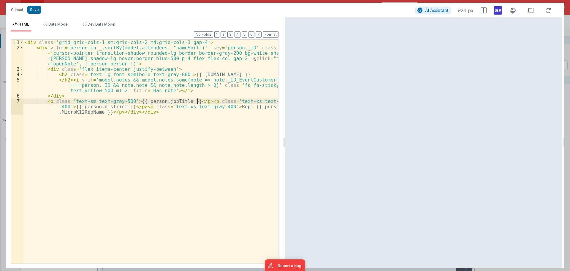
click at [199, 101] on div "< div class = 'grid grid-cols-1 sm:grid-cols-2 md:grid-cols-3 gap-4' > < div v-…" at bounding box center [150, 161] width 255 height 245
click at [45, 102] on div "< div class = 'grid grid-cols-1 sm:grid-cols-2 md:grid-cols-3 gap-4' > < div v-…" at bounding box center [150, 159] width 255 height 240
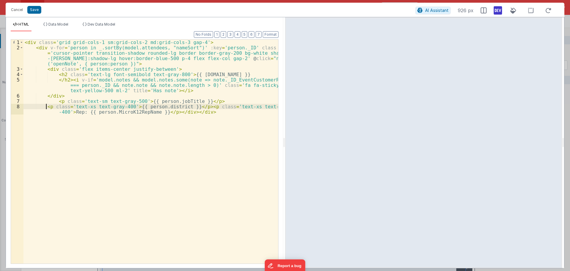
click at [45, 107] on div "< div class = 'grid grid-cols-1 sm:grid-cols-2 md:grid-cols-3 gap-4' > < div v-…" at bounding box center [150, 159] width 255 height 240
click at [211, 105] on div "< div class = 'grid grid-cols-1 sm:grid-cols-2 md:grid-cols-3 gap-4' > < div v-…" at bounding box center [150, 159] width 255 height 240
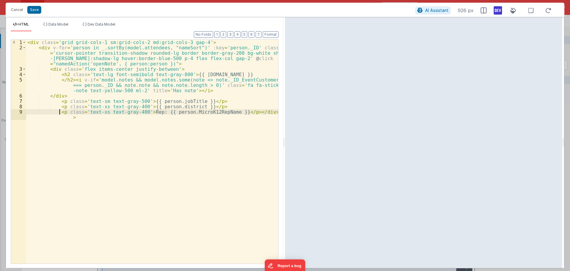
click at [245, 112] on div "< div class = 'grid grid-cols-1 sm:grid-cols-2 md:grid-cols-3 gap-4' > < div v-…" at bounding box center [152, 159] width 252 height 240
click at [66, 116] on div "< div class = 'grid grid-cols-1 sm:grid-cols-2 md:grid-cols-3 gap-4' > < div v-…" at bounding box center [152, 156] width 252 height 234
click at [73, 80] on div "< div class = 'grid grid-cols-1 sm:grid-cols-2 md:grid-cols-3 gap-4' > < div v-…" at bounding box center [152, 156] width 252 height 234
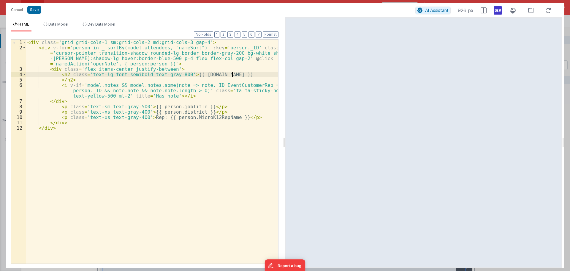
click at [233, 75] on div "< div class = 'grid grid-cols-1 sm:grid-cols-2 md:grid-cols-3 gap-4' > < div v-…" at bounding box center [152, 156] width 252 height 234
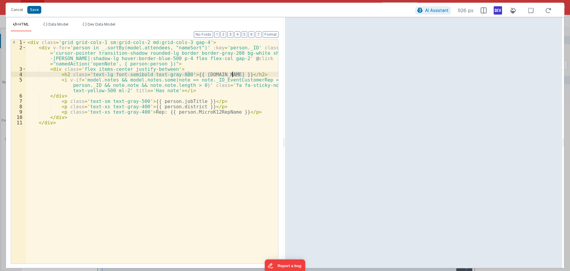
drag, startPoint x: 241, startPoint y: 73, endPoint x: 231, endPoint y: 74, distance: 9.8
click at [231, 74] on div "< div class = 'grid grid-cols-1 sm:grid-cols-2 md:grid-cols-3 gap-4' > < div v-…" at bounding box center [152, 156] width 252 height 234
click at [136, 100] on div "< div class = 'grid grid-cols-1 sm:grid-cols-2 md:grid-cols-3 gap-4' > < div v-…" at bounding box center [152, 156] width 252 height 234
click at [135, 107] on div "< div class = 'grid grid-cols-1 sm:grid-cols-2 md:grid-cols-3 gap-4' > < div v-…" at bounding box center [152, 156] width 252 height 234
click at [134, 111] on div "< div class = 'grid grid-cols-1 sm:grid-cols-2 md:grid-cols-3 gap-4' > < div v-…" at bounding box center [152, 156] width 252 height 234
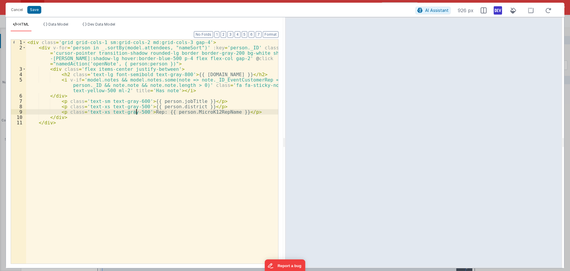
click at [137, 112] on div "< div class = 'grid grid-cols-1 sm:grid-cols-2 md:grid-cols-3 gap-4' > < div v-…" at bounding box center [152, 156] width 252 height 234
click at [136, 106] on div "< div class = 'grid grid-cols-1 sm:grid-cols-2 md:grid-cols-3 gap-4' > < div v-…" at bounding box center [152, 156] width 252 height 234
click at [136, 101] on div "< div class = 'grid grid-cols-1 sm:grid-cols-2 md:grid-cols-3 gap-4' > < div v-…" at bounding box center [152, 156] width 252 height 234
click at [206, 42] on div "< div class = 'grid grid-cols-1 sm:grid-cols-2 md:grid-cols-3 gap-4' > < div v-…" at bounding box center [152, 156] width 252 height 234
click at [58, 123] on div "< div class = 'grid grid-cols-1 sm:grid-cols-2 md:grid-cols-3 gap-4' > < div v-…" at bounding box center [152, 156] width 252 height 234
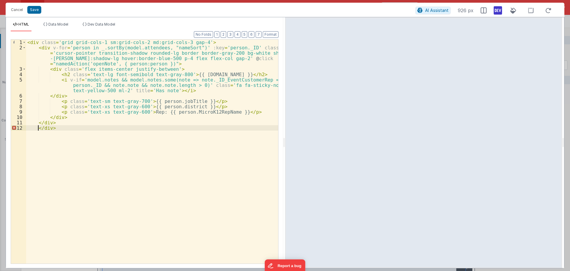
click at [37, 128] on div "< div class = 'grid grid-cols-1 sm:grid-cols-2 md:grid-cols-3 gap-4' > < div v-…" at bounding box center [152, 156] width 252 height 234
click at [49, 117] on div "< div class = 'grid grid-cols-1 sm:grid-cols-2 md:grid-cols-3 gap-4' > < div v-…" at bounding box center [152, 156] width 252 height 234
click at [38, 121] on div "< div class = 'grid grid-cols-1 sm:grid-cols-2 md:grid-cols-3 gap-4' > < div v-…" at bounding box center [152, 156] width 252 height 234
drag, startPoint x: 47, startPoint y: 128, endPoint x: 25, endPoint y: 129, distance: 21.7
click at [25, 129] on div "1 2 3 4 5 6 7 8 9 10 11 12 < div class = 'grid grid-cols-1 sm:grid-cols-2 md:gr…" at bounding box center [145, 151] width 268 height 224
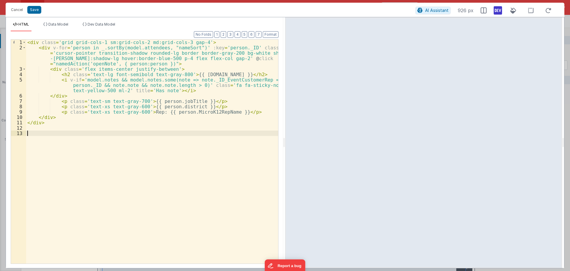
click at [52, 130] on div "< div class = 'grid grid-cols-1 sm:grid-cols-2 md:grid-cols-3 gap-4' > < div v-…" at bounding box center [152, 156] width 252 height 234
click at [206, 43] on div "< div class = 'grid grid-cols-1 sm:grid-cols-2 md:grid-cols-3 gap-4' > < div v-…" at bounding box center [152, 156] width 252 height 234
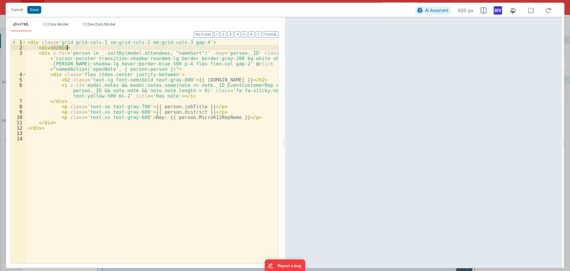
drag, startPoint x: 50, startPoint y: 47, endPoint x: 75, endPoint y: 47, distance: 24.6
click at [75, 47] on div "< div class = 'grid grid-cols-1 sm:grid-cols-2 md:grid-cols-3 gap-4' > < div > …" at bounding box center [152, 156] width 252 height 234
click at [57, 123] on div "< div class = 'grid grid-cols-1 sm:grid-cols-2 md:grid-cols-3 gap-4' > < div > …" at bounding box center [152, 156] width 252 height 234
click at [50, 50] on div "< div class = 'grid grid-cols-1 sm:grid-cols-2 md:grid-cols-3 gap-4' > < div > …" at bounding box center [152, 156] width 252 height 234
drag, startPoint x: 37, startPoint y: 48, endPoint x: 88, endPoint y: 48, distance: 50.5
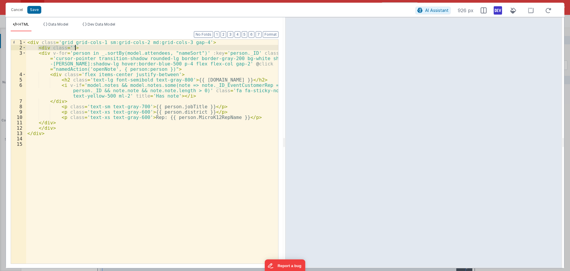
click at [88, 48] on div "< div class = 'grid grid-cols-1 sm:grid-cols-2 md:grid-cols-3 gap-4' > < div cl…" at bounding box center [152, 156] width 252 height 234
click at [28, 42] on div "< div class = 'grid grid-cols-1 sm:grid-cols-2 md:grid-cols-3 gap-4' > < div v-…" at bounding box center [152, 156] width 252 height 234
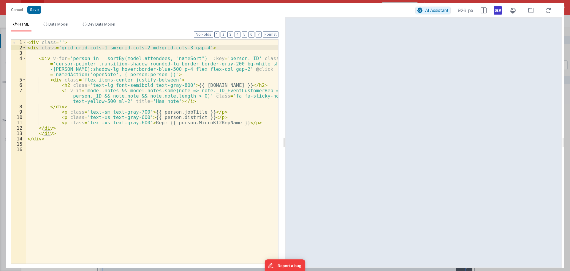
click at [60, 43] on div "< div class = '' > < div class = 'grid grid-cols-1 sm:grid-cols-2 md:grid-cols-…" at bounding box center [152, 156] width 252 height 234
click at [26, 49] on div "< div class = 'pb-5' > < div class = 'grid grid-cols-1 sm:grid-cols-2 md:grid-c…" at bounding box center [152, 156] width 252 height 234
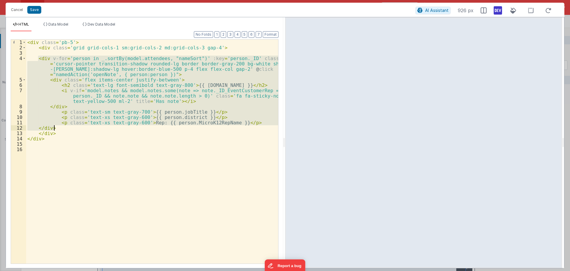
drag, startPoint x: 38, startPoint y: 58, endPoint x: 66, endPoint y: 128, distance: 75.0
click at [66, 128] on div "< div class = 'pb-5' > < div class = 'grid grid-cols-1 sm:grid-cols-2 md:grid-c…" at bounding box center [152, 156] width 252 height 234
click at [38, 57] on div "< div class = 'pb-5' > < div class = 'grid grid-cols-1 sm:grid-cols-2 md:grid-c…" at bounding box center [152, 151] width 252 height 224
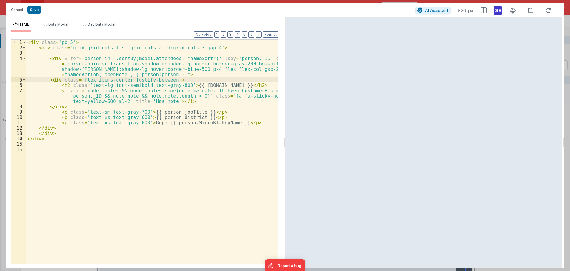
click at [49, 80] on div "< div class = 'pb-5' > < div class = 'grid grid-cols-1 sm:grid-cols-2 md:grid-c…" at bounding box center [152, 156] width 252 height 234
click at [59, 84] on div "< div class = 'pb-5' > < div class = 'grid grid-cols-1 sm:grid-cols-2 md:grid-c…" at bounding box center [152, 156] width 252 height 234
click at [60, 88] on div "< div class = 'pb-5' > < div class = 'grid grid-cols-1 sm:grid-cols-2 md:grid-c…" at bounding box center [152, 156] width 252 height 234
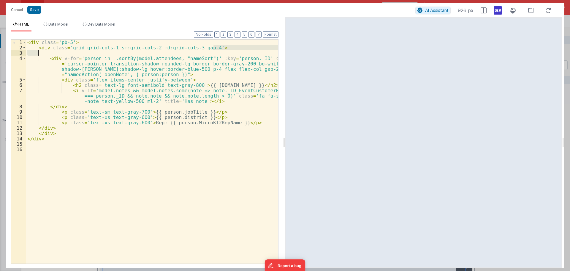
drag, startPoint x: 215, startPoint y: 49, endPoint x: 216, endPoint y: 53, distance: 4.4
click at [216, 53] on div "< div class = 'pb-5' > < div class = 'grid grid-cols-1 sm:grid-cols-2 md:grid-c…" at bounding box center [152, 156] width 252 height 234
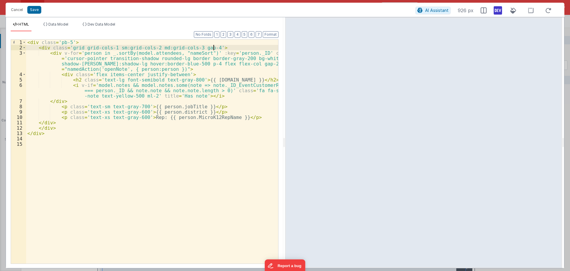
click at [50, 101] on div "< div class = 'pb-5' > < div class = 'grid grid-cols-1 sm:grid-cols-2 md:grid-c…" at bounding box center [152, 156] width 252 height 234
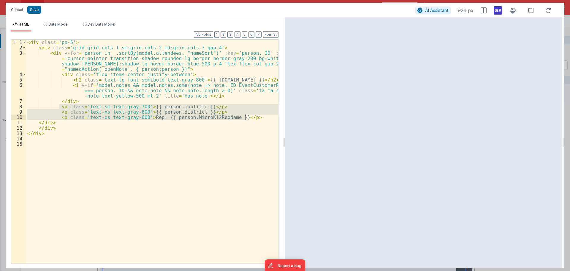
drag, startPoint x: 59, startPoint y: 106, endPoint x: 267, endPoint y: 118, distance: 208.2
click at [267, 118] on div "< div class = 'pb-5' > < div class = 'grid grid-cols-1 sm:grid-cols-2 md:grid-c…" at bounding box center [152, 156] width 252 height 234
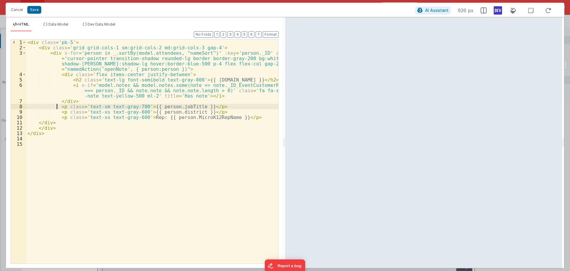
click at [58, 106] on div "< div class = 'pb-5' > < div class = 'grid grid-cols-1 sm:grid-cols-2 md:grid-c…" at bounding box center [152, 156] width 252 height 234
click at [59, 107] on div "< div class = 'pb-5' > < div class = 'grid grid-cols-1 sm:grid-cols-2 md:grid-c…" at bounding box center [152, 156] width 252 height 234
click at [59, 112] on div "< div class = 'pb-5' > < div class = 'grid grid-cols-1 sm:grid-cols-2 md:grid-c…" at bounding box center [152, 156] width 252 height 234
click at [60, 117] on div "< div class = 'pb-5' > < div class = 'grid grid-cols-1 sm:grid-cols-2 md:grid-c…" at bounding box center [152, 156] width 252 height 234
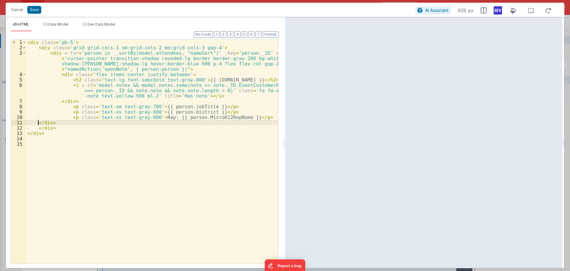
click at [37, 123] on div "< div class = 'pb-5' > < div class = 'grid grid-cols-1 sm:grid-cols-2 md:grid-c…" at bounding box center [152, 156] width 252 height 234
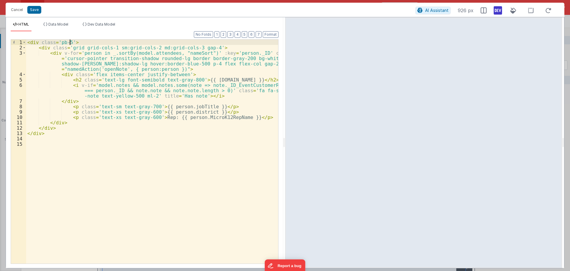
click at [70, 43] on div "< div class = 'pb-5' > < div class = 'grid grid-cols-1 sm:grid-cols-2 md:grid-c…" at bounding box center [152, 156] width 252 height 234
drag, startPoint x: 70, startPoint y: 43, endPoint x: 59, endPoint y: 43, distance: 10.7
click at [59, 43] on div "< div class = 'pb-5 bg-red-700' > < div class = 'grid grid-cols-1 sm:grid-cols-…" at bounding box center [152, 156] width 252 height 234
click at [107, 41] on div "< div class = 'p-5 bg-red-700' > < div class = 'grid grid-cols-1 sm:grid-cols-2…" at bounding box center [152, 156] width 252 height 234
drag, startPoint x: 71, startPoint y: 42, endPoint x: 97, endPoint y: 42, distance: 26.4
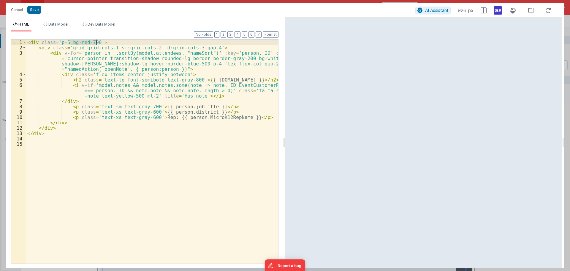
click at [97, 42] on div "< div class = 'p-5 bg-red-700' > < div class = 'grid grid-cols-1 sm:grid-cols-2…" at bounding box center [152, 156] width 252 height 234
click at [98, 43] on div "< div class = 'p-5 bg-red-700' > < div class = 'grid grid-cols-1 sm:grid-cols-2…" at bounding box center [152, 156] width 252 height 234
drag, startPoint x: 69, startPoint y: 43, endPoint x: 96, endPoint y: 43, distance: 26.4
click at [96, 43] on div "< div class = 'p-5 bg-red-700' style = "" > < div class = 'grid grid-cols-1 sm:…" at bounding box center [152, 156] width 252 height 234
click at [91, 42] on div "< div class = 'p-5' style = "" > < div class = 'grid grid-cols-1 sm:grid-cols-2…" at bounding box center [152, 156] width 252 height 234
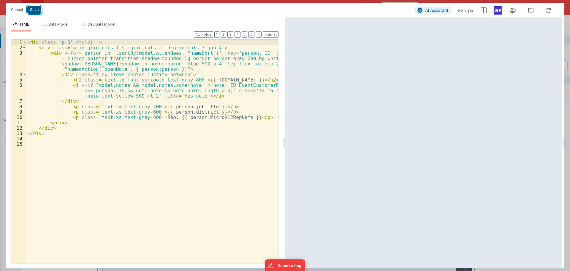
click at [38, 12] on button "Save" at bounding box center [34, 10] width 14 height 8
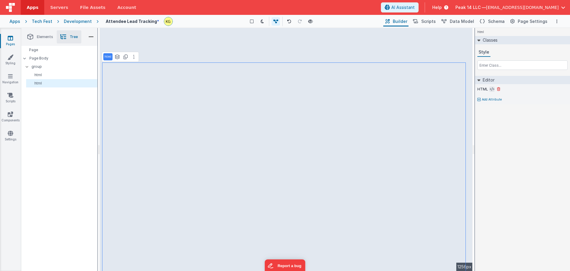
click at [491, 91] on icon at bounding box center [492, 89] width 4 height 5
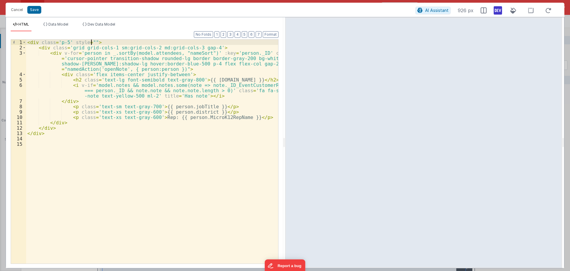
click at [90, 41] on div "< div class = 'p-5' style = "" > < div class = 'grid grid-cols-1 sm:grid-cols-2…" at bounding box center [152, 156] width 252 height 234
paste textarea
click at [89, 44] on div "< div class = 'p-5' style = "ackground-color:#9c2121;" > < div class = 'grid gr…" at bounding box center [152, 156] width 252 height 234
click at [91, 43] on div "< div class = 'p-5' style = "ackground-color:#9c2121;" > < div class = 'grid gr…" at bounding box center [152, 156] width 252 height 234
drag, startPoint x: 139, startPoint y: 42, endPoint x: 154, endPoint y: 42, distance: 15.4
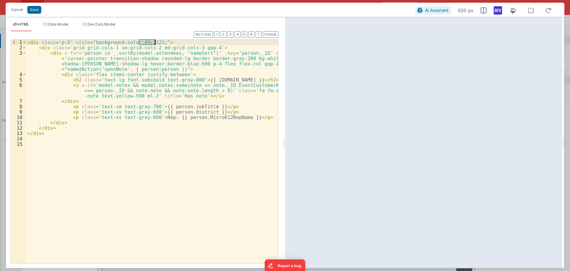
click at [154, 42] on div "< div class = 'p-5' style = "background-color:#9c2121;" > < div class = 'grid g…" at bounding box center [152, 156] width 252 height 234
click at [39, 6] on button "Save" at bounding box center [34, 10] width 14 height 8
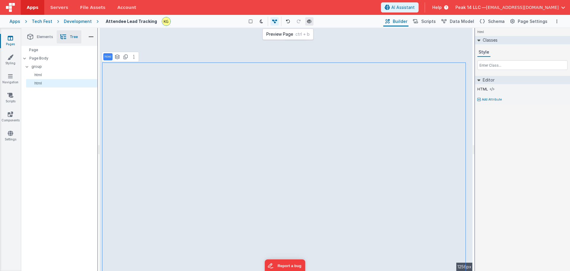
click at [310, 23] on icon at bounding box center [309, 21] width 5 height 4
click at [58, 50] on div "Page" at bounding box center [59, 50] width 76 height 8
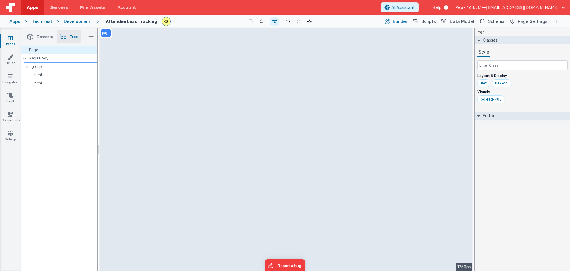
click at [43, 69] on p "group" at bounding box center [64, 66] width 66 height 7
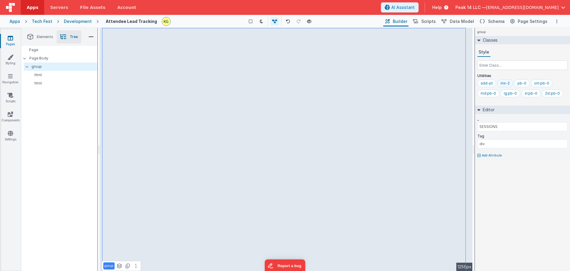
drag, startPoint x: 503, startPoint y: 82, endPoint x: 507, endPoint y: 81, distance: 3.9
click at [507, 81] on div "mx-2" at bounding box center [505, 83] width 9 height 5
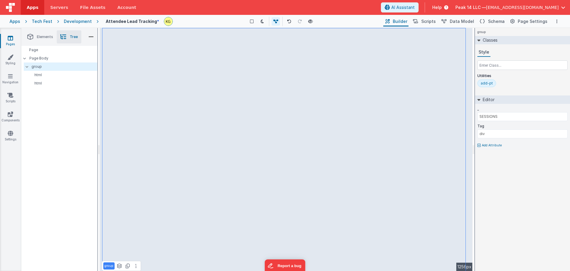
click at [504, 84] on div "add-pt" at bounding box center [522, 84] width 90 height 10
click at [504, 82] on div "add-pt" at bounding box center [522, 84] width 90 height 10
click at [506, 104] on div "_ SESSIONS Tag div Add Attribute" at bounding box center [522, 127] width 95 height 46
click at [498, 71] on div "Classes Style Utilities add-pt" at bounding box center [522, 64] width 95 height 57
click at [501, 64] on input "text" at bounding box center [522, 65] width 90 height 10
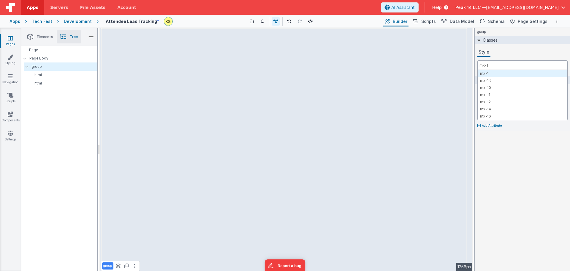
type input "mx-1"
click at [500, 49] on div "Style" at bounding box center [522, 52] width 90 height 9
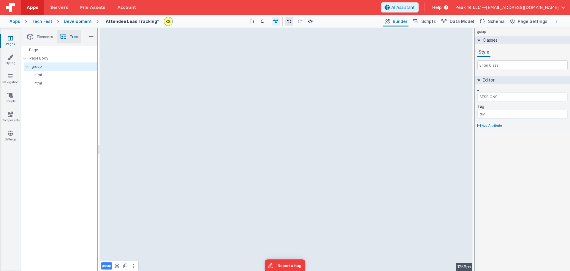
click at [289, 20] on icon at bounding box center [289, 21] width 4 height 4
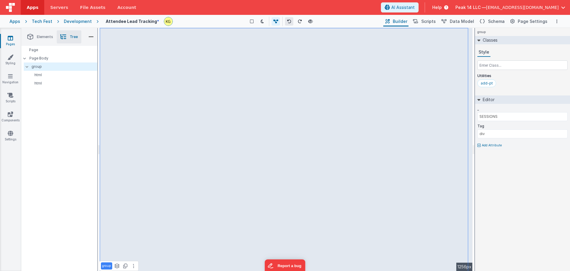
click at [289, 20] on icon at bounding box center [289, 21] width 4 height 4
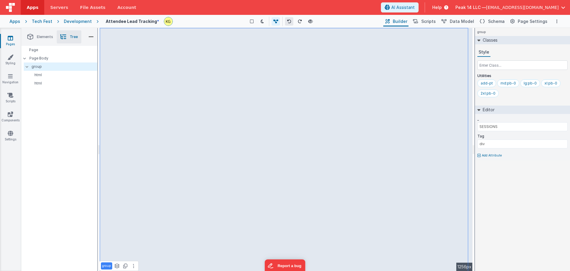
click at [289, 20] on icon at bounding box center [289, 21] width 4 height 4
click at [494, 63] on input "text" at bounding box center [522, 65] width 90 height 10
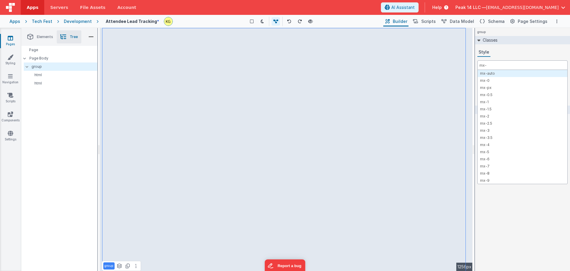
type input "mx-1"
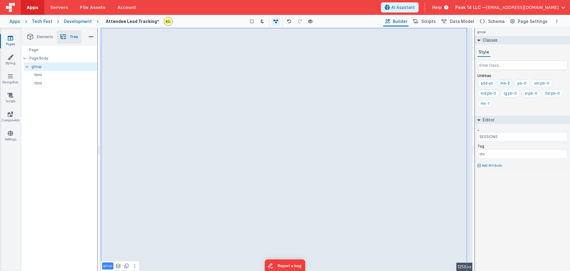
click at [505, 85] on div "mx-2" at bounding box center [505, 83] width 9 height 5
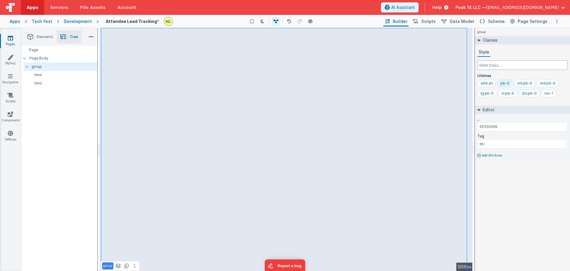
click at [504, 66] on input "text" at bounding box center [522, 65] width 90 height 10
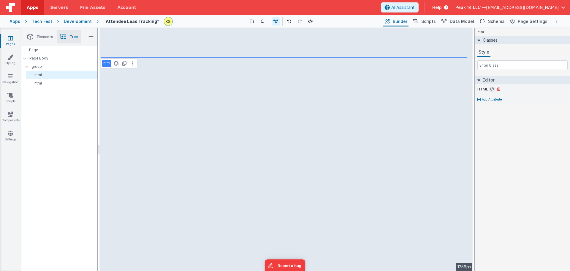
click at [494, 90] on icon at bounding box center [492, 89] width 4 height 5
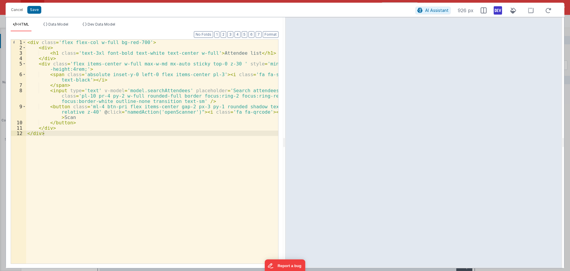
click at [141, 42] on div "< div class = 'flex flex-col w-full bg-red-700' > < div > < h1 class = 'text-3x…" at bounding box center [152, 156] width 252 height 234
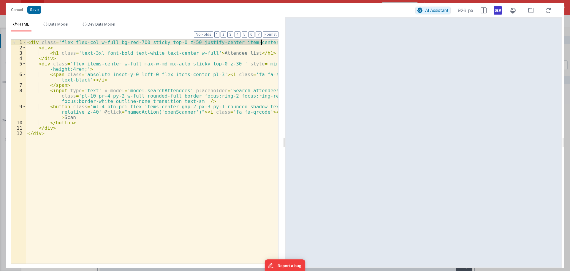
drag, startPoint x: 193, startPoint y: 44, endPoint x: 261, endPoint y: 44, distance: 68.0
click at [261, 44] on div "< div class = 'flex flex-col w-full bg-red-700 sticky top-0 z-50 justify-center…" at bounding box center [152, 156] width 252 height 234
click at [189, 52] on div "< div class = 'flex flex-col w-full bg-red-700 sticky top-0 z-50' > < div > < h…" at bounding box center [152, 156] width 252 height 234
paste textarea
click at [83, 64] on div "< div class = 'flex flex-col w-full bg-red-700 sticky top-0 z-50' > < div > < h…" at bounding box center [152, 156] width 252 height 234
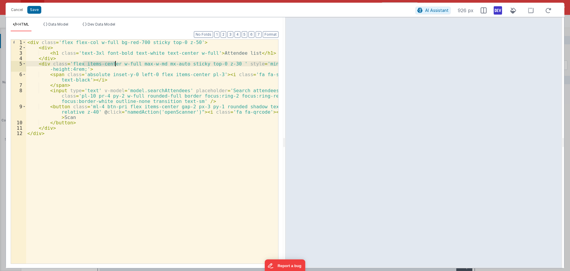
drag, startPoint x: 83, startPoint y: 63, endPoint x: 115, endPoint y: 64, distance: 32.1
click at [115, 64] on div "< div class = 'flex flex-col w-full bg-red-700 sticky top-0 z-50' > < div > < h…" at bounding box center [152, 156] width 252 height 234
drag, startPoint x: 187, startPoint y: 53, endPoint x: 159, endPoint y: 54, distance: 28.5
click at [159, 54] on div "< div class = 'flex flex-col w-full bg-red-700 sticky top-0 z-50' > < div > < h…" at bounding box center [152, 156] width 252 height 234
click at [113, 45] on div "< div class = 'flex flex-col w-full bg-red-700 sticky top-0 z-50' > < div > < h…" at bounding box center [152, 156] width 252 height 234
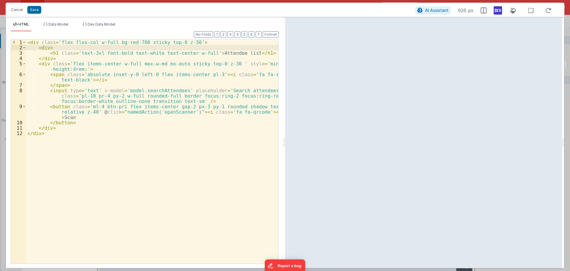
click at [114, 42] on div "< div class = 'flex flex-col w-full bg-red-700 sticky top-0 z-50' > < div > < h…" at bounding box center [152, 156] width 252 height 234
paste textarea
drag, startPoint x: 155, startPoint y: 44, endPoint x: 184, endPoint y: 43, distance: 28.5
click at [184, 43] on div "< div class = 'flex flex-col w-full justify-center item-center bg-red-700 stick…" at bounding box center [152, 156] width 252 height 234
click at [157, 46] on div "< div class = 'flex flex-col w-full justify-center red-700 sticky top-0 z-50' >…" at bounding box center [152, 156] width 252 height 234
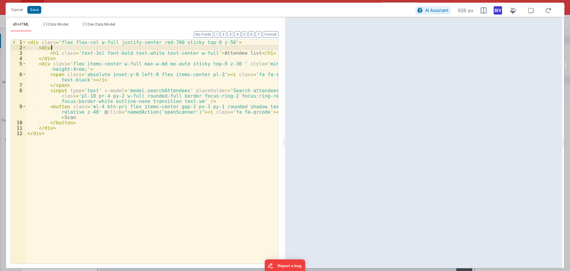
click at [156, 42] on div "< div class = 'flex flex-col w-full justify-center red-700 sticky top-0 z-50' >…" at bounding box center [152, 156] width 252 height 234
click at [230, 43] on div "< div class = 'flex flex-col w-full justify-center bg-red-700 sticky top-0 z-50…" at bounding box center [152, 156] width 252 height 234
click at [205, 55] on div "< div class = 'flex flex-col w-full justify-center bg-red-700 sticky top-0 z-50…" at bounding box center [152, 156] width 252 height 234
click at [227, 64] on div "< div class = 'flex flex-col w-full justify-center bg-red-700 sticky top-0 z-50…" at bounding box center [152, 156] width 252 height 234
click at [118, 96] on div "< div class = 'flex flex-col w-full justify-center bg-red-700 sticky top-0 z-50…" at bounding box center [152, 156] width 252 height 234
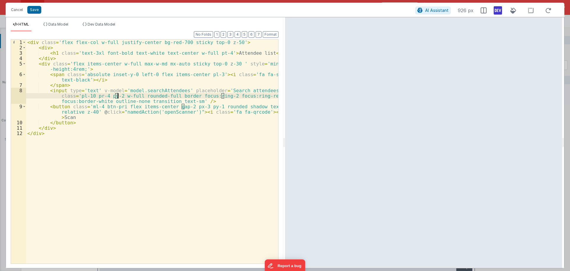
click at [111, 97] on div "< div class = 'flex flex-col w-full justify-center bg-red-700 sticky top-0 z-50…" at bounding box center [152, 156] width 252 height 234
click at [42, 12] on div "Cancel Save" at bounding box center [211, 10] width 407 height 8
click at [38, 12] on button "Save" at bounding box center [34, 10] width 14 height 8
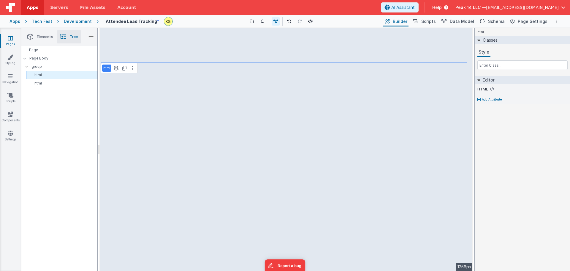
click at [50, 75] on p "html" at bounding box center [63, 74] width 69 height 5
click at [493, 90] on icon at bounding box center [492, 89] width 4 height 5
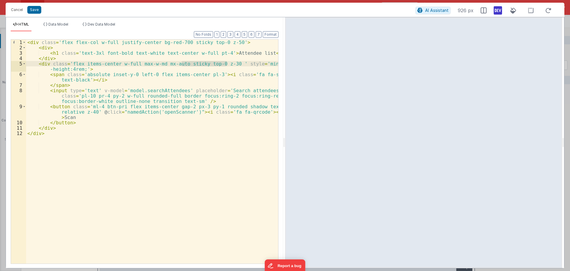
drag, startPoint x: 182, startPoint y: 62, endPoint x: 227, endPoint y: 64, distance: 44.3
click at [227, 64] on div "< div class = 'flex flex-col w-full justify-center bg-red-700 sticky top-0 z-50…" at bounding box center [152, 156] width 252 height 234
click at [562, 34] on div at bounding box center [563, 142] width 2 height 250
click at [37, 10] on button "Save" at bounding box center [34, 10] width 14 height 8
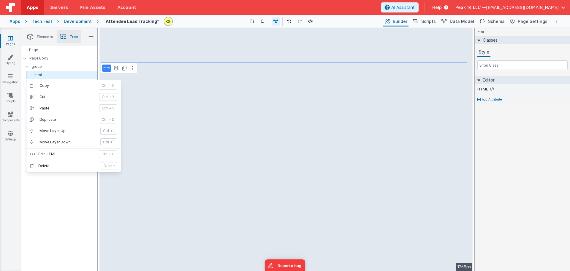
click at [50, 75] on p "html" at bounding box center [63, 74] width 69 height 5
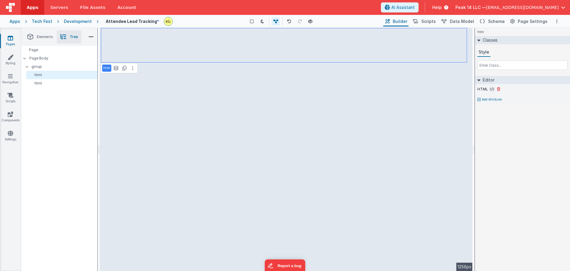
click at [490, 90] on icon at bounding box center [492, 89] width 4 height 5
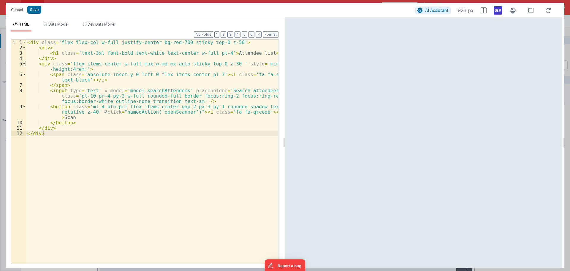
click at [23, 64] on span at bounding box center [24, 63] width 3 height 5
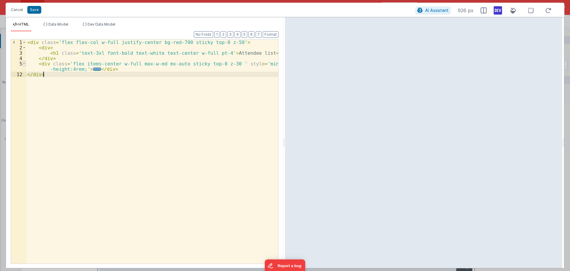
click at [24, 64] on span at bounding box center [24, 63] width 3 height 5
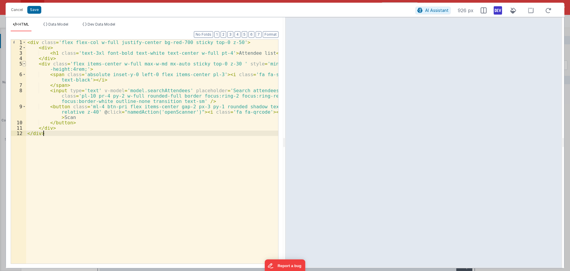
click at [24, 64] on span at bounding box center [24, 63] width 3 height 5
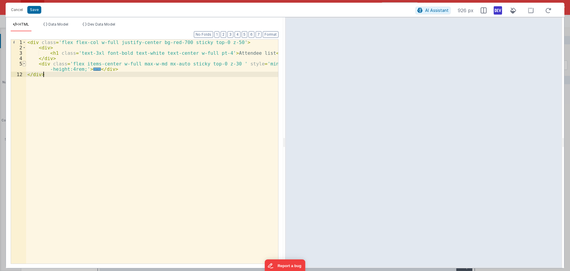
click at [24, 64] on span at bounding box center [24, 63] width 3 height 5
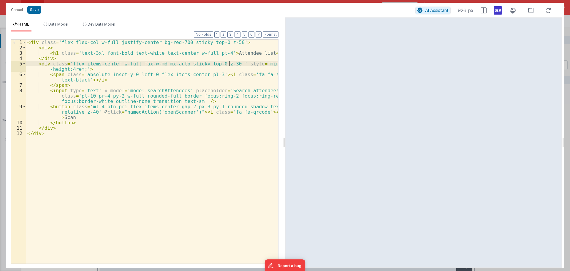
click at [230, 64] on div "< div class = 'flex flex-col w-full justify-center bg-red-700 sticky top-0 z-50…" at bounding box center [152, 156] width 252 height 234
click at [39, 9] on button "Save" at bounding box center [34, 10] width 14 height 8
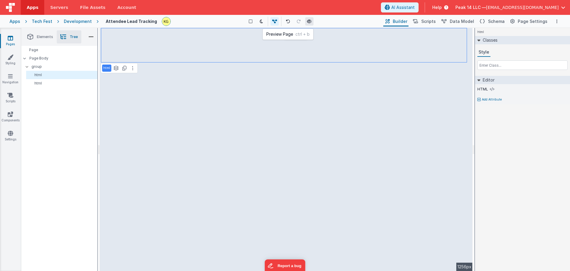
click at [309, 21] on icon at bounding box center [309, 21] width 5 height 4
click at [61, 76] on p "html" at bounding box center [63, 74] width 69 height 5
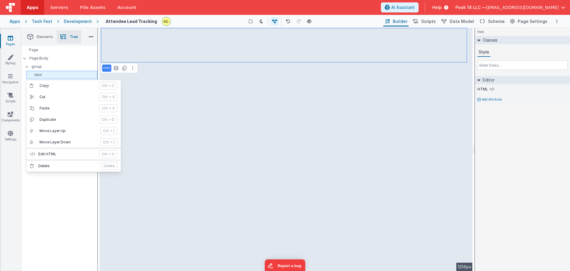
click at [60, 75] on p "html" at bounding box center [63, 74] width 69 height 5
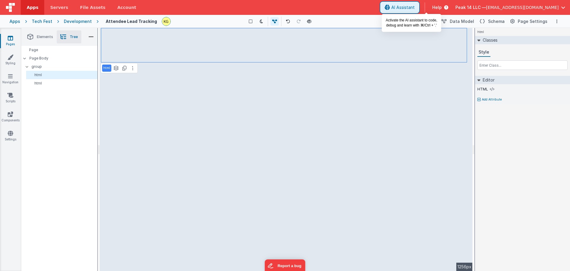
click at [415, 9] on span "AI Assistant" at bounding box center [402, 7] width 23 height 6
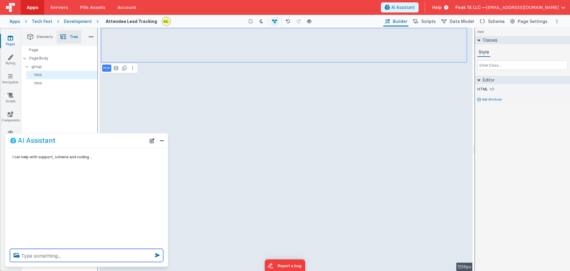
click at [88, 256] on textarea at bounding box center [86, 255] width 153 height 13
click at [82, 255] on textarea at bounding box center [86, 255] width 153 height 13
type textarea "make the first html group sticky"
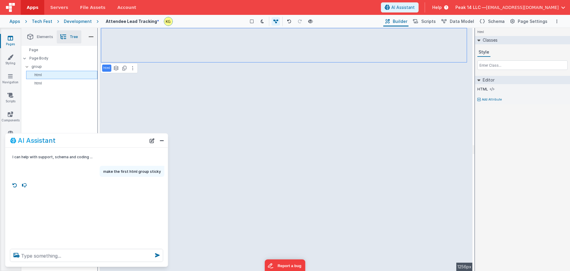
click at [63, 75] on p "html" at bounding box center [63, 74] width 69 height 5
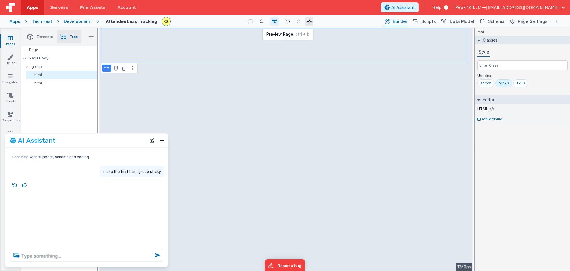
click at [311, 20] on button at bounding box center [309, 21] width 8 height 8
click at [9, 61] on link "Styling" at bounding box center [10, 60] width 21 height 12
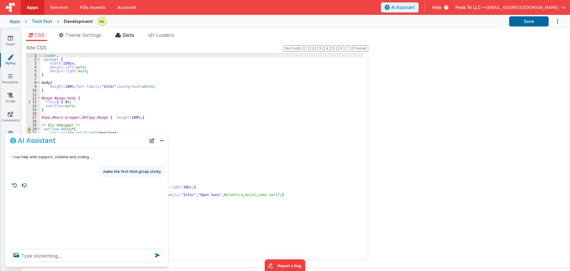
click at [126, 34] on span "Slots" at bounding box center [128, 35] width 12 height 6
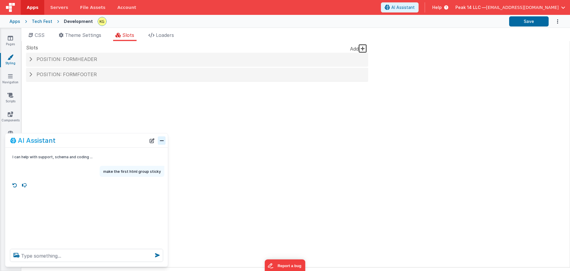
click at [165, 137] on button "Close" at bounding box center [162, 140] width 8 height 8
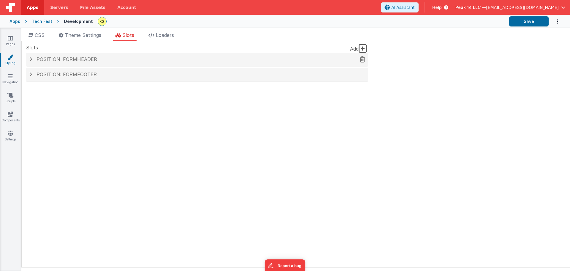
click at [81, 63] on div "Position: formHeader" at bounding box center [197, 60] width 342 height 14
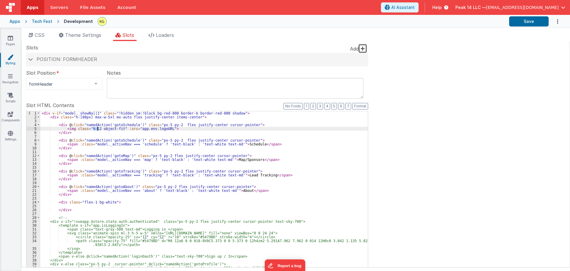
click at [97, 129] on div "< div v-if = "model._showNa||1" class = "!hidden sm:!block bg-red-800 border-b …" at bounding box center [204, 211] width 328 height 200
click at [42, 39] on li "CSS" at bounding box center [36, 36] width 21 height 10
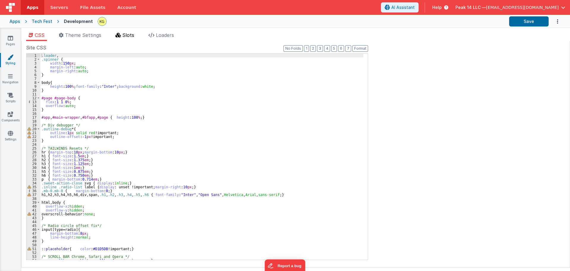
click at [120, 34] on icon at bounding box center [118, 35] width 5 height 5
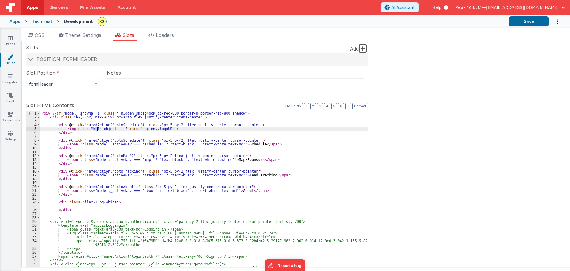
click at [97, 130] on div "< div v-if = "model._showNa||1" class = "!hidden sm:!block bg-red-800 border-b …" at bounding box center [204, 211] width 328 height 200
click at [517, 19] on button "Save" at bounding box center [528, 21] width 39 height 10
click at [557, 20] on icon "Options" at bounding box center [558, 21] width 6 height 12
click at [492, 76] on button at bounding box center [285, 135] width 570 height 271
click at [529, 22] on button "Save" at bounding box center [528, 21] width 39 height 10
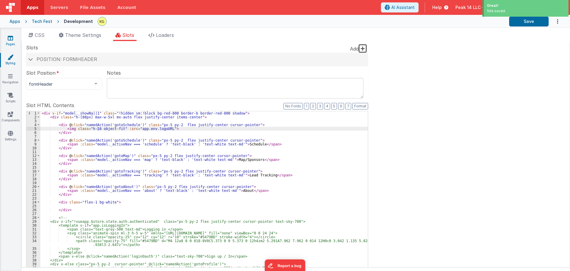
click at [19, 43] on link "Pages" at bounding box center [10, 41] width 21 height 12
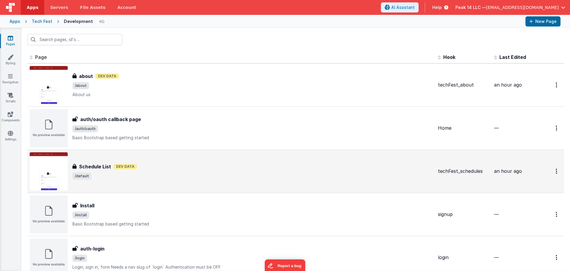
click at [193, 166] on div "Schedule List Dev Data" at bounding box center [252, 166] width 361 height 7
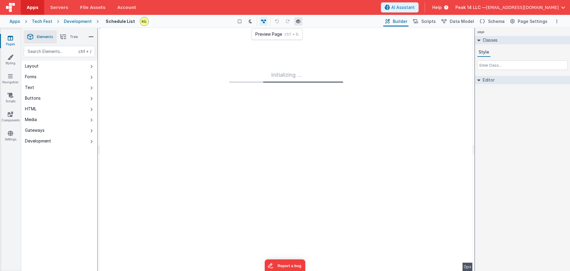
click at [301, 22] on icon at bounding box center [298, 21] width 5 height 4
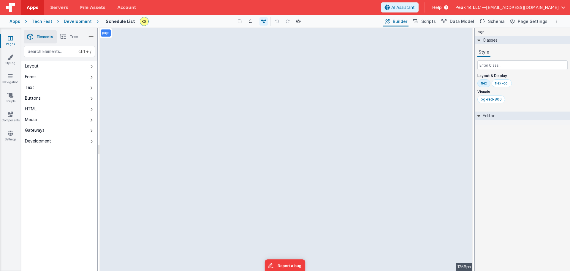
click at [82, 21] on div "Development" at bounding box center [78, 21] width 28 height 6
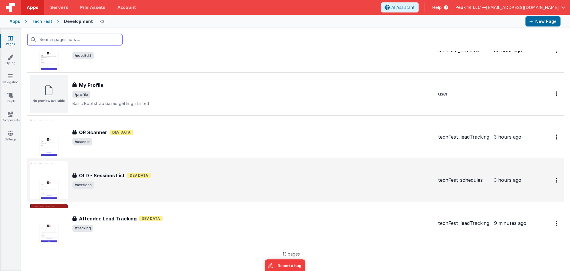
scroll to position [382, 0]
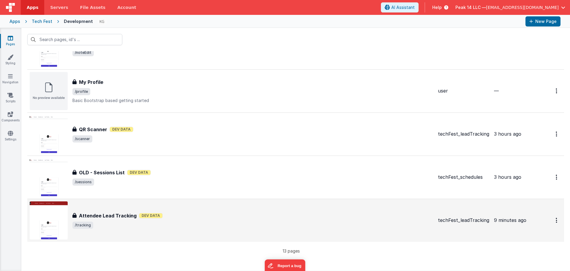
click at [189, 214] on div "Attendee Lead Tracking Dev Data" at bounding box center [252, 215] width 361 height 7
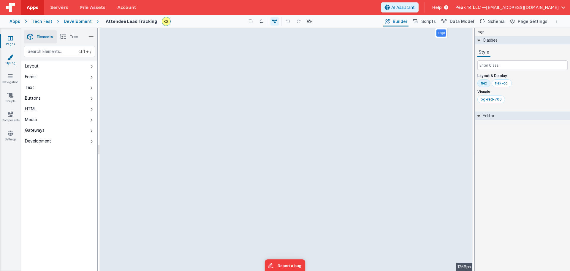
click at [13, 59] on icon at bounding box center [10, 57] width 6 height 6
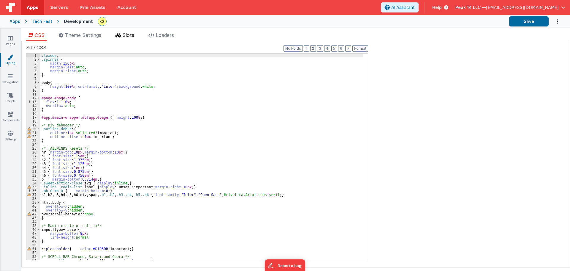
click at [119, 35] on icon at bounding box center [118, 35] width 5 height 5
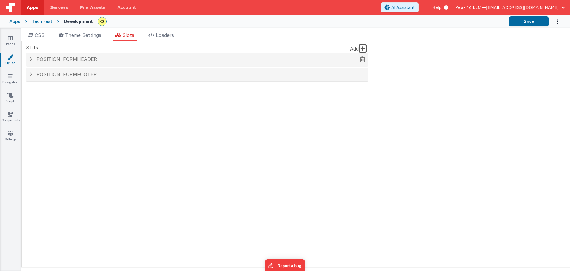
click at [110, 61] on h4 "Position: formHeader" at bounding box center [197, 59] width 336 height 5
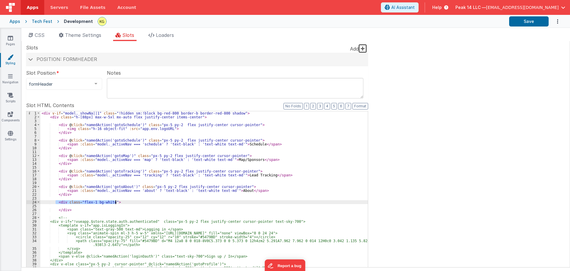
drag, startPoint x: 56, startPoint y: 200, endPoint x: 116, endPoint y: 202, distance: 60.3
click at [116, 202] on div "< div v-if = "model._showNa||1" class = "!hidden sm:!block bg-red-800 border-b …" at bounding box center [204, 211] width 328 height 200
click at [71, 195] on div "< div v-if = "model._showNa||1" class = "!hidden sm:!block bg-red-800 border-b …" at bounding box center [204, 211] width 328 height 200
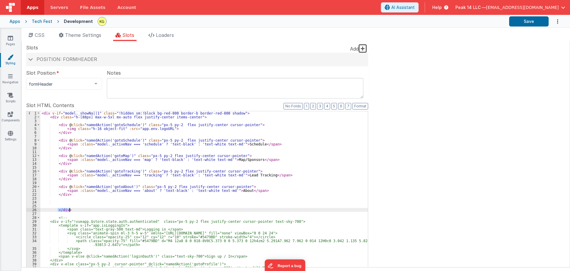
drag, startPoint x: 59, startPoint y: 209, endPoint x: 79, endPoint y: 209, distance: 20.2
click at [79, 209] on div "< div v-if = "model._showNa||1" class = "!hidden sm:!block bg-red-800 border-b …" at bounding box center [204, 211] width 328 height 200
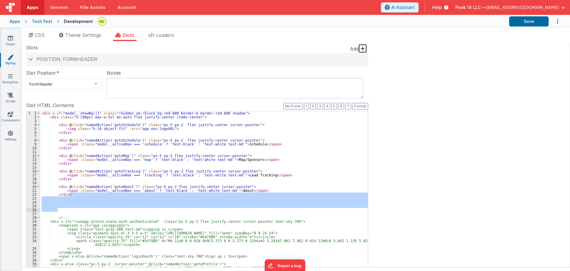
drag, startPoint x: 71, startPoint y: 196, endPoint x: 75, endPoint y: 211, distance: 15.9
click at [75, 211] on div "< div v-if = "model._showNa||1" class = "!hidden sm:!block bg-red-800 border-b …" at bounding box center [204, 211] width 328 height 200
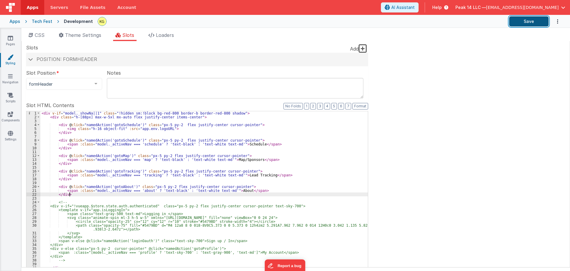
click at [531, 22] on button "Save" at bounding box center [528, 21] width 39 height 10
click at [16, 38] on link "Pages" at bounding box center [10, 41] width 21 height 12
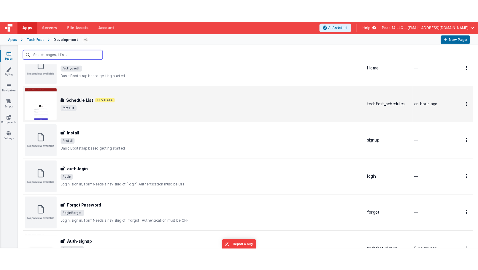
scroll to position [59, 0]
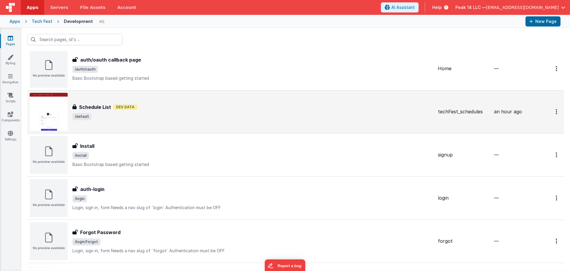
click at [190, 97] on div "Schedule List Schedule List Dev Data /default" at bounding box center [232, 112] width 404 height 38
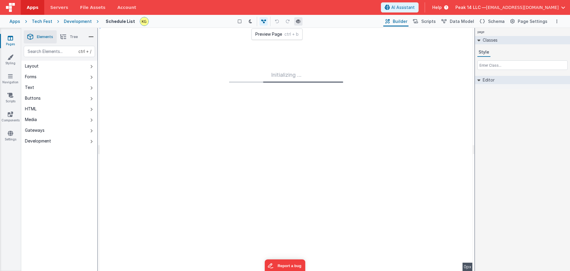
click at [300, 23] on button at bounding box center [298, 21] width 8 height 8
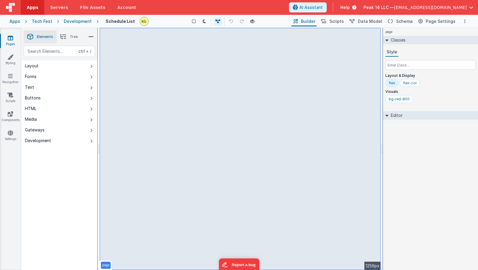
click at [78, 24] on div "Development" at bounding box center [78, 21] width 28 height 6
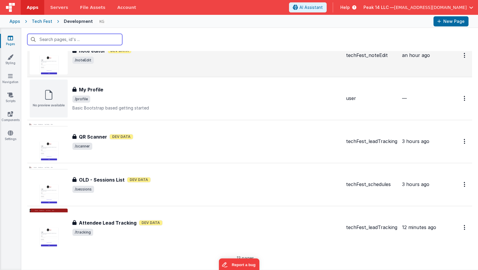
scroll to position [382, 0]
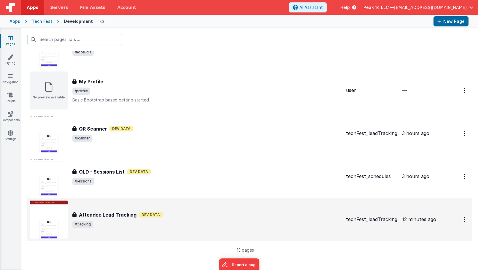
click at [167, 216] on div "Attendee Lead Tracking Dev Data" at bounding box center [206, 214] width 269 height 7
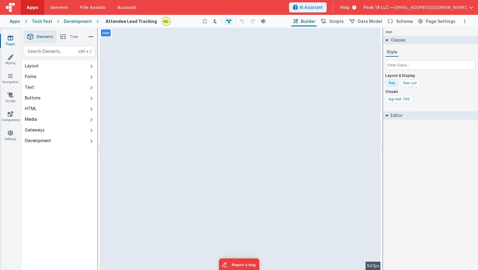
click at [83, 22] on div "Development" at bounding box center [78, 21] width 28 height 6
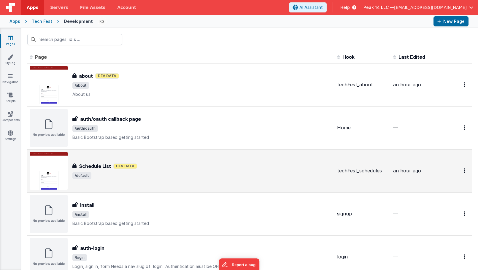
click at [149, 172] on div "Schedule List Schedule List Dev Data /default" at bounding box center [202, 171] width 260 height 17
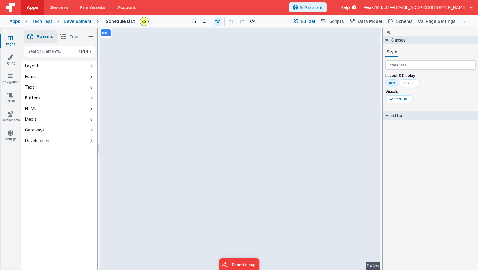
click at [64, 39] on icon at bounding box center [63, 37] width 6 height 8
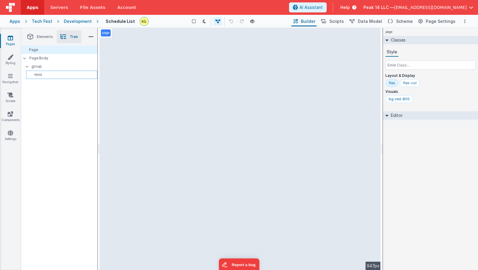
click at [48, 73] on p "html" at bounding box center [63, 74] width 69 height 5
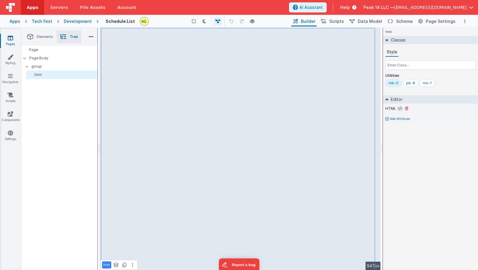
click at [401, 109] on icon at bounding box center [400, 108] width 4 height 5
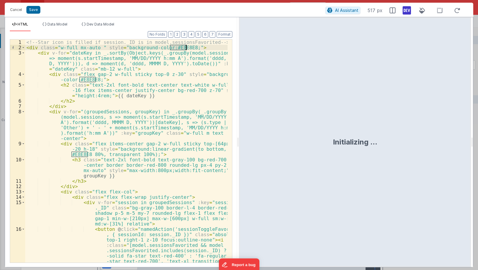
drag, startPoint x: 171, startPoint y: 48, endPoint x: 185, endPoint y: 48, distance: 14.5
click at [185, 48] on div "<!-- Star icon is filled if session._ID is in model.sessionsFavorited --> < div…" at bounding box center [126, 174] width 203 height 271
click at [11, 12] on button "Cancel" at bounding box center [16, 10] width 18 height 8
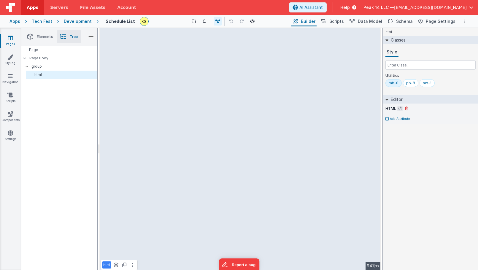
click at [399, 107] on icon at bounding box center [400, 108] width 4 height 5
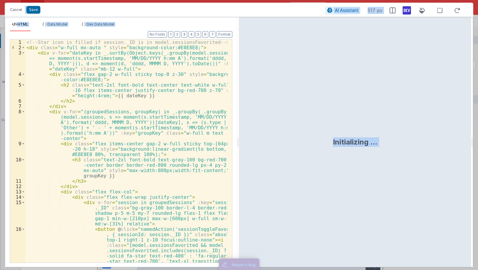
copy body "Save AI Assistant 517 px HTML Data Model Dev Data Model Format 7 6 5 4 3 2 1 No…"
click at [85, 67] on div "<!-- Star icon is filled if session._ID is in model.sessionsFavorited --> < div…" at bounding box center [126, 174] width 203 height 271
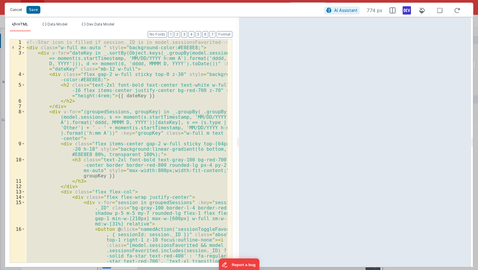
click at [16, 10] on button "Cancel" at bounding box center [16, 10] width 18 height 8
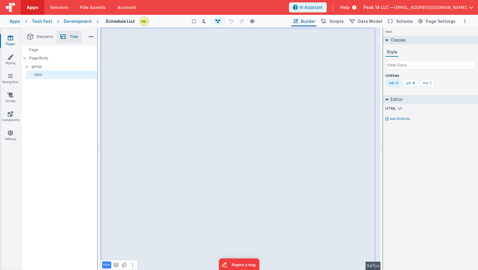
click at [79, 20] on div "Development" at bounding box center [78, 21] width 28 height 6
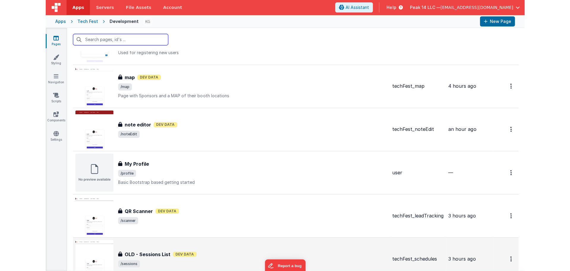
scroll to position [382, 0]
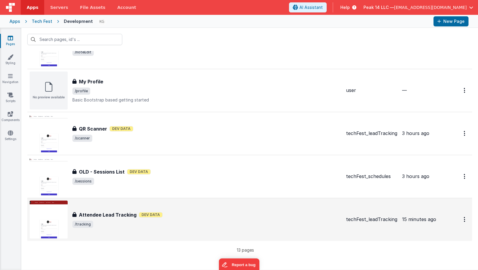
click at [121, 209] on div "Attendee Lead Tracking Attendee Lead Tracking Dev Data /tracking" at bounding box center [186, 220] width 312 height 38
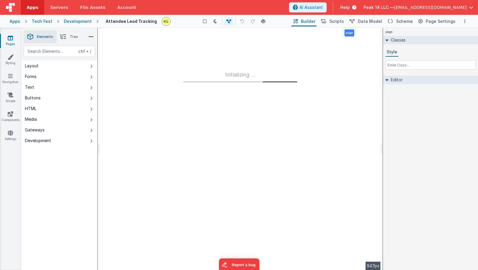
click at [73, 43] on li "Tree" at bounding box center [69, 36] width 25 height 13
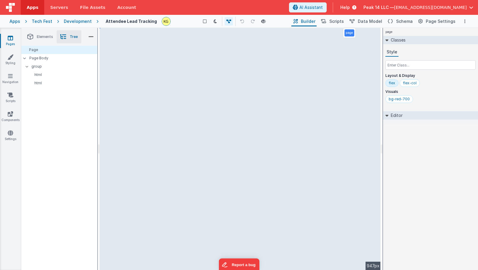
click at [74, 35] on span "Tree" at bounding box center [74, 36] width 8 height 5
click at [62, 77] on p "html" at bounding box center [63, 74] width 69 height 5
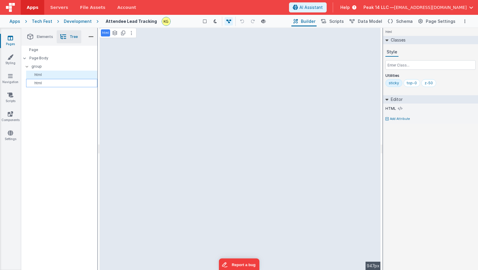
click at [57, 84] on p "html" at bounding box center [63, 83] width 69 height 5
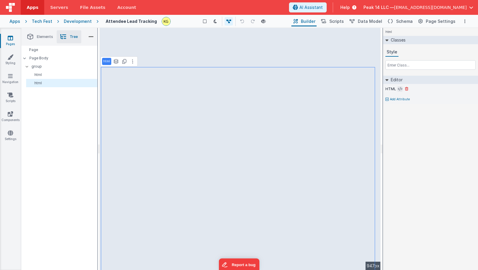
click at [398, 89] on icon at bounding box center [400, 89] width 4 height 5
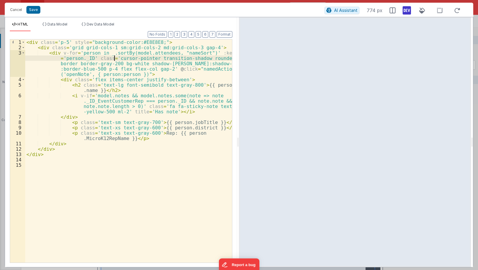
click at [114, 60] on div "< div class = 'p-5' style = "background-color:#E8E8E8;" > < div class = 'grid g…" at bounding box center [128, 156] width 207 height 234
paste textarea
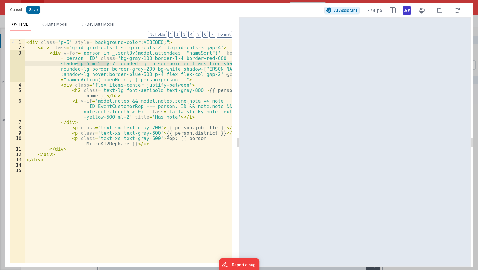
drag, startPoint x: 76, startPoint y: 65, endPoint x: 111, endPoint y: 66, distance: 35.0
click at [111, 66] on div "< div class = 'p-5' style = "background-color:#E8E8E8;" > < div class = 'grid g…" at bounding box center [128, 156] width 207 height 234
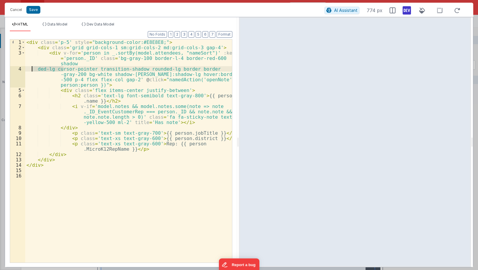
drag, startPoint x: 63, startPoint y: 70, endPoint x: 32, endPoint y: 69, distance: 30.6
click at [32, 69] on div "< div class = 'p-5' style = "background-color:#E8E8E8;" > < div class = 'grid g…" at bounding box center [128, 156] width 207 height 234
drag, startPoint x: 75, startPoint y: 63, endPoint x: 64, endPoint y: 69, distance: 11.7
click at [64, 69] on div "< div class = 'p-5' style = "background-color:#E8E8E8;" > < div class = 'grid g…" at bounding box center [128, 156] width 207 height 234
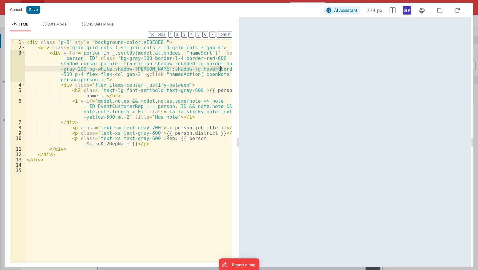
drag, startPoint x: 213, startPoint y: 70, endPoint x: 223, endPoint y: 69, distance: 10.4
click at [223, 69] on div "< div class = 'p-5' style = "background-color:#E8E8E8;" > < div class = 'grid g…" at bounding box center [128, 156] width 207 height 234
click at [224, 69] on div "< div class = 'p-5' style = "background-color:#E8E8E8;" > < div class = 'grid g…" at bounding box center [128, 150] width 207 height 223
drag, startPoint x: 225, startPoint y: 70, endPoint x: 212, endPoint y: 69, distance: 12.5
click at [212, 69] on div "< div class = 'p-5' style = "background-color:#E8E8E8;" > < div class = 'grid g…" at bounding box center [128, 156] width 207 height 234
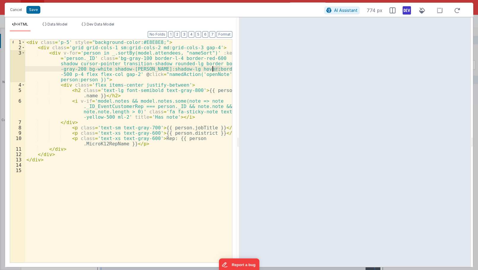
click at [216, 70] on div "< div class = 'p-5' style = "background-color:#E8E8E8;" > < div class = 'grid g…" at bounding box center [128, 150] width 207 height 223
drag, startPoint x: 213, startPoint y: 69, endPoint x: 224, endPoint y: 69, distance: 11.3
click at [224, 69] on div "< div class = 'p-5' style = "background-color:#E8E8E8;" > < div class = 'grid g…" at bounding box center [128, 156] width 207 height 234
click at [224, 69] on div "< div class = 'p-5' style = "background-color:#E8E8E8;" > < div class = 'grid g…" at bounding box center [128, 150] width 207 height 223
click at [224, 69] on div "< div class = 'p-5' style = "background-color:#E8E8E8;" > < div class = 'grid g…" at bounding box center [128, 156] width 207 height 234
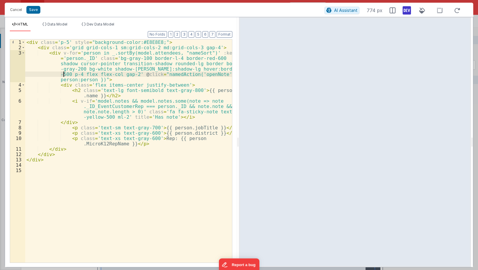
click at [63, 74] on div "< div class = 'p-5' style = "background-color:#E8E8E8;" > < div class = 'grid g…" at bounding box center [128, 156] width 207 height 234
click at [61, 75] on div "< div class = 'p-5' style = "background-color:#E8E8E8;" > < div class = 'grid g…" at bounding box center [128, 156] width 207 height 234
click at [186, 91] on div "< div class = 'p-5' style = "background-color:#E8E8E8;" > < div class = 'grid g…" at bounding box center [128, 156] width 207 height 234
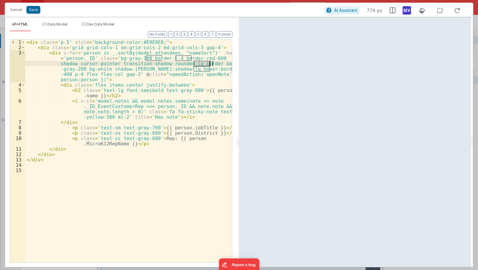
drag, startPoint x: 194, startPoint y: 65, endPoint x: 209, endPoint y: 64, distance: 14.6
click at [209, 64] on div "< div class = 'p-5' style = "background-color:#E8E8E8;" > < div class = 'grid g…" at bounding box center [128, 156] width 207 height 234
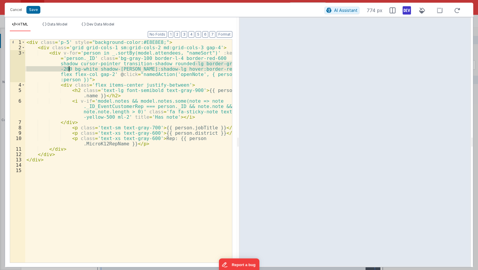
drag, startPoint x: 194, startPoint y: 64, endPoint x: 70, endPoint y: 69, distance: 124.2
click at [70, 69] on div "< div class = 'p-5' style = "background-color:#E8E8E8;" > < div class = 'grid g…" at bounding box center [128, 156] width 207 height 234
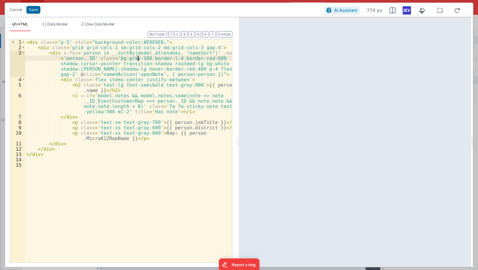
click at [138, 59] on div "< div class = 'p-5' style = "background-color:#E8E8E8;" > < div class = 'grid g…" at bounding box center [128, 156] width 207 height 234
drag, startPoint x: 115, startPoint y: 59, endPoint x: 140, endPoint y: 59, distance: 25.8
click at [140, 59] on div "< div class = 'p-5' style = "background-color:#E8E8E8;" > < div class = 'grid g…" at bounding box center [128, 156] width 207 height 234
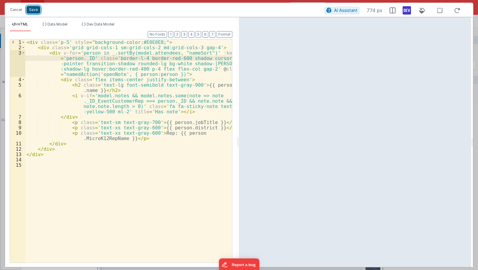
click at [29, 10] on button "Save" at bounding box center [33, 10] width 14 height 8
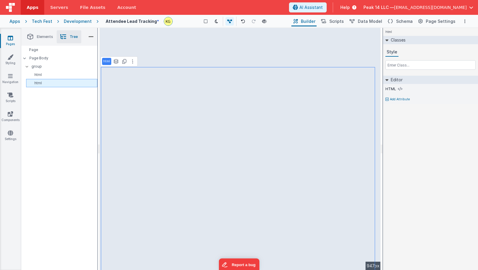
click at [38, 80] on div "html" at bounding box center [61, 83] width 71 height 8
click at [60, 77] on p "html" at bounding box center [63, 74] width 69 height 5
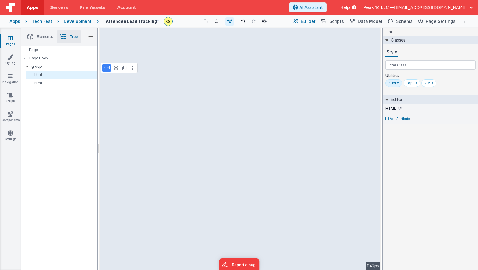
click at [56, 86] on div "html" at bounding box center [61, 83] width 71 height 8
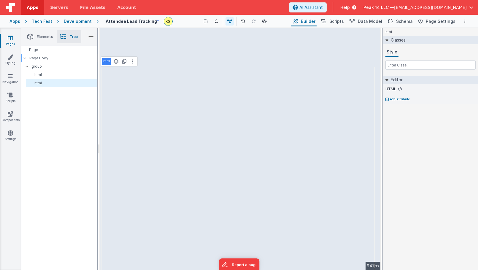
click at [56, 61] on div "Page Body" at bounding box center [59, 58] width 76 height 8
click at [52, 54] on div "Page Body" at bounding box center [59, 58] width 76 height 8
click at [54, 50] on div "Page" at bounding box center [59, 50] width 76 height 8
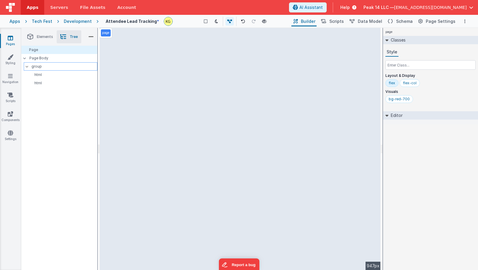
click at [54, 67] on p "group" at bounding box center [64, 66] width 66 height 7
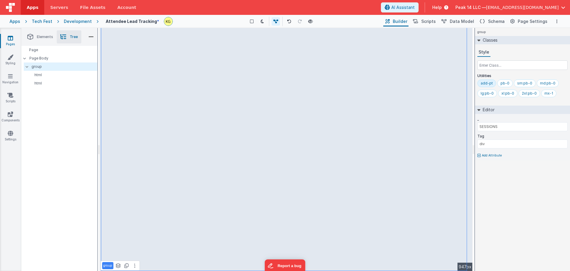
drag, startPoint x: 506, startPoint y: 83, endPoint x: 506, endPoint y: 72, distance: 11.0
click at [506, 72] on div "Style Utilities add-pt pb-0 sm:pb-0 md:pb-0 lg:pb-0 xl:pb-0 2xl:pb-0 mx-1" at bounding box center [522, 74] width 90 height 52
click at [505, 85] on div "pb-0" at bounding box center [505, 83] width 9 height 5
click at [509, 67] on input "text" at bounding box center [522, 65] width 90 height 10
type input "mb-19"
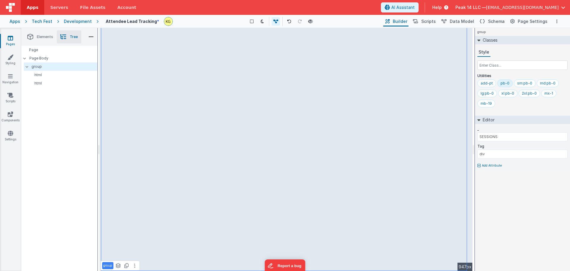
click at [486, 104] on div "mb-19" at bounding box center [486, 103] width 11 height 5
click at [486, 105] on div "mb-19" at bounding box center [486, 103] width 11 height 5
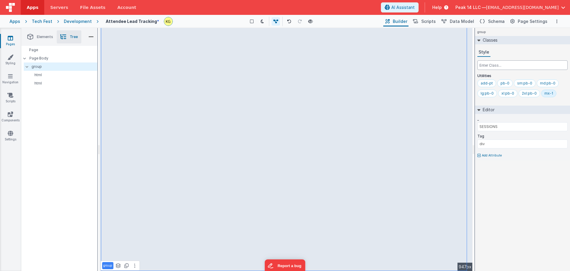
click at [508, 66] on input "text" at bounding box center [522, 65] width 90 height 10
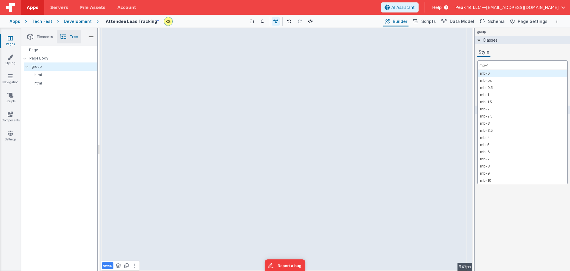
type input "mb-10"
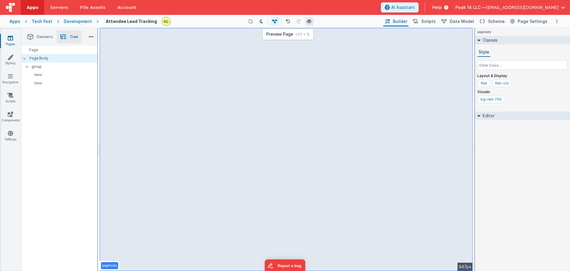
click at [310, 18] on button at bounding box center [309, 21] width 8 height 8
click at [509, 65] on input "text" at bounding box center [522, 65] width 90 height 10
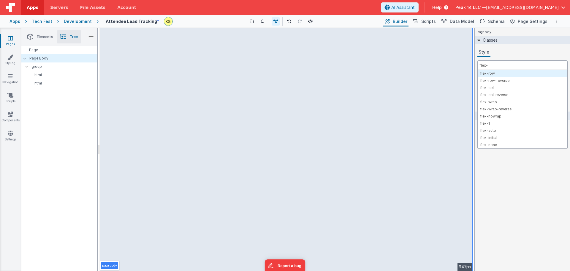
type input "flex-4"
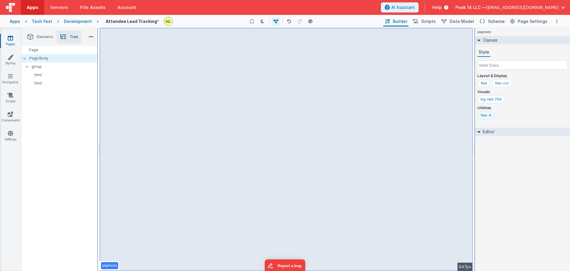
click at [488, 117] on div "flex-4" at bounding box center [486, 115] width 11 height 5
click at [509, 67] on input "text" at bounding box center [522, 65] width 90 height 10
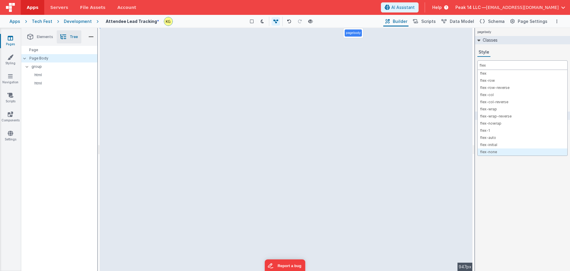
type input "flex"
click at [504, 172] on div "pagebody Classes Style flex flex flex-row flex-row-reverse flex-col flex-col-re…" at bounding box center [522, 149] width 95 height 243
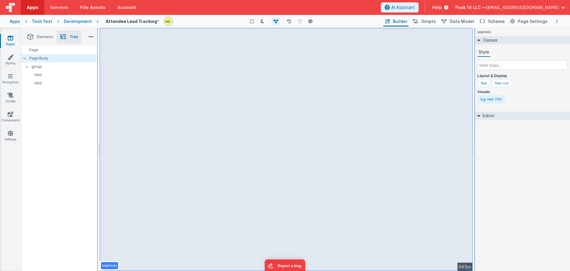
click at [481, 115] on h2 "Editor" at bounding box center [487, 115] width 14 height 8
click at [481, 115] on icon at bounding box center [479, 115] width 5 height 3
click at [44, 74] on p "html" at bounding box center [63, 74] width 69 height 5
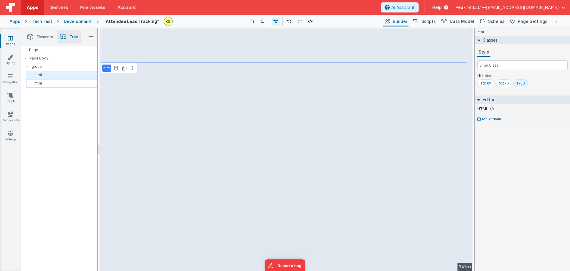
click at [48, 83] on p "html" at bounding box center [63, 83] width 69 height 5
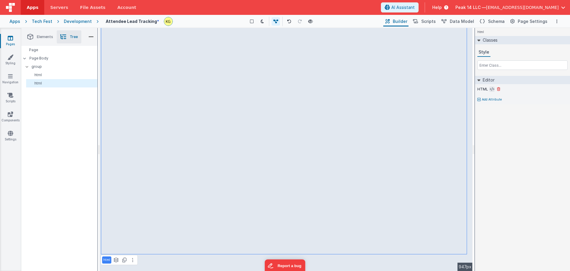
click at [491, 88] on icon at bounding box center [492, 89] width 4 height 5
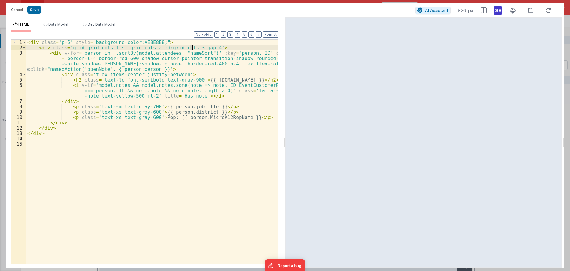
click at [192, 48] on div "< div class = 'p-5' style = "background-color:#E8E8E8;" > < div class = 'grid g…" at bounding box center [152, 156] width 252 height 234
click at [69, 48] on div "< div class = 'p-5' style = "background-color:#E8E8E8;" > < div class = 'grid g…" at bounding box center [152, 156] width 252 height 234
drag, startPoint x: 78, startPoint y: 49, endPoint x: 89, endPoint y: 49, distance: 11.9
click at [89, 49] on div "< div class = 'p-5' style = "background-color:#E8E8E8;" > < div class = 'mx-aut…" at bounding box center [152, 156] width 252 height 234
drag, startPoint x: 90, startPoint y: 48, endPoint x: 102, endPoint y: 48, distance: 11.3
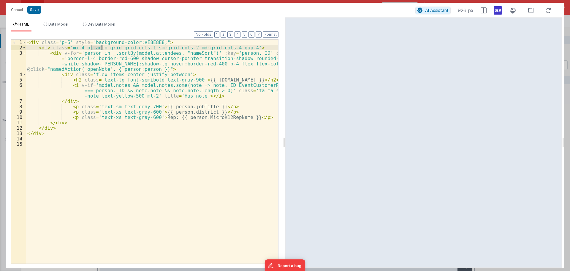
click at [102, 48] on div "< div class = 'p-5' style = "background-color:#E8E8E8;" > < div class = 'mx-4 p…" at bounding box center [152, 156] width 252 height 234
click at [85, 46] on div "< div class = 'p-5' style = "background-color:#E8E8E8;" > < div class = 'mx-4 g…" at bounding box center [152, 156] width 252 height 234
drag, startPoint x: 71, startPoint y: 48, endPoint x: 60, endPoint y: 56, distance: 13.5
click at [60, 56] on div "< div class = 'p-5' style = "background-color:#E8E8E8;" > < div class = 'mx-4 g…" at bounding box center [152, 156] width 252 height 234
click at [74, 48] on div "< div class = 'p-5' style = "background-color:#E8E8E8;" > < div class = 'mx-4 g…" at bounding box center [152, 156] width 252 height 234
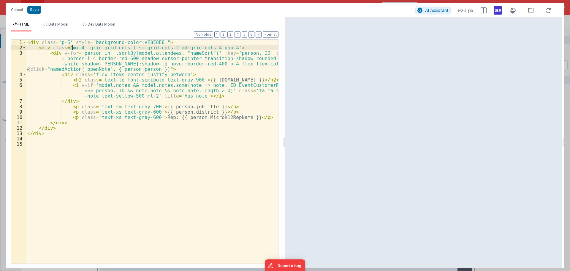
click at [82, 48] on div "< div class = 'p-5' style = "background-color:#E8E8E8;" > < div class = 'mx-4 g…" at bounding box center [152, 156] width 252 height 234
drag, startPoint x: 87, startPoint y: 47, endPoint x: 70, endPoint y: 47, distance: 17.2
click at [70, 47] on div "< div class = 'p-5' style = "background-color:#E8E8E8;" > < div class = 'mx-4 p…" at bounding box center [152, 156] width 252 height 234
click at [194, 47] on div "< div class = 'p-5' style = "background-color:#E8E8E8;" > < div class = ' grid …" at bounding box center [152, 156] width 252 height 234
click at [211, 49] on div "< div class = 'p-5' style = "background-color:#E8E8E8;" > < div class = ' grid …" at bounding box center [152, 156] width 252 height 234
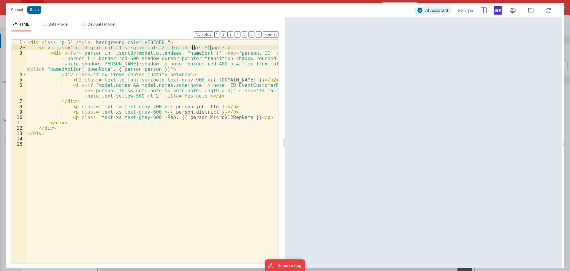
click at [210, 48] on div "< div class = 'p-5' style = "background-color:#E8E8E8;" > < div class = ' grid …" at bounding box center [152, 156] width 252 height 234
click at [211, 48] on div "< div class = 'p-5' style = "background-color:#E8E8E8;" > < div class = ' grid …" at bounding box center [152, 156] width 252 height 234
click at [210, 47] on div "< div class = 'p-5' style = "background-color:#E8E8E8;" > < div class = ' grid …" at bounding box center [152, 156] width 252 height 234
click at [194, 48] on div "< div class = 'p-5' style = "background-color:#E8E8E8;" > < div class = ' grid …" at bounding box center [152, 156] width 252 height 234
drag, startPoint x: 191, startPoint y: 48, endPoint x: 196, endPoint y: 48, distance: 5.0
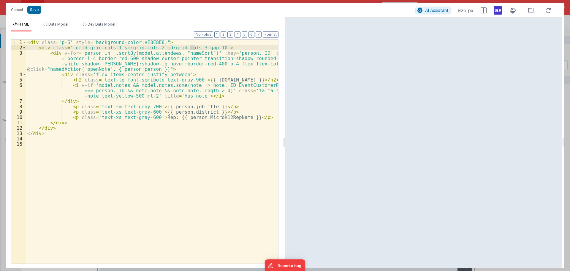
click at [196, 48] on div "< div class = 'p-5' style = "background-color:#E8E8E8;" > < div class = ' grid …" at bounding box center [152, 156] width 252 height 234
click at [39, 11] on button "Save" at bounding box center [34, 10] width 14 height 8
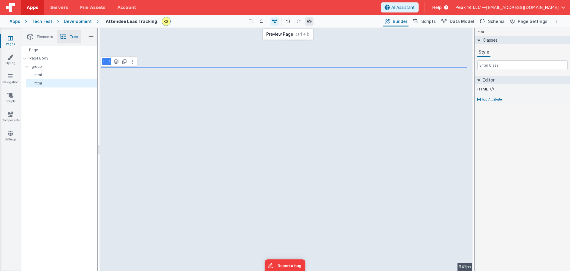
click at [310, 22] on icon at bounding box center [309, 21] width 5 height 4
click at [199, 23] on div "Show Group Outlines Toggle Dark Mode Toggle Dev Data Preview Page ctrl + b" at bounding box center [278, 22] width 207 height 10
click at [492, 91] on button at bounding box center [491, 88] width 5 height 5
click at [491, 89] on icon at bounding box center [492, 89] width 4 height 5
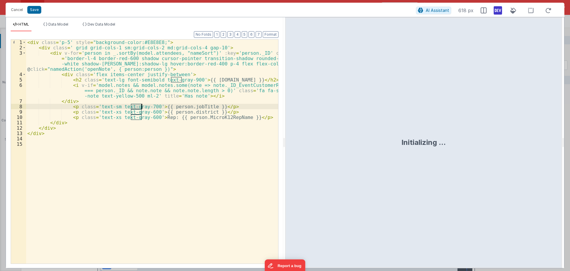
drag, startPoint x: 131, startPoint y: 107, endPoint x: 142, endPoint y: 107, distance: 11.0
click at [142, 107] on div "< div class = 'p-5' style = "background-color:#E8E8E8;" > < div class = ' grid …" at bounding box center [152, 156] width 252 height 234
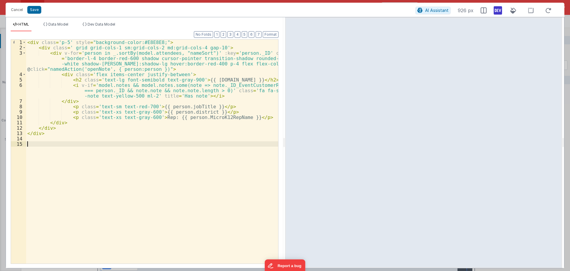
click at [154, 148] on div "< div class = 'p-5' style = "background-color:#E8E8E8;" > < div class = ' grid …" at bounding box center [152, 156] width 252 height 234
click at [138, 133] on div "< div class = 'p-5' style = "background-color:#E8E8E8;" > < div class = ' grid …" at bounding box center [152, 156] width 252 height 234
click at [144, 104] on div "< div class = 'p-5' style = "background-color:#E8E8E8;" > < div class = ' grid …" at bounding box center [152, 156] width 252 height 234
click at [144, 107] on div "< div class = 'p-5' style = "background-color:#E8E8E8;" > < div class = ' grid …" at bounding box center [152, 156] width 252 height 234
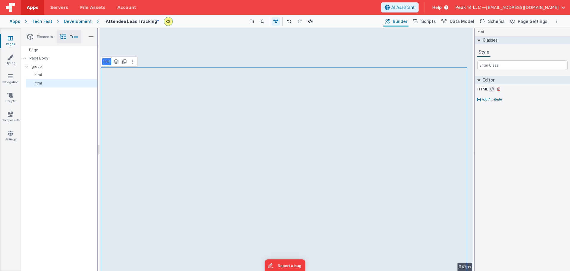
click at [494, 89] on icon at bounding box center [492, 89] width 4 height 5
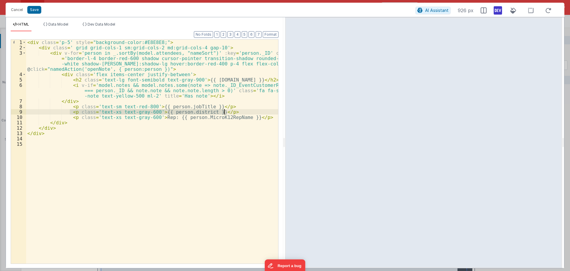
drag, startPoint x: 70, startPoint y: 112, endPoint x: 224, endPoint y: 112, distance: 154.1
click at [224, 112] on div "< div class = 'p-5' style = "background-color:#E8E8E8;" > < div class = ' grid …" at bounding box center [152, 156] width 252 height 234
drag, startPoint x: 224, startPoint y: 106, endPoint x: 224, endPoint y: 112, distance: 5.6
click at [224, 112] on div "< div class = 'p-5' style = "background-color:#E8E8E8;" > < div class = ' grid …" at bounding box center [152, 156] width 252 height 234
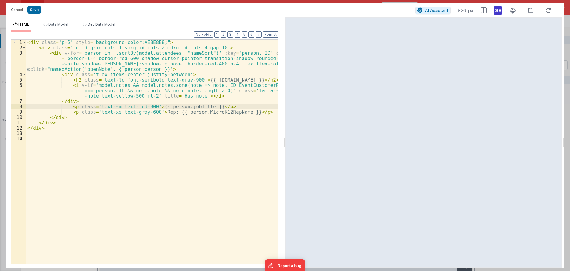
click at [83, 102] on div "< div class = 'p-5' style = "background-color:#E8E8E8;" > < div class = ' grid …" at bounding box center [152, 156] width 252 height 234
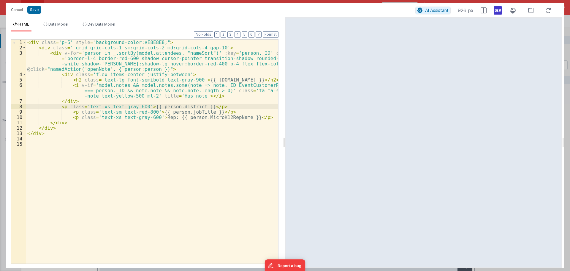
click at [59, 108] on div "< div class = 'p-5' style = "background-color:#E8E8E8;" > < div class = ' grid …" at bounding box center [152, 156] width 252 height 234
click at [18, 7] on button "Cancel" at bounding box center [17, 10] width 18 height 8
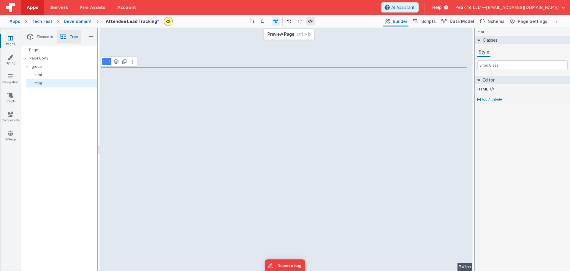
click at [311, 23] on icon at bounding box center [310, 21] width 5 height 4
click at [64, 23] on div "Development" at bounding box center [78, 21] width 28 height 6
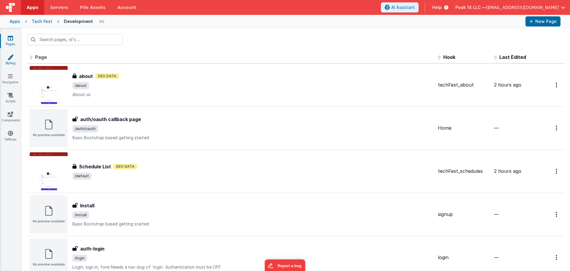
click at [10, 61] on link "Styling" at bounding box center [10, 60] width 21 height 12
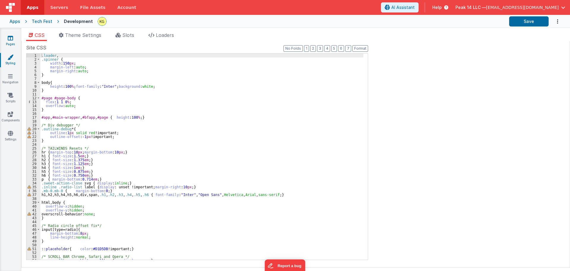
click at [10, 41] on link "Pages" at bounding box center [10, 41] width 21 height 12
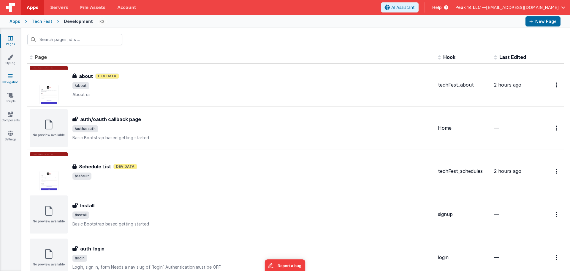
click at [11, 73] on icon at bounding box center [10, 76] width 5 height 6
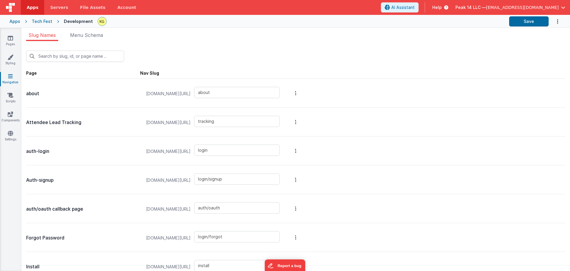
click at [84, 31] on div "Slug Names Menu Schema New Slug Page Nav Slug about techfestdev.fmbetterforms.c…" at bounding box center [295, 149] width 549 height 243
click at [85, 32] on span "Menu Schema" at bounding box center [86, 35] width 33 height 6
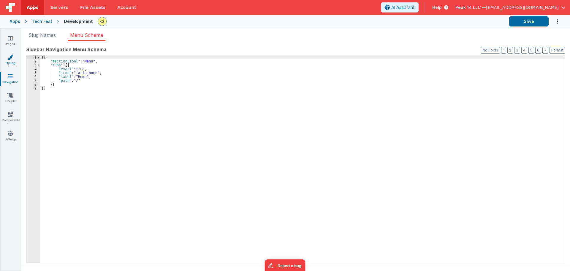
click at [13, 57] on icon at bounding box center [10, 57] width 6 height 6
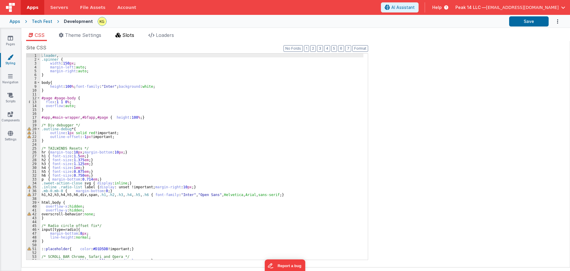
click at [121, 34] on icon at bounding box center [118, 35] width 5 height 5
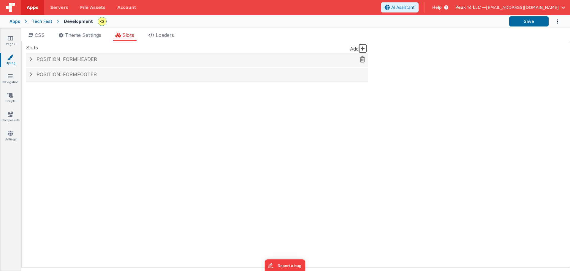
click at [103, 60] on h4 "Position: formHeader" at bounding box center [197, 59] width 336 height 5
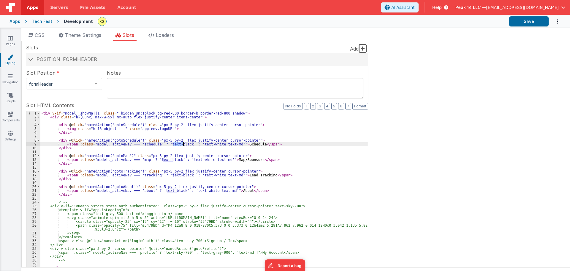
drag, startPoint x: 173, startPoint y: 144, endPoint x: 182, endPoint y: 143, distance: 8.9
click at [182, 143] on div "< div v-if = "model._showNa||1" class = "!hidden sm:!block bg-red-800 border-b …" at bounding box center [204, 211] width 328 height 200
drag, startPoint x: 166, startPoint y: 146, endPoint x: 162, endPoint y: 148, distance: 5.0
click at [162, 148] on div "< div v-if = "model._showNa||1" class = "!hidden sm:!block bg-red-800 border-b …" at bounding box center [204, 211] width 328 height 200
drag, startPoint x: 164, startPoint y: 144, endPoint x: 184, endPoint y: 145, distance: 20.5
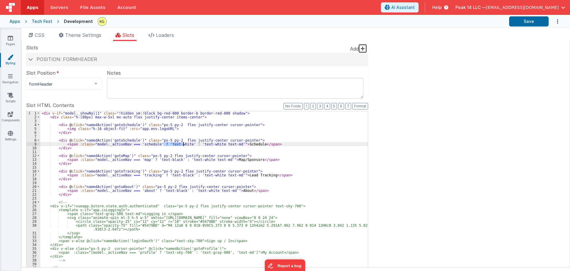
click at [184, 144] on div "< div v-if = "model._showNa||1" class = "!hidden sm:!block bg-red-800 border-b …" at bounding box center [204, 211] width 328 height 200
drag, startPoint x: 154, startPoint y: 160, endPoint x: 173, endPoint y: 160, distance: 19.0
click at [173, 160] on div "< div v-if = "model._showNa||1" class = "!hidden sm:!block bg-red-800 border-b …" at bounding box center [204, 211] width 328 height 200
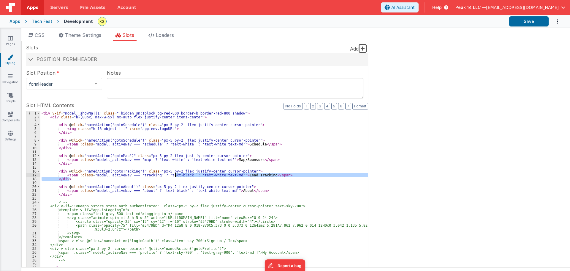
drag, startPoint x: 163, startPoint y: 177, endPoint x: 174, endPoint y: 175, distance: 11.1
click at [174, 175] on div "< div v-if = "model._showNa||1" class = "!hidden sm:!block bg-red-800 border-b …" at bounding box center [204, 211] width 328 height 200
click at [162, 175] on div "< div v-if = "model._showNa||1" class = "!hidden sm:!block bg-red-800 border-b …" at bounding box center [204, 211] width 328 height 200
click at [164, 175] on div "< div v-if = "model._showNa||1" class = "!hidden sm:!block bg-red-800 border-b …" at bounding box center [204, 207] width 328 height 192
drag, startPoint x: 163, startPoint y: 175, endPoint x: 182, endPoint y: 174, distance: 19.0
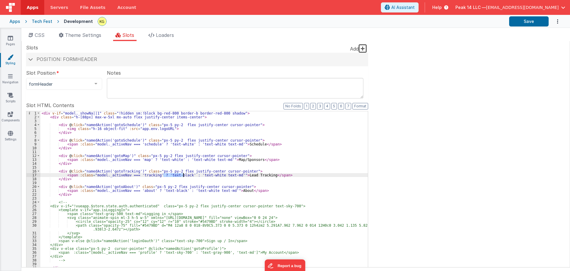
click at [182, 174] on div "< div v-if = "model._showNa||1" class = "!hidden sm:!block bg-red-800 border-b …" at bounding box center [204, 211] width 328 height 200
drag, startPoint x: 158, startPoint y: 190, endPoint x: 177, endPoint y: 190, distance: 19.6
click at [177, 190] on div "< div v-if = "model._showNa||1" class = "!hidden sm:!block bg-red-800 border-b …" at bounding box center [204, 211] width 328 height 200
drag, startPoint x: 198, startPoint y: 192, endPoint x: 208, endPoint y: 192, distance: 10.4
click at [208, 192] on div "< div v-if = "model._showNa||1" class = "!hidden sm:!block bg-red-800 border-b …" at bounding box center [204, 211] width 328 height 200
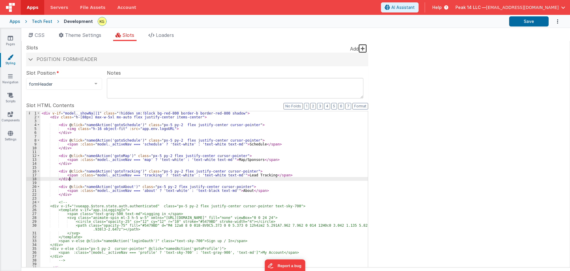
drag, startPoint x: 203, startPoint y: 177, endPoint x: 208, endPoint y: 177, distance: 4.8
click at [208, 177] on div "< div v-if = "model._showNa||1" class = "!hidden sm:!block bg-red-800 border-b …" at bounding box center [204, 211] width 328 height 200
drag, startPoint x: 203, startPoint y: 175, endPoint x: 213, endPoint y: 175, distance: 9.2
click at [213, 175] on div "< div v-if = "model._showNa||1" class = "!hidden sm:!block bg-red-800 border-b …" at bounding box center [204, 211] width 328 height 200
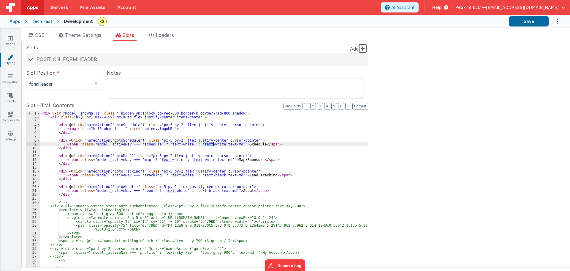
drag, startPoint x: 204, startPoint y: 143, endPoint x: 213, endPoint y: 143, distance: 8.6
click at [213, 143] on div "< div v-if = "model._showNa||1" class = "!hidden sm:!block bg-red-800 border-b …" at bounding box center [204, 211] width 328 height 200
drag, startPoint x: 219, startPoint y: 143, endPoint x: 206, endPoint y: 144, distance: 12.5
click at [206, 144] on div "< div v-if = "model._showNa||1" class = "!hidden sm:!block bg-red-800 border-b …" at bounding box center [204, 207] width 328 height 192
drag, startPoint x: 194, startPoint y: 144, endPoint x: 219, endPoint y: 144, distance: 24.9
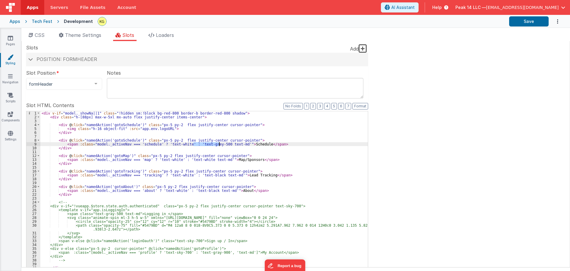
click at [219, 144] on div "< div v-if = "model._showNa||1" class = "!hidden sm:!block bg-red-800 border-b …" at bounding box center [204, 211] width 328 height 200
drag, startPoint x: 184, startPoint y: 160, endPoint x: 203, endPoint y: 160, distance: 19.9
click at [203, 160] on div "< div v-if = "model._showNa||1" class = "!hidden sm:!block bg-red-800 border-b …" at bounding box center [204, 211] width 328 height 200
drag, startPoint x: 194, startPoint y: 175, endPoint x: 213, endPoint y: 175, distance: 18.7
click at [213, 175] on div "< div v-if = "model._showNa||1" class = "!hidden sm:!block bg-red-800 border-b …" at bounding box center [204, 211] width 328 height 200
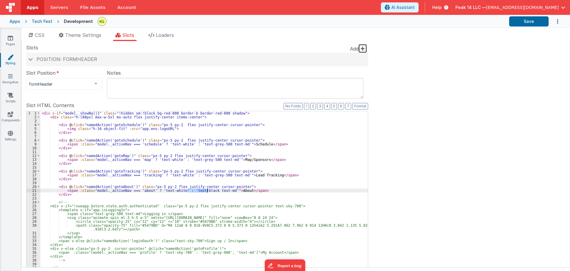
drag, startPoint x: 187, startPoint y: 190, endPoint x: 207, endPoint y: 190, distance: 19.6
click at [207, 190] on div "< div v-if = "model._showNa||1" class = "!hidden sm:!block bg-red-800 border-b …" at bounding box center [204, 211] width 328 height 200
click at [526, 18] on button "Save" at bounding box center [528, 21] width 39 height 10
click at [4, 40] on link "Pages" at bounding box center [10, 41] width 21 height 12
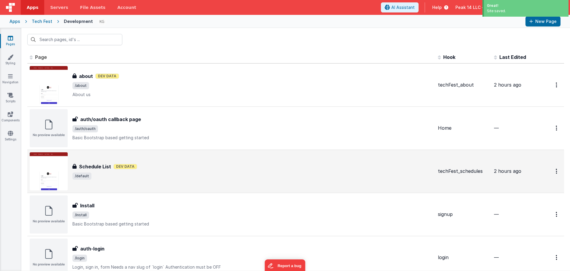
click at [204, 161] on div "Schedule List Schedule List Dev Data /default" at bounding box center [232, 171] width 404 height 38
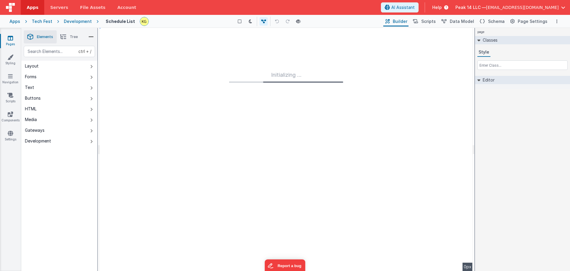
click at [293, 24] on div "Preview Page ctrl + b" at bounding box center [297, 21] width 11 height 8
click at [297, 24] on button at bounding box center [298, 21] width 8 height 8
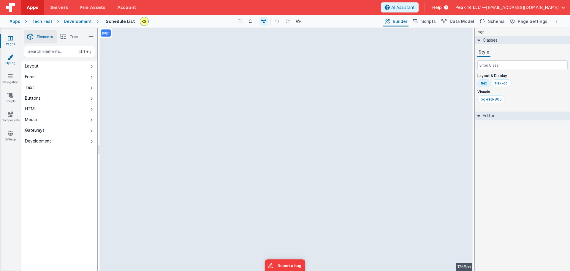
click at [11, 55] on icon at bounding box center [10, 57] width 6 height 6
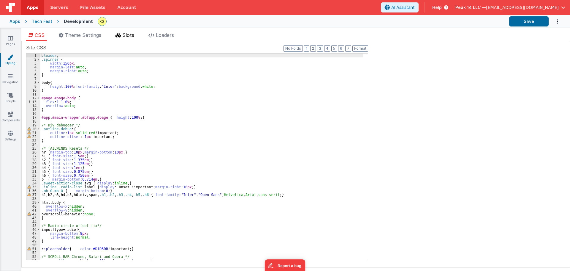
click at [125, 36] on span "Slots" at bounding box center [128, 35] width 12 height 6
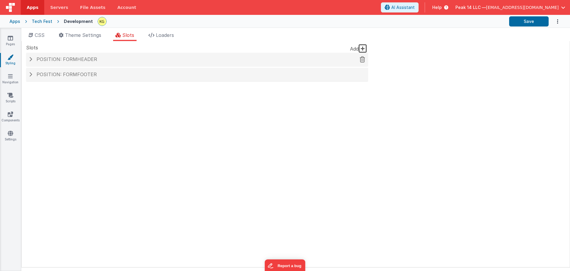
click at [104, 60] on h4 "Position: formHeader" at bounding box center [197, 59] width 336 height 5
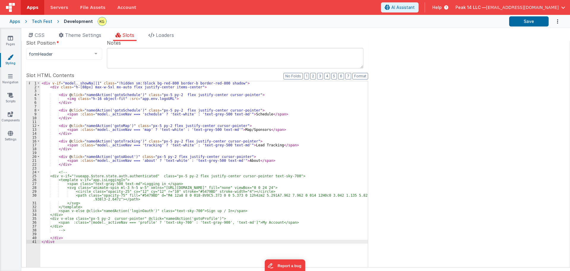
scroll to position [30, 0]
click at [210, 161] on div "< div v-if = "model._showNa||1" class = "!hidden sm:!block bg-red-800 border-b …" at bounding box center [204, 181] width 328 height 200
click at [216, 146] on div "< div v-if = "model._showNa||1" class = "!hidden sm:!block bg-red-800 border-b …" at bounding box center [204, 181] width 328 height 200
click at [205, 130] on div "< div v-if = "model._showNa||1" class = "!hidden sm:!block bg-red-800 border-b …" at bounding box center [204, 181] width 328 height 200
click at [214, 117] on div "< div v-if = "model._showNa||1" class = "!hidden sm:!block bg-red-800 border-b …" at bounding box center [204, 181] width 328 height 200
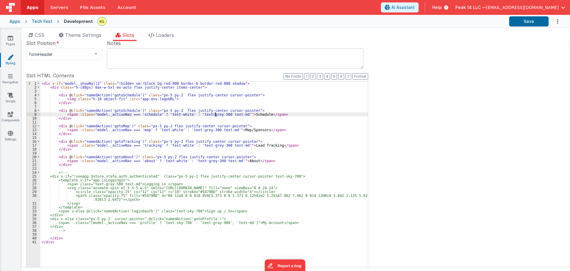
click at [214, 115] on div "< div v-if = "model._showNa||1" class = "!hidden sm:!block bg-red-800 border-b …" at bounding box center [204, 181] width 328 height 200
click at [518, 24] on button "Save" at bounding box center [528, 21] width 39 height 10
click at [15, 44] on link "Pages" at bounding box center [10, 41] width 21 height 12
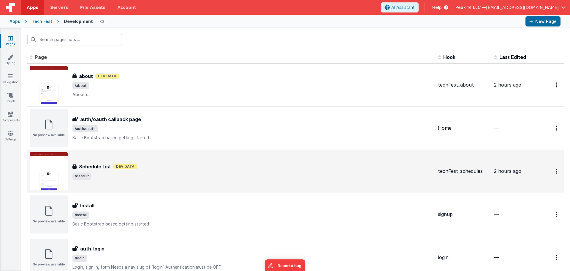
click at [214, 166] on div "Schedule List Dev Data" at bounding box center [252, 166] width 361 height 7
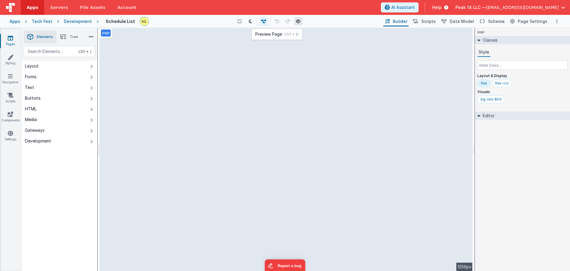
click at [299, 24] on button at bounding box center [298, 21] width 8 height 8
click at [7, 51] on div "Pages Styling Navigation Scripts Components Settings" at bounding box center [10, 149] width 21 height 243
click at [8, 54] on icon at bounding box center [10, 57] width 6 height 6
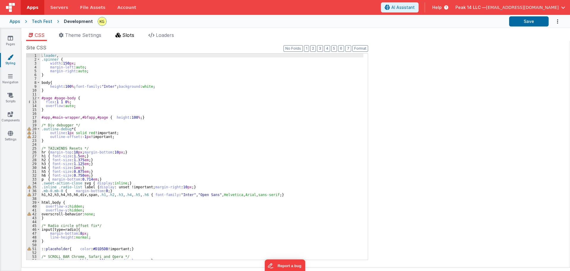
click at [124, 36] on span "Slots" at bounding box center [128, 35] width 12 height 6
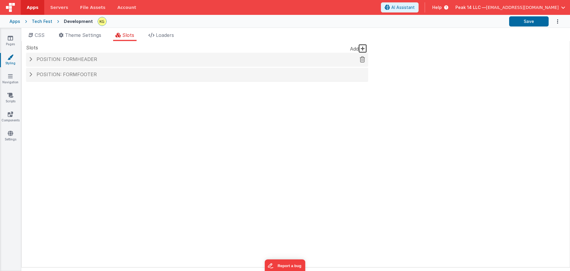
click at [101, 62] on h4 "Position: formHeader" at bounding box center [197, 59] width 336 height 5
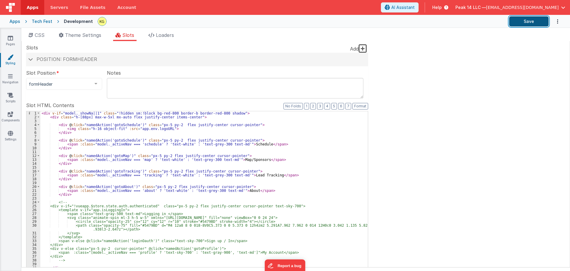
click at [510, 22] on button "Save" at bounding box center [528, 21] width 39 height 10
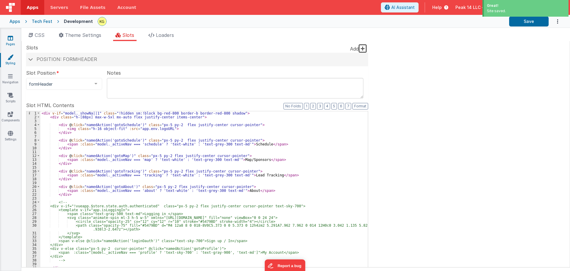
click at [14, 43] on link "Pages" at bounding box center [10, 41] width 21 height 12
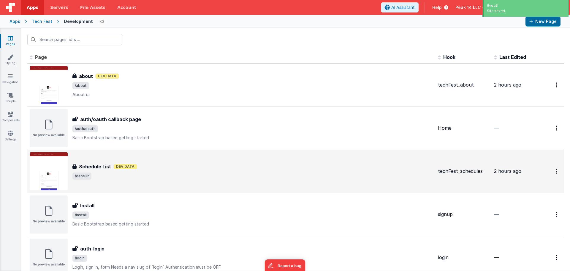
click at [146, 167] on div "Schedule List Dev Data" at bounding box center [252, 166] width 361 height 7
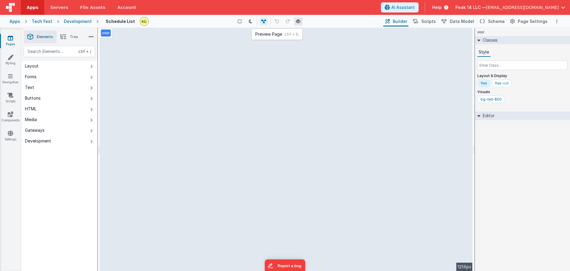
click at [297, 23] on icon at bounding box center [298, 21] width 5 height 4
click at [16, 57] on link "Styling" at bounding box center [10, 60] width 21 height 12
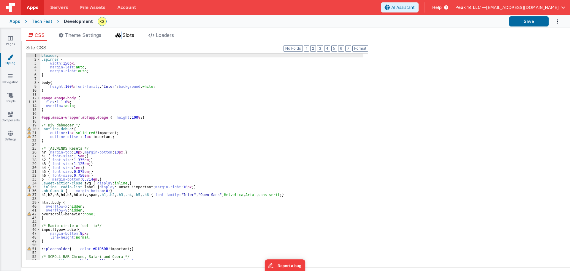
click at [123, 38] on li "Slots" at bounding box center [124, 36] width 23 height 10
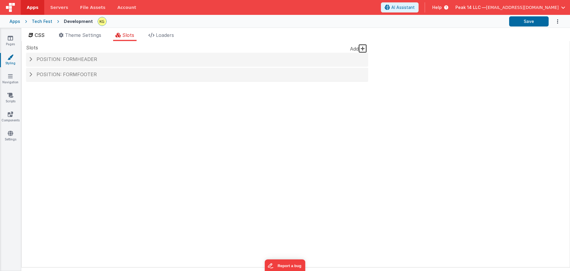
click at [46, 37] on li "CSS" at bounding box center [36, 36] width 21 height 10
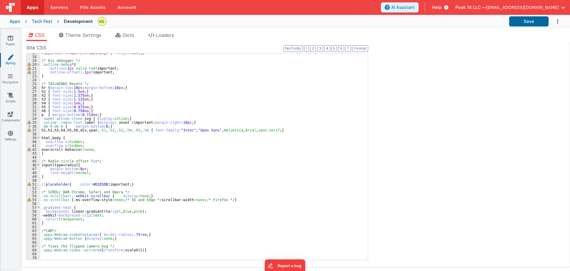
scroll to position [64, 0]
click at [125, 34] on span "Slots" at bounding box center [128, 35] width 12 height 6
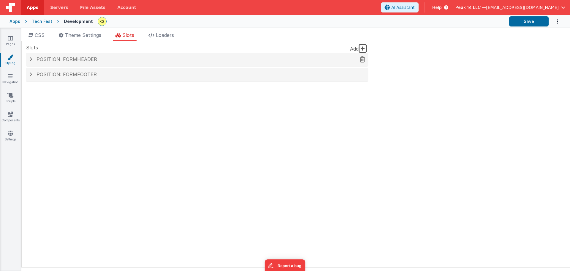
click at [104, 59] on h4 "Position: formHeader" at bounding box center [197, 59] width 336 height 5
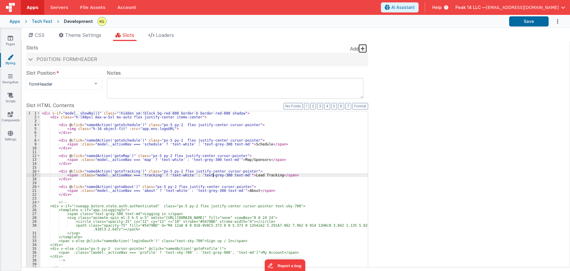
click at [214, 175] on div "< div v-if = "model._showNa||1" class = "!hidden sm:!block bg-red-800 border-b …" at bounding box center [204, 211] width 328 height 200
click at [216, 175] on div "< div v-if = "model._showNa||1" class = "!hidden sm:!block bg-red-800 border-b …" at bounding box center [204, 211] width 328 height 200
click at [209, 190] on div "< div v-if = "model._showNa||1" class = "!hidden sm:!block bg-red-800 border-b …" at bounding box center [204, 211] width 328 height 200
click at [205, 160] on div "< div v-if = "model._showNa||1" class = "!hidden sm:!block bg-red-800 border-b …" at bounding box center [204, 211] width 328 height 200
click at [215, 144] on div "< div v-if = "model._showNa||1" class = "!hidden sm:!block bg-red-800 border-b …" at bounding box center [204, 211] width 328 height 200
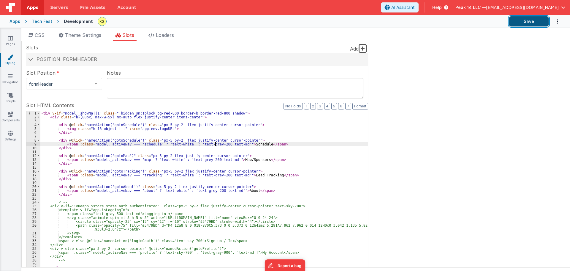
click at [532, 19] on button "Save" at bounding box center [528, 21] width 39 height 10
click at [11, 45] on link "Pages" at bounding box center [10, 41] width 21 height 12
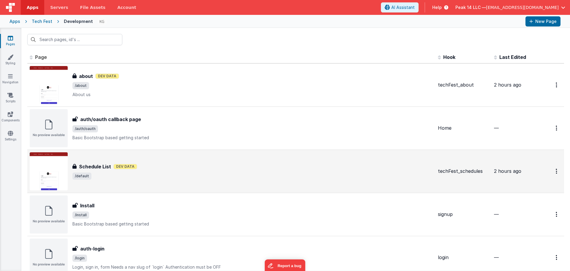
click at [162, 161] on div "Schedule List Schedule List Dev Data /default" at bounding box center [232, 171] width 404 height 38
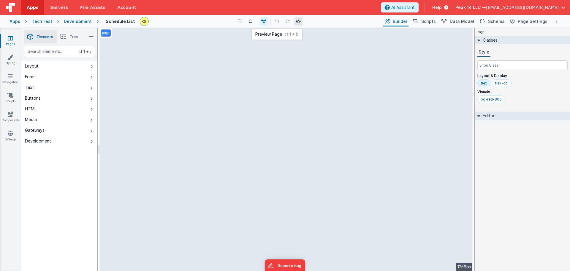
click at [299, 24] on button at bounding box center [298, 21] width 8 height 8
click at [506, 71] on div "Style Layout & Display flex flex-col Visuals bg-red-800" at bounding box center [522, 77] width 90 height 58
click at [507, 67] on input "text" at bounding box center [522, 65] width 90 height 10
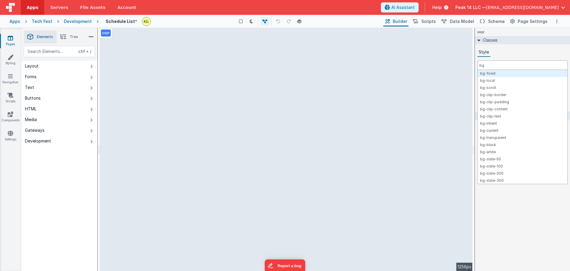
type input "b"
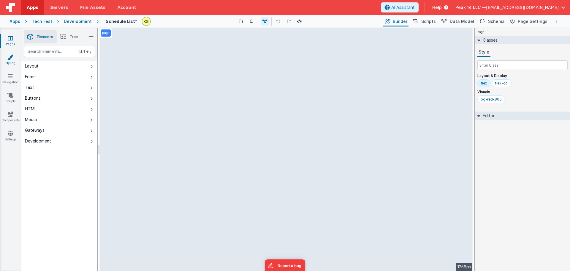
click at [15, 58] on link "Styling" at bounding box center [10, 60] width 21 height 12
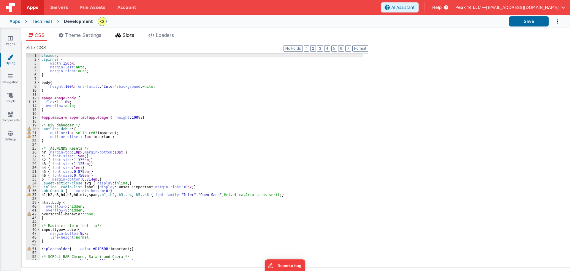
click at [121, 37] on li "Slots" at bounding box center [124, 36] width 23 height 10
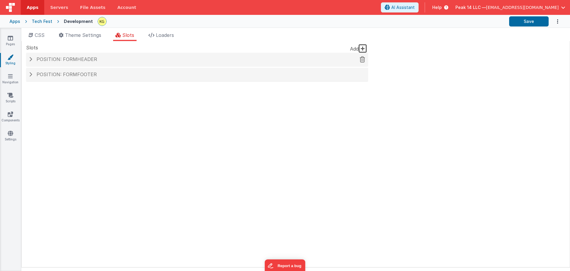
click at [125, 62] on h4 "Position: formHeader" at bounding box center [197, 59] width 336 height 5
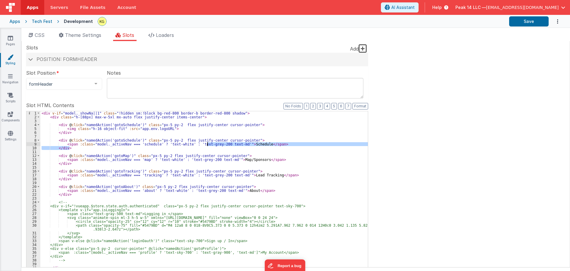
click at [208, 145] on div "< div v-if = "model._showNa||1" class = "!hidden sm:!block bg-red-800 border-b …" at bounding box center [204, 211] width 328 height 200
click at [211, 143] on div "< div v-if = "model._showNa||1" class = "!hidden sm:!block bg-red-800 border-b …" at bounding box center [204, 207] width 328 height 192
click at [209, 144] on div "< div v-if = "model._showNa||1" class = "!hidden sm:!block bg-red-800 border-b …" at bounding box center [204, 211] width 328 height 200
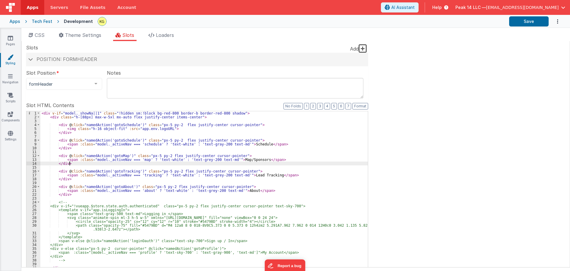
click at [198, 161] on div "< div v-if = "model._showNa||1" class = "!hidden sm:!block bg-red-800 border-b …" at bounding box center [204, 211] width 328 height 200
click at [199, 159] on div "< div v-if = "model._showNa||1" class = "!hidden sm:!block bg-red-800 border-b …" at bounding box center [204, 211] width 328 height 200
click at [209, 175] on div "< div v-if = "model._showNa||1" class = "!hidden sm:!block bg-red-800 border-b …" at bounding box center [204, 211] width 328 height 200
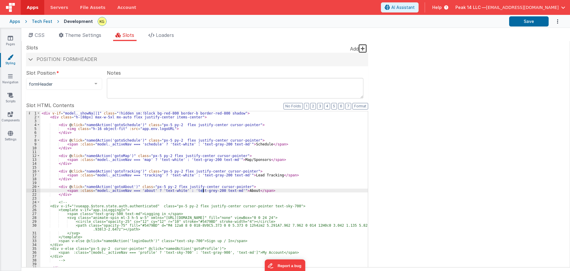
click at [203, 190] on div "< div v-if = "model._showNa||1" class = "!hidden sm:!block bg-red-800 border-b …" at bounding box center [204, 211] width 328 height 200
click at [534, 24] on button "Save" at bounding box center [528, 21] width 39 height 10
click at [13, 44] on link "Pages" at bounding box center [10, 41] width 21 height 12
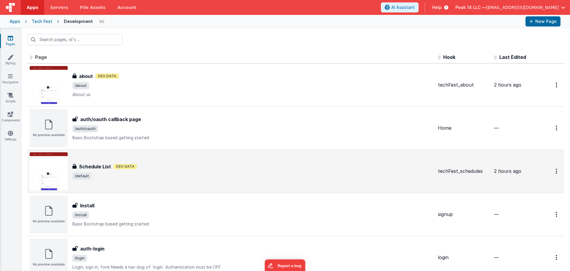
click at [156, 160] on div "Schedule List Schedule List Dev Data /default" at bounding box center [232, 171] width 404 height 38
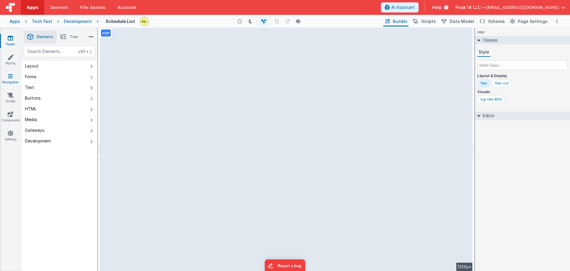
click at [13, 80] on link "Navigation" at bounding box center [10, 79] width 21 height 12
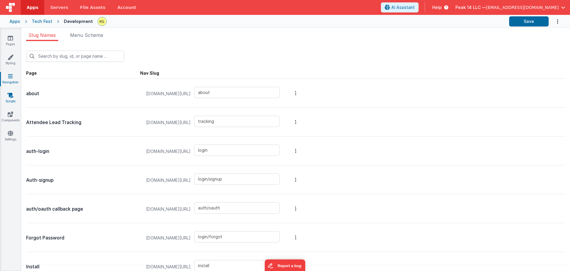
click at [11, 96] on icon at bounding box center [10, 95] width 6 height 6
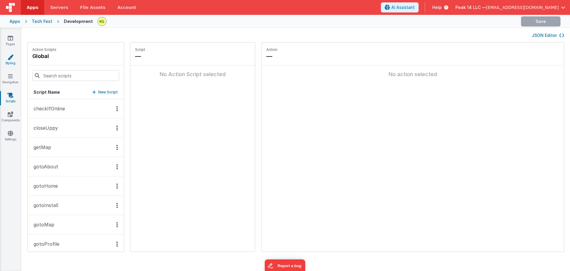
click at [10, 63] on link "Styling" at bounding box center [10, 60] width 21 height 12
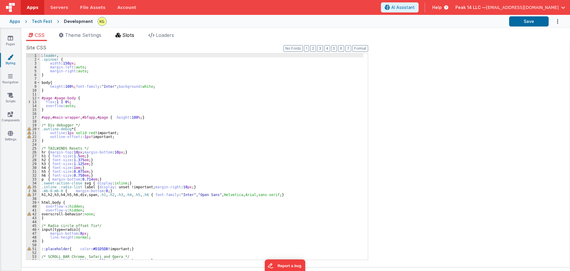
click at [128, 36] on span "Slots" at bounding box center [128, 35] width 12 height 6
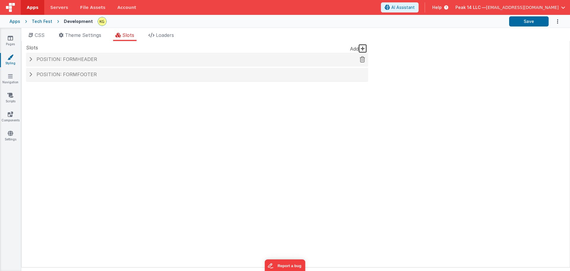
click at [182, 60] on h4 "Position: formHeader" at bounding box center [197, 59] width 336 height 5
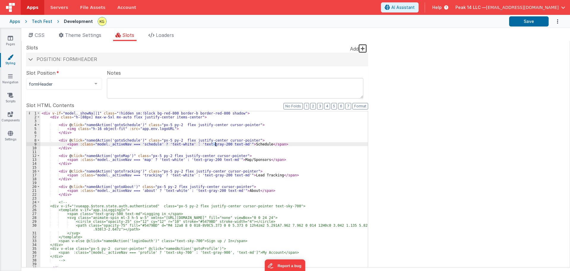
click at [214, 144] on div "< div v-if = "model._showNa||1" class = "!hidden sm:!block bg-red-800 border-b …" at bounding box center [204, 211] width 328 height 200
click at [205, 160] on div "< div v-if = "model._showNa||1" class = "!hidden sm:!block bg-red-800 border-b …" at bounding box center [204, 211] width 328 height 200
click at [215, 176] on div "< div v-if = "model._showNa||1" class = "!hidden sm:!block bg-red-800 border-b …" at bounding box center [204, 211] width 328 height 200
click at [208, 190] on div "< div v-if = "model._showNa||1" class = "!hidden sm:!block bg-red-800 border-b …" at bounding box center [204, 211] width 328 height 200
click at [215, 144] on div "< div v-if = "model._showNa||1" class = "!hidden sm:!block bg-red-800 border-b …" at bounding box center [204, 211] width 328 height 200
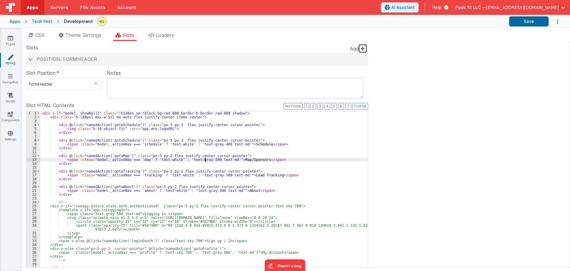
click at [205, 161] on div "< div v-if = "model._showNa||1" class = "!hidden sm:!block bg-red-800 border-b …" at bounding box center [204, 211] width 328 height 200
click at [215, 175] on div "< div v-if = "model._showNa||1" class = "!hidden sm:!block bg-red-800 border-b …" at bounding box center [204, 211] width 328 height 200
click at [209, 189] on div "< div v-if = "model._showNa||1" class = "!hidden sm:!block bg-red-800 border-b …" at bounding box center [204, 211] width 328 height 200
click at [215, 174] on div "< div v-if = "model._showNa||1" class = "!hidden sm:!block bg-red-800 border-b …" at bounding box center [204, 211] width 328 height 200
click at [214, 144] on div "< div v-if = "model._showNa||1" class = "!hidden sm:!block bg-red-800 border-b …" at bounding box center [204, 211] width 328 height 200
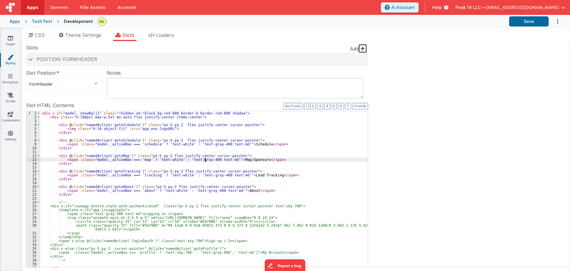
click at [205, 159] on div "< div v-if = "model._showNa||1" class = "!hidden sm:!block bg-red-800 border-b …" at bounding box center [204, 211] width 328 height 200
click at [215, 177] on div "< div v-if = "model._showNa||1" class = "!hidden sm:!block bg-red-800 border-b …" at bounding box center [204, 211] width 328 height 200
click at [215, 175] on div "< div v-if = "model._showNa||1" class = "!hidden sm:!block bg-red-800 border-b …" at bounding box center [204, 211] width 328 height 200
click at [527, 22] on button "Save" at bounding box center [528, 21] width 39 height 10
click at [183, 144] on div "< div v-if = "model._showNa||1" class = "!hidden sm:!block bg-red-800 border-b …" at bounding box center [204, 211] width 328 height 200
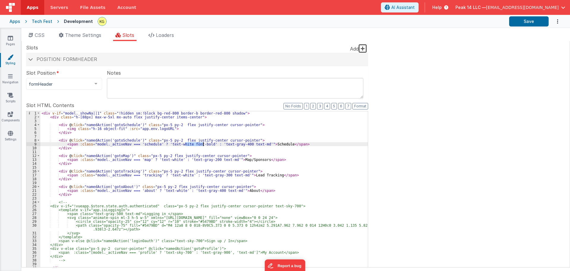
drag, startPoint x: 185, startPoint y: 143, endPoint x: 203, endPoint y: 144, distance: 18.2
click at [203, 144] on div "< div v-if = "model._showNa||1" class = "!hidden sm:!block bg-red-800 border-b …" at bounding box center [204, 211] width 328 height 200
click at [174, 161] on div "< div v-if = "model._showNa||1" class = "!hidden sm:!block bg-red-800 border-b …" at bounding box center [204, 211] width 328 height 200
paste textarea
click at [184, 174] on div "< div v-if = "model._showNa||1" class = "!hidden sm:!block bg-red-800 border-b …" at bounding box center [204, 211] width 328 height 200
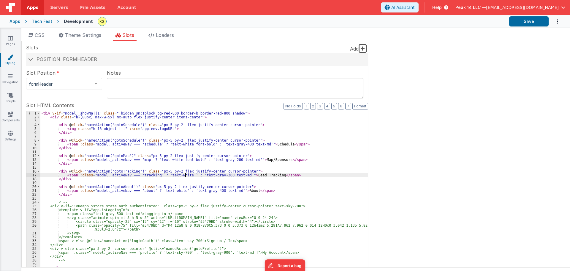
paste textarea
click at [177, 191] on div "< div v-if = "model._showNa||1" class = "!hidden sm:!block bg-red-800 border-b …" at bounding box center [204, 211] width 328 height 200
click at [228, 190] on div "< div v-if = "model._showNa||1" class = "!hidden sm:!block bg-red-800 border-b …" at bounding box center [204, 211] width 328 height 200
click at [225, 159] on div "< div v-if = "model._showNa||1" class = "!hidden sm:!block bg-red-800 border-b …" at bounding box center [204, 211] width 328 height 200
click at [235, 143] on div "< div v-if = "model._showNa||1" class = "!hidden sm:!block bg-red-800 border-b …" at bounding box center [204, 211] width 328 height 200
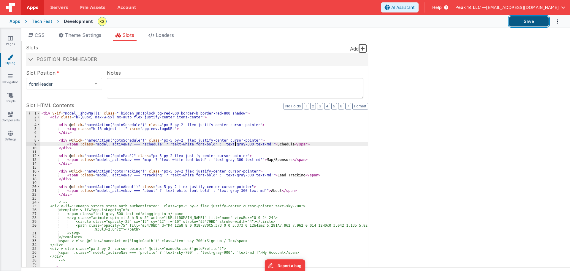
click at [525, 22] on button "Save" at bounding box center [528, 21] width 39 height 10
click at [162, 144] on div "< div v-if = "model._showNa||1" class = "!hidden sm:!block bg-red-800 border-b …" at bounding box center [204, 211] width 328 height 200
click at [203, 143] on div "< div v-if = "model._showNa||1" class = "!hidden sm:!block bg-red-800 border-b …" at bounding box center [204, 211] width 328 height 200
click at [223, 145] on div "< div v-if = "model._showNa||1" class = "!hidden sm:!block bg-red-800 border-b …" at bounding box center [204, 211] width 328 height 200
drag, startPoint x: 205, startPoint y: 145, endPoint x: 233, endPoint y: 145, distance: 27.6
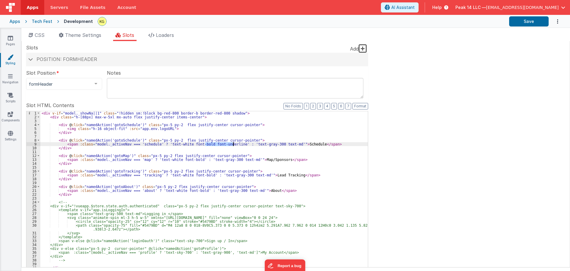
click at [233, 145] on div "< div v-if = "model._showNa||1" class = "!hidden sm:!block bg-red-800 border-b …" at bounding box center [204, 211] width 328 height 200
click at [205, 148] on div "< div v-if = "model._showNa||1" class = "!hidden sm:!block bg-red-800 border-b …" at bounding box center [204, 211] width 328 height 200
drag, startPoint x: 205, startPoint y: 144, endPoint x: 234, endPoint y: 144, distance: 28.5
click at [234, 144] on div "< div v-if = "model._showNa||1" class = "!hidden sm:!block bg-red-800 border-b …" at bounding box center [204, 211] width 328 height 200
drag, startPoint x: 186, startPoint y: 145, endPoint x: 203, endPoint y: 145, distance: 16.9
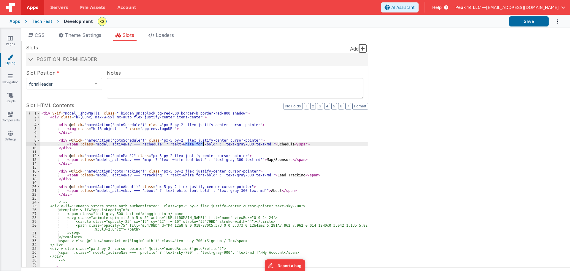
click at [203, 145] on div "< div v-if = "model._showNa||1" class = "!hidden sm:!block bg-red-800 border-b …" at bounding box center [204, 211] width 328 height 200
drag, startPoint x: 186, startPoint y: 143, endPoint x: 200, endPoint y: 143, distance: 13.7
click at [200, 143] on div "< div v-if = "model._showNa||1" class = "!hidden sm:!block bg-red-800 border-b …" at bounding box center [204, 211] width 328 height 200
drag, startPoint x: 177, startPoint y: 159, endPoint x: 193, endPoint y: 159, distance: 16.0
click at [193, 159] on div "< div v-if = "model._showNa||1" class = "!hidden sm:!block bg-red-800 border-b …" at bounding box center [204, 211] width 328 height 200
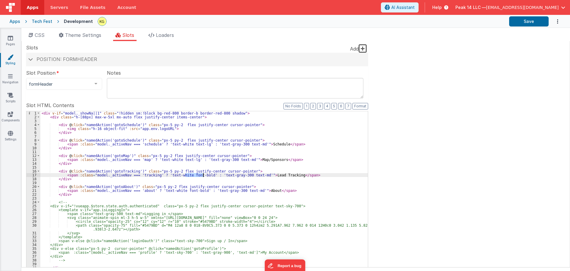
drag, startPoint x: 185, startPoint y: 173, endPoint x: 203, endPoint y: 173, distance: 18.1
click at [203, 173] on div "< div v-if = "model._showNa||1" class = "!hidden sm:!block bg-red-800 border-b …" at bounding box center [204, 211] width 328 height 200
drag, startPoint x: 179, startPoint y: 190, endPoint x: 197, endPoint y: 190, distance: 17.5
click at [197, 190] on div "< div v-if = "model._showNa||1" class = "!hidden sm:!block bg-red-800 border-b …" at bounding box center [204, 211] width 328 height 200
